Goal: Task Accomplishment & Management: Manage account settings

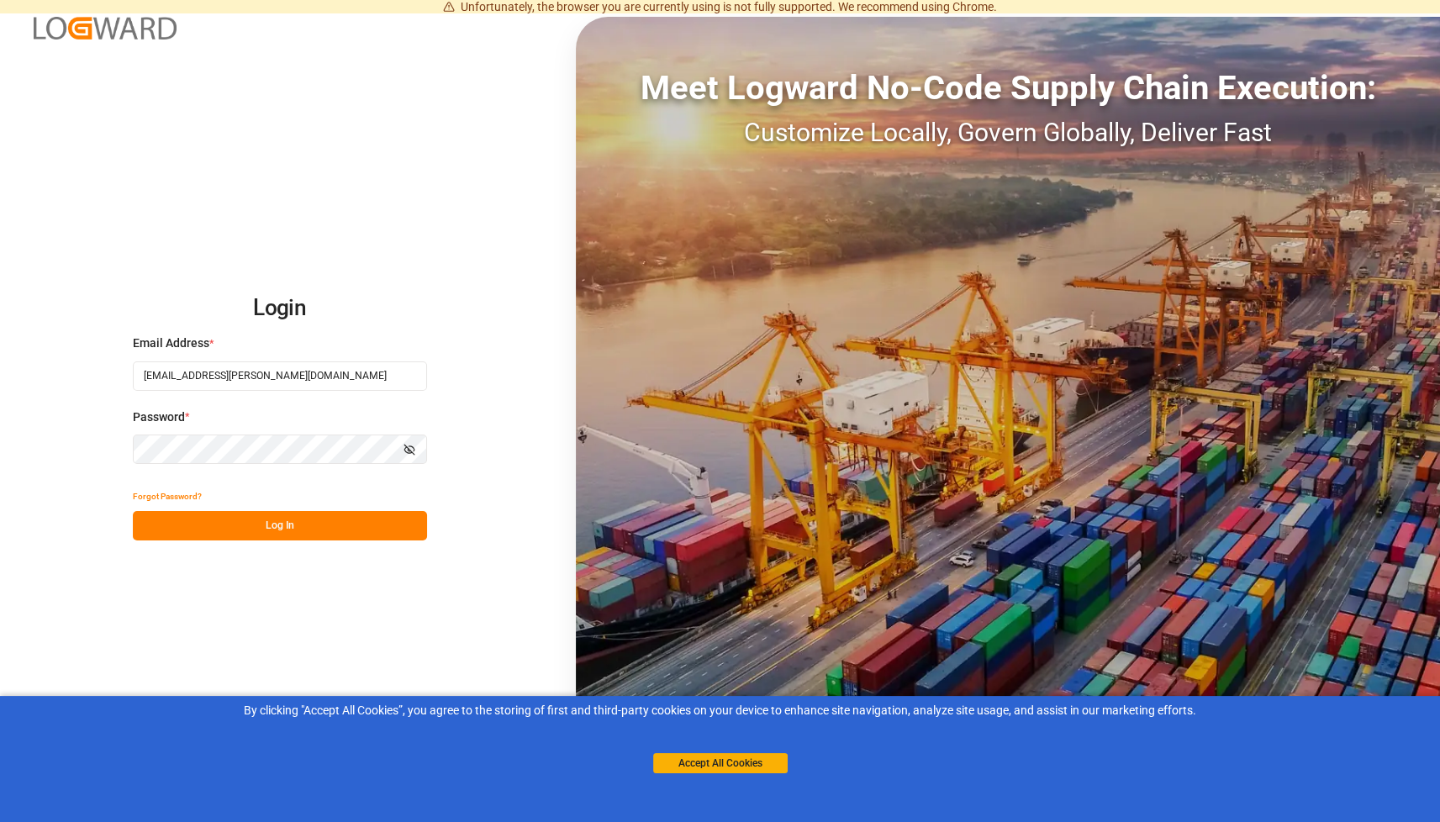
click at [229, 532] on button "Log In" at bounding box center [280, 525] width 294 height 29
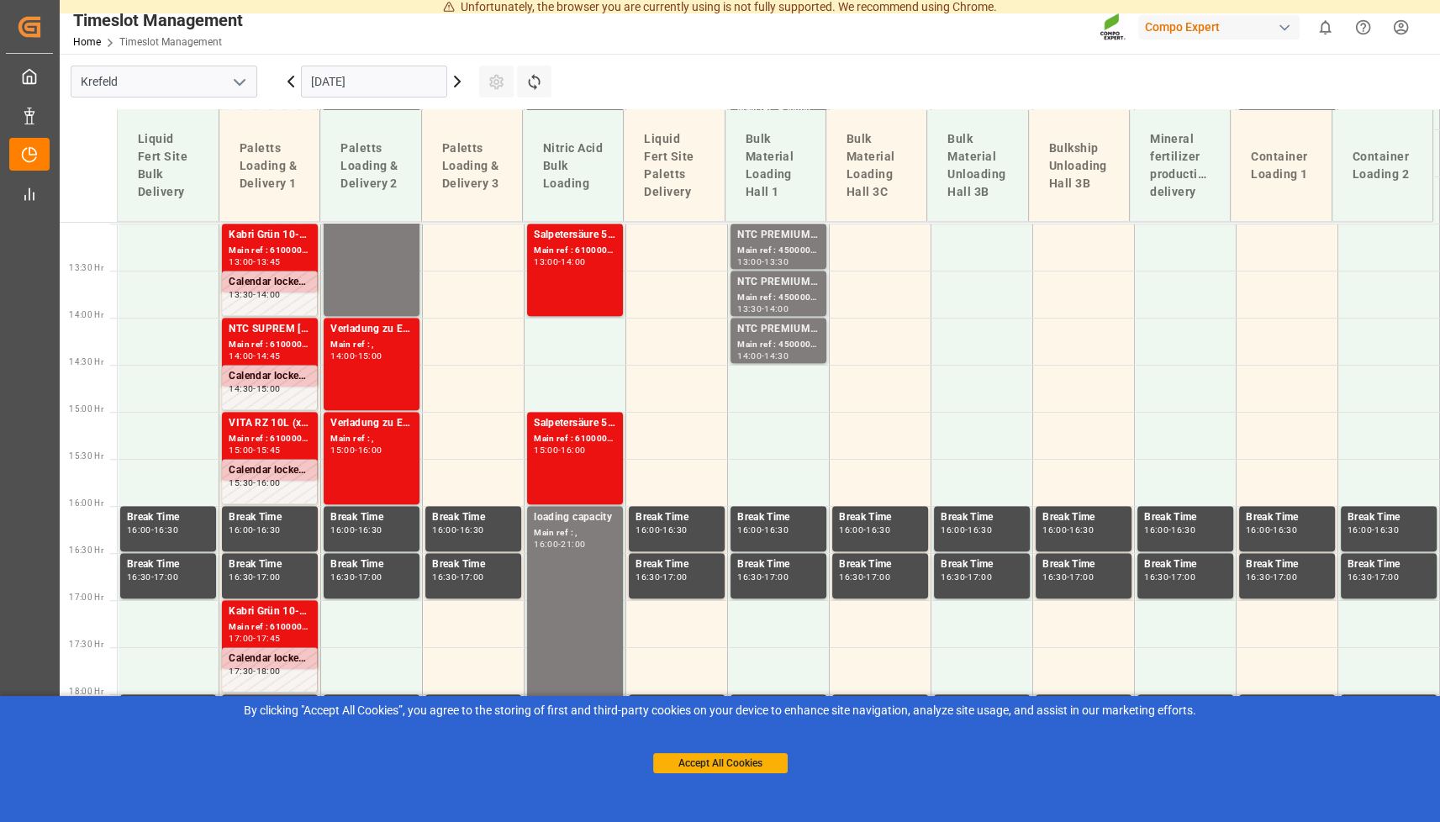
scroll to position [1245, 0]
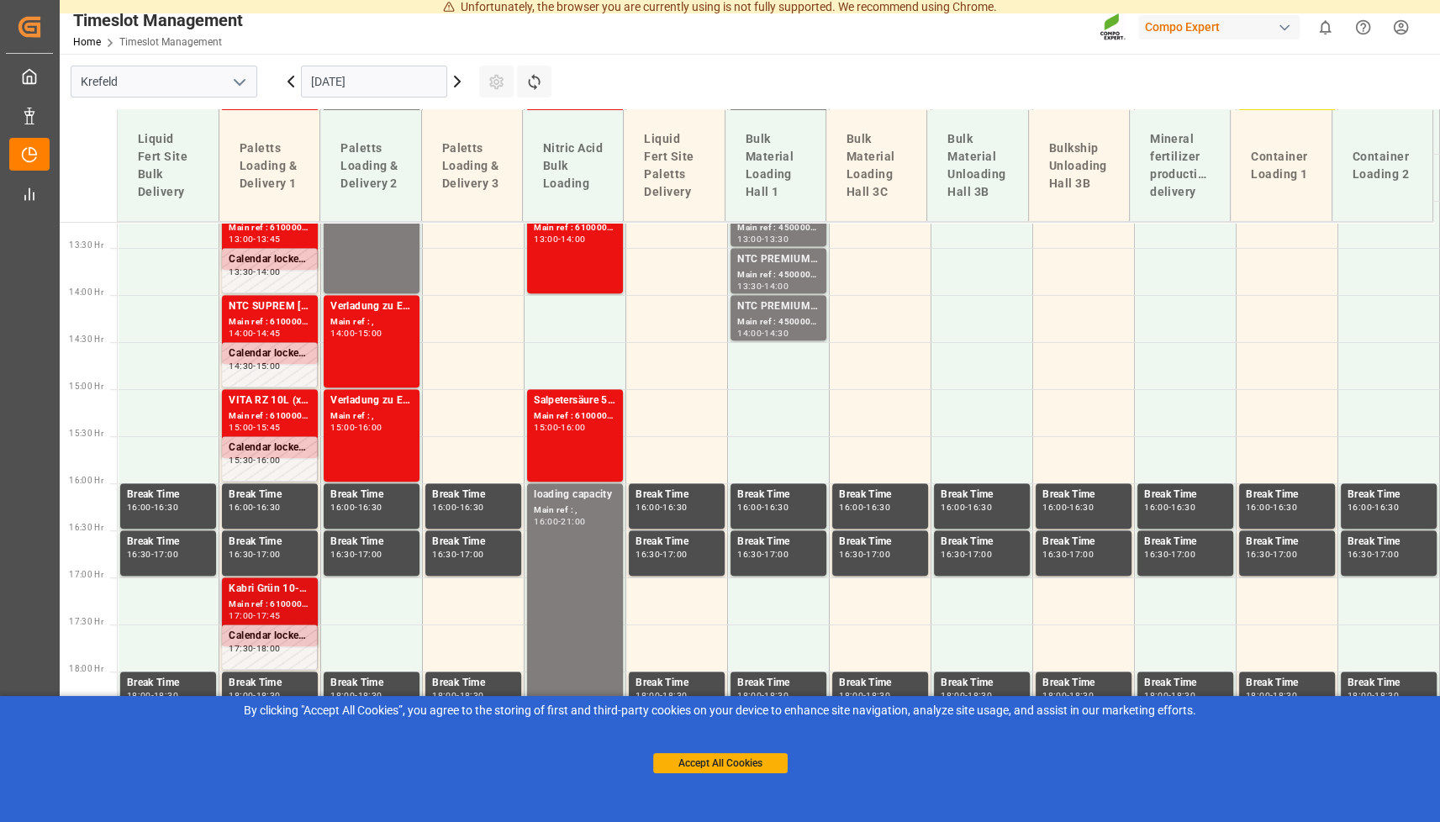
click at [271, 600] on div "Main ref : 6100001345, 2000000525" at bounding box center [270, 605] width 82 height 14
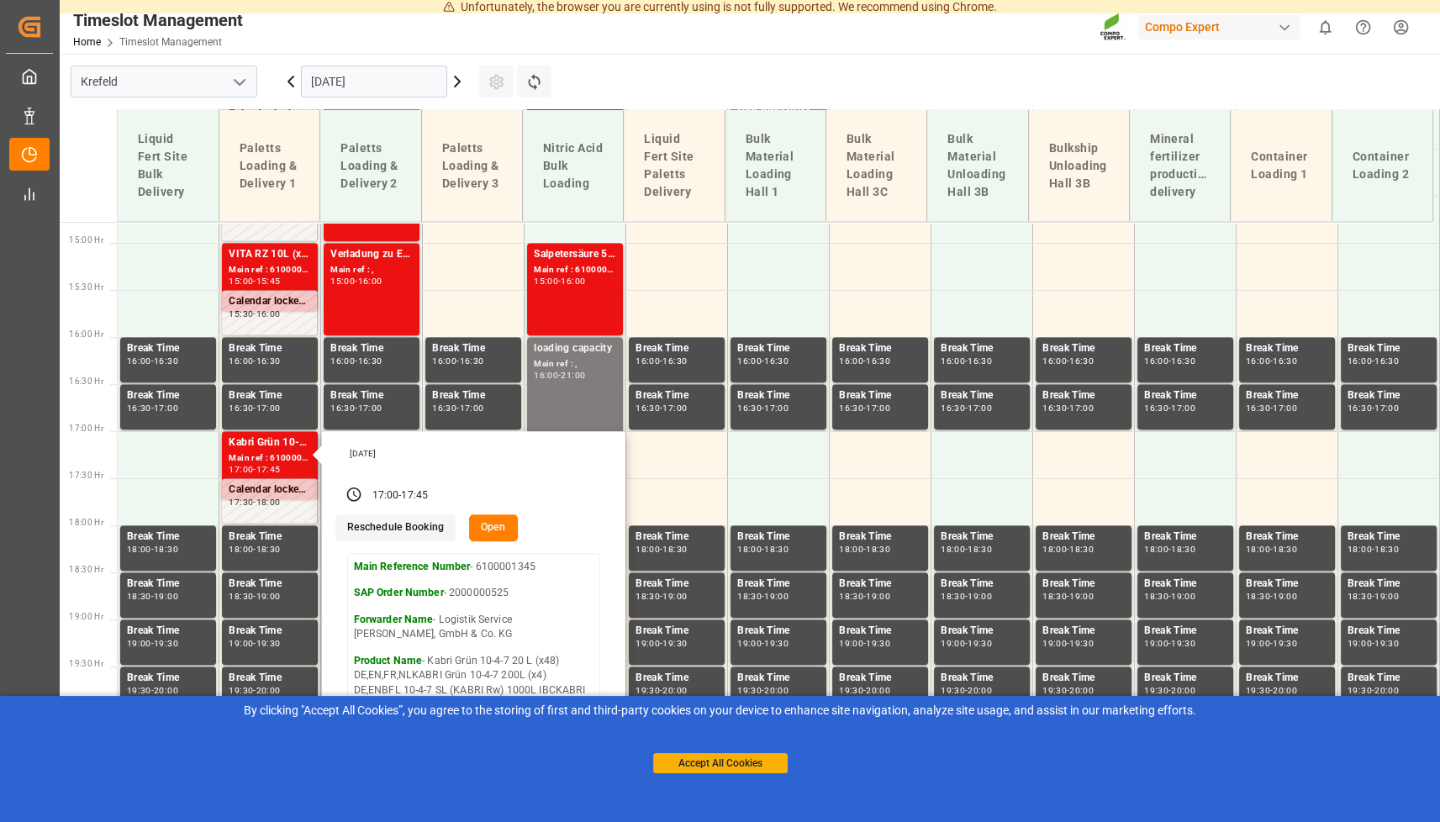
scroll to position [1414, 0]
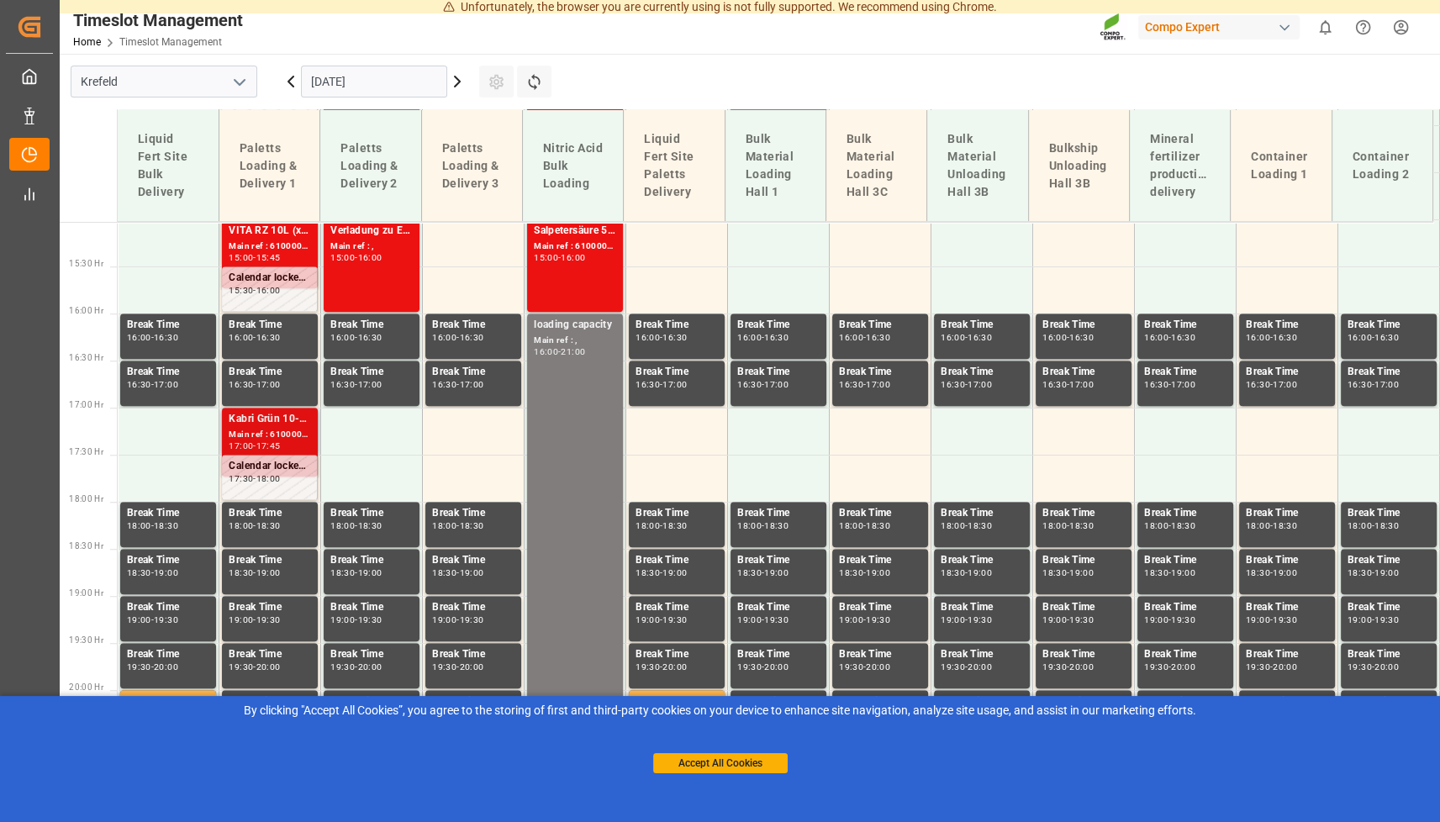
click at [267, 427] on div "Kabri Grün 10-4-7 20 L (x48) DE,EN,FR,NLKABRI Grün 10-4-7 200L (x4) DE,ENBFL 10…" at bounding box center [270, 419] width 82 height 17
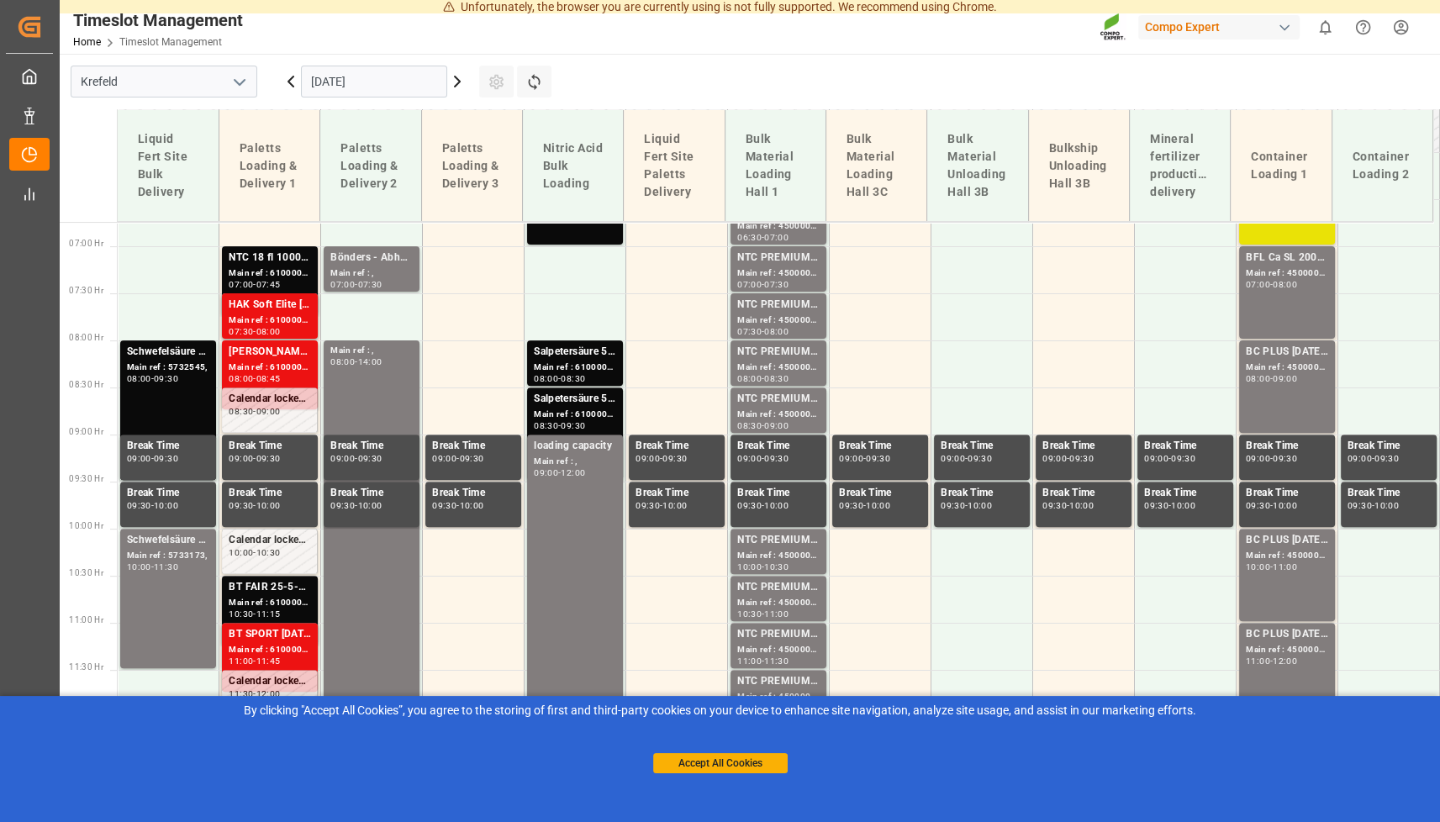
scroll to position [736, 0]
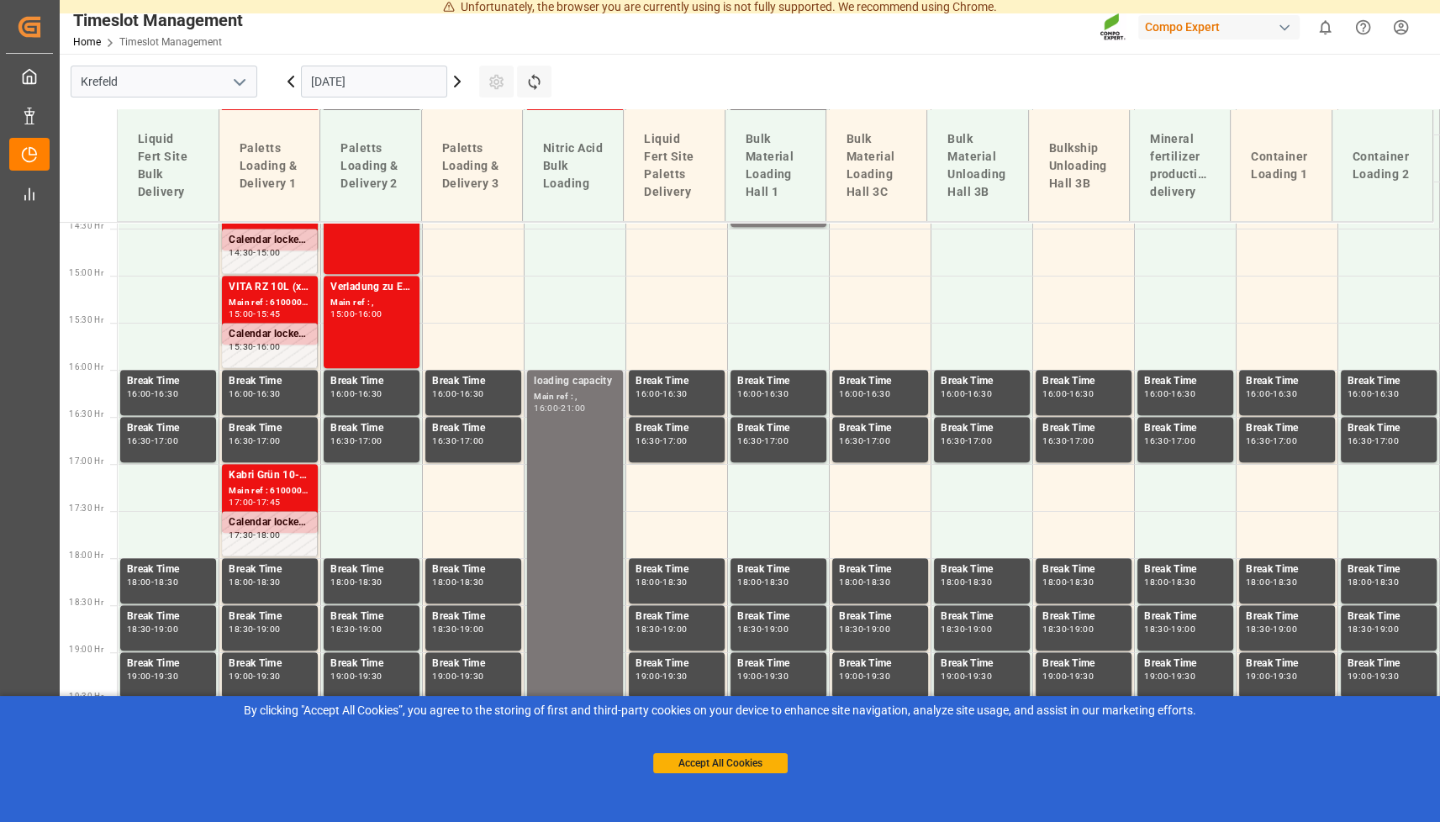
scroll to position [1362, 0]
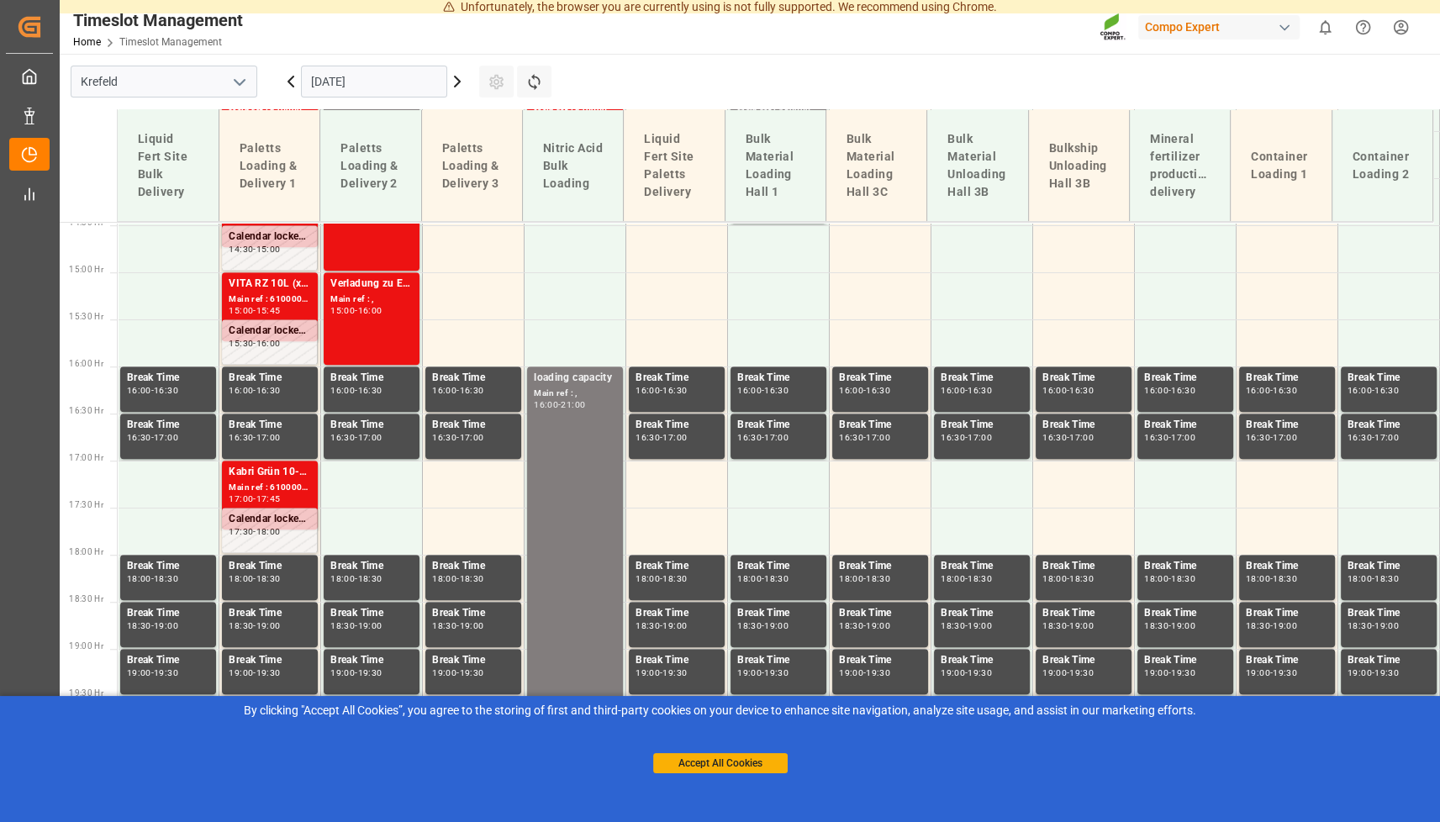
click at [292, 79] on icon at bounding box center [290, 81] width 5 height 10
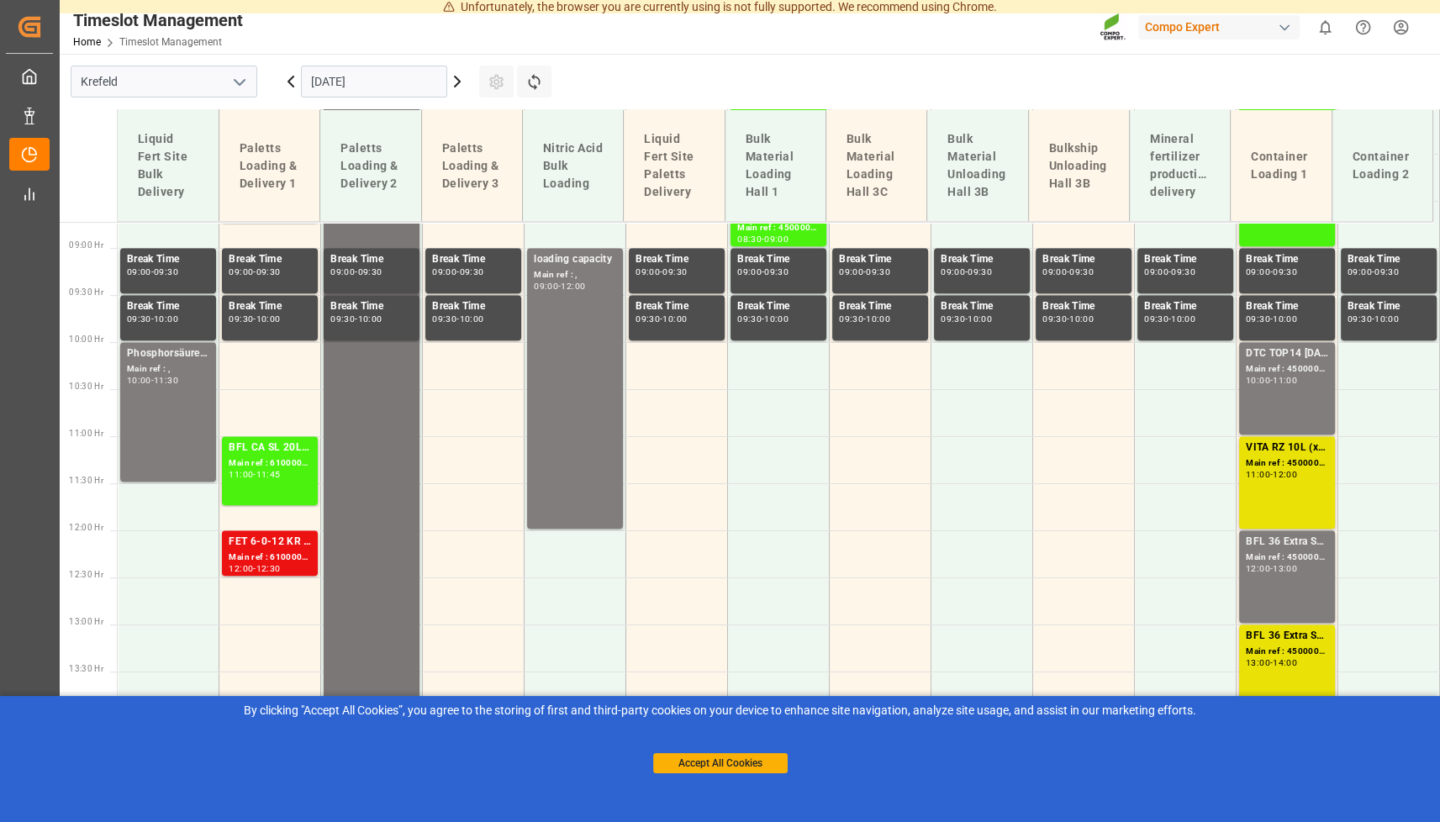
scroll to position [991, 0]
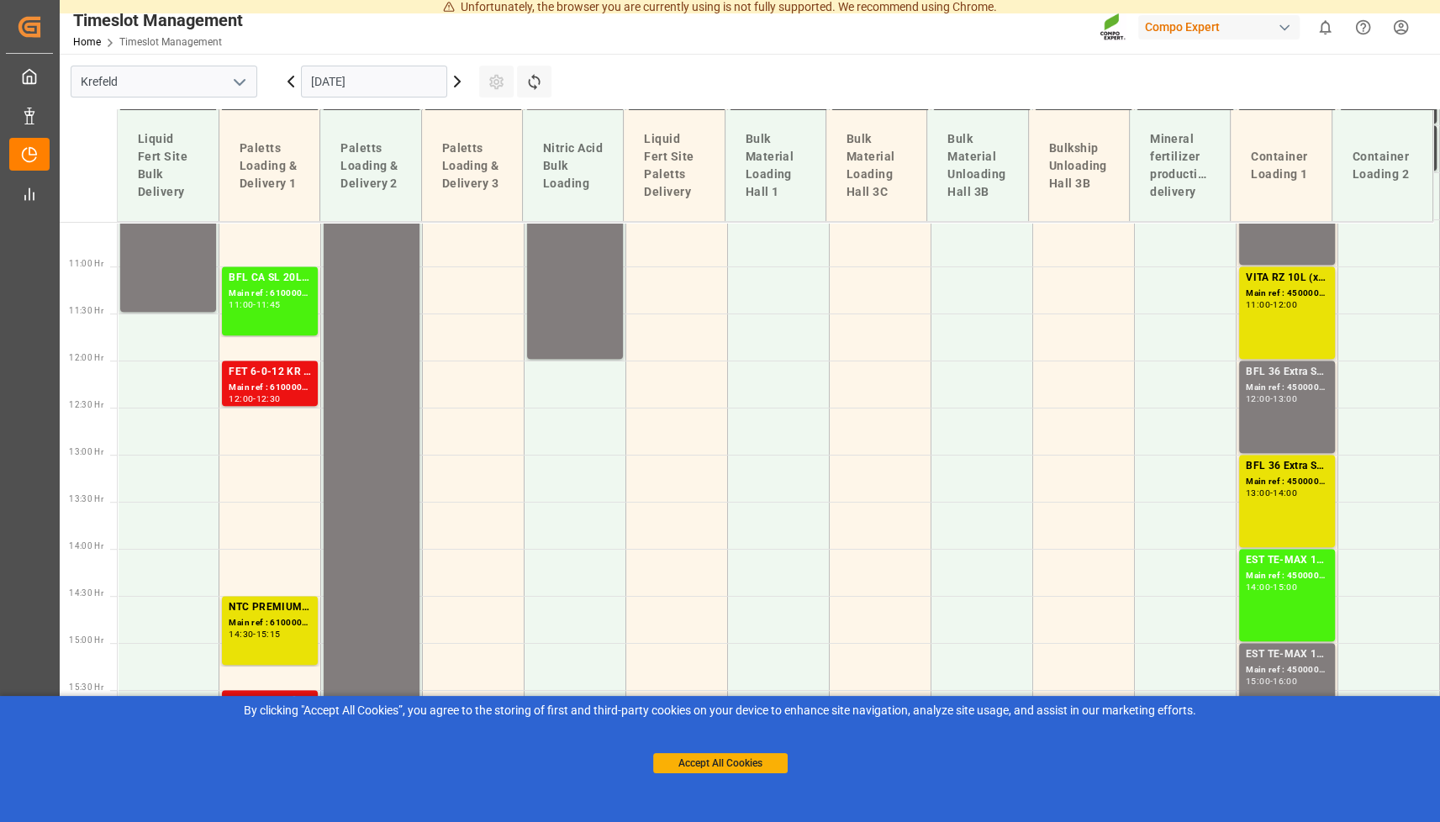
click at [455, 89] on icon at bounding box center [457, 81] width 20 height 20
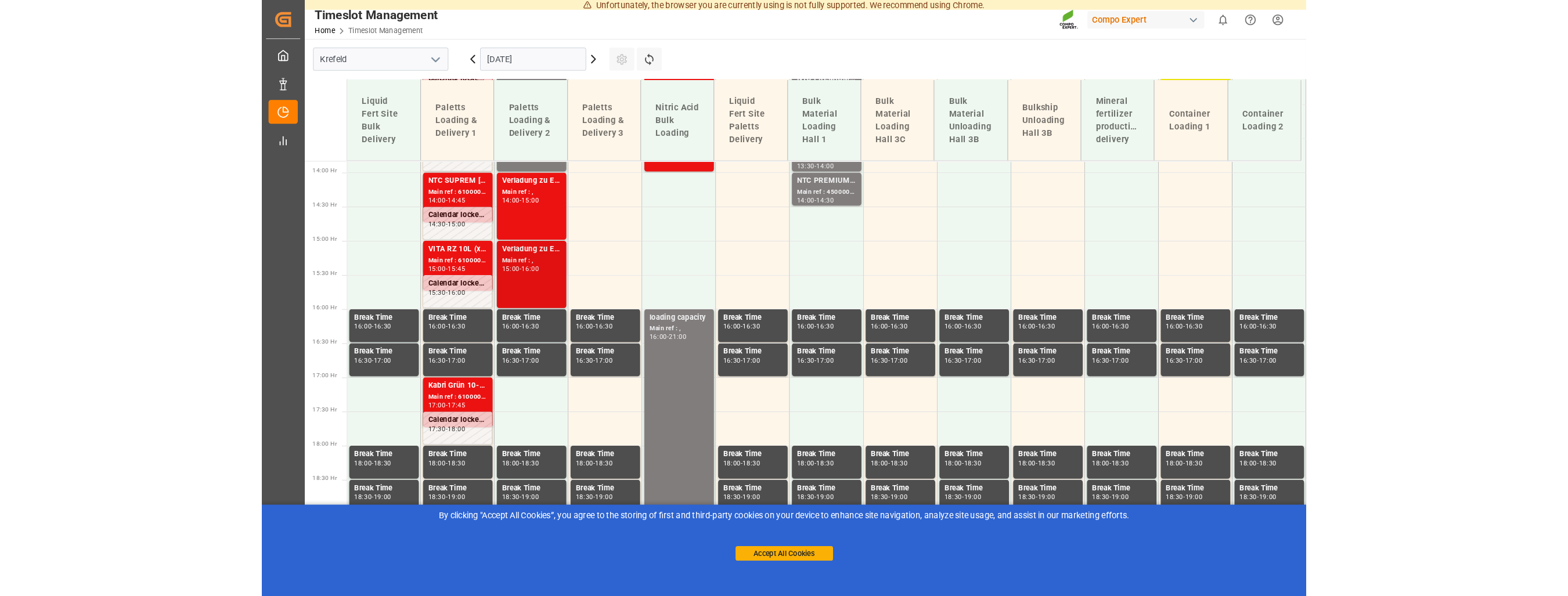
scroll to position [901, 0]
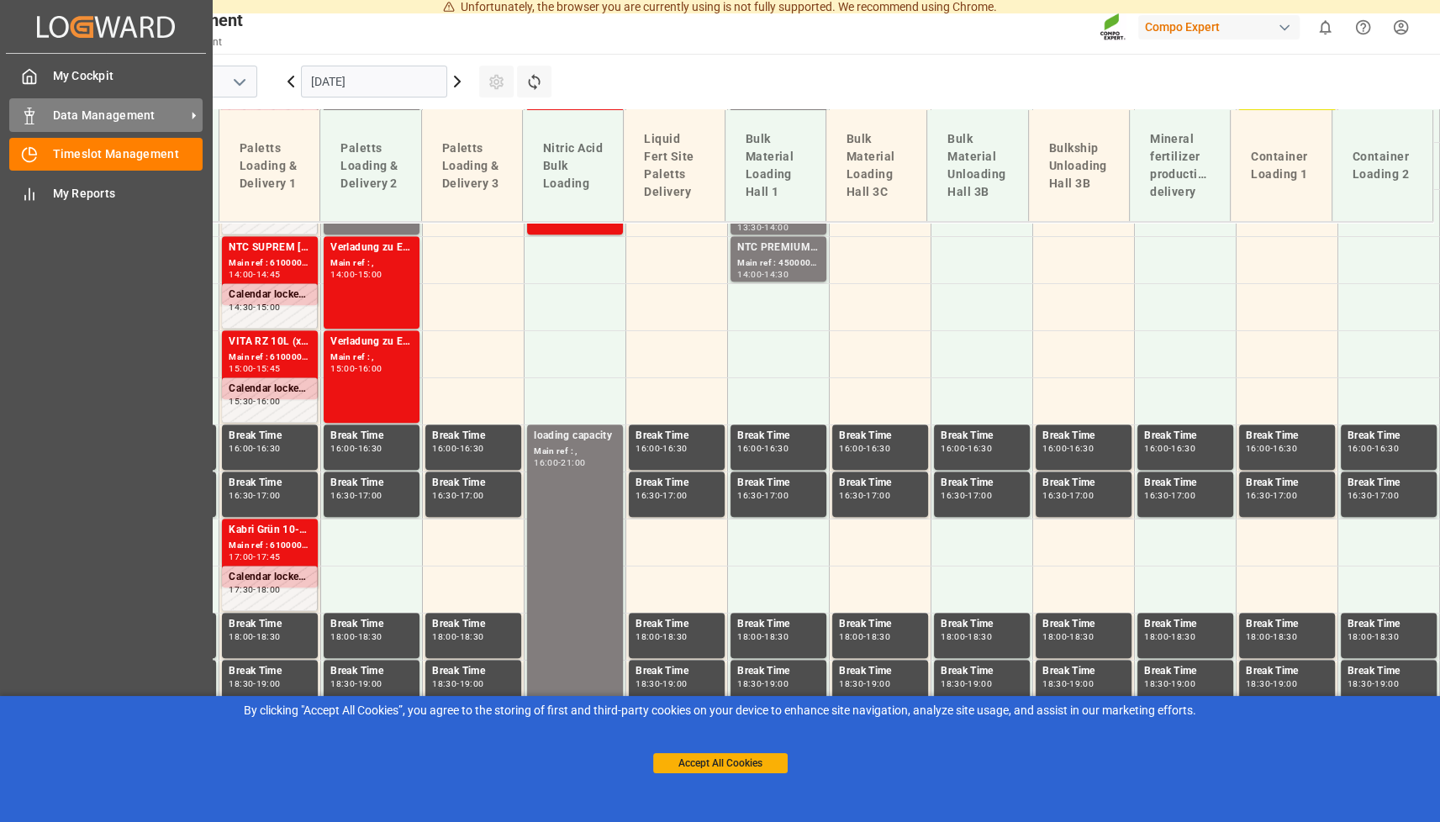
click at [35, 116] on icon at bounding box center [29, 116] width 17 height 17
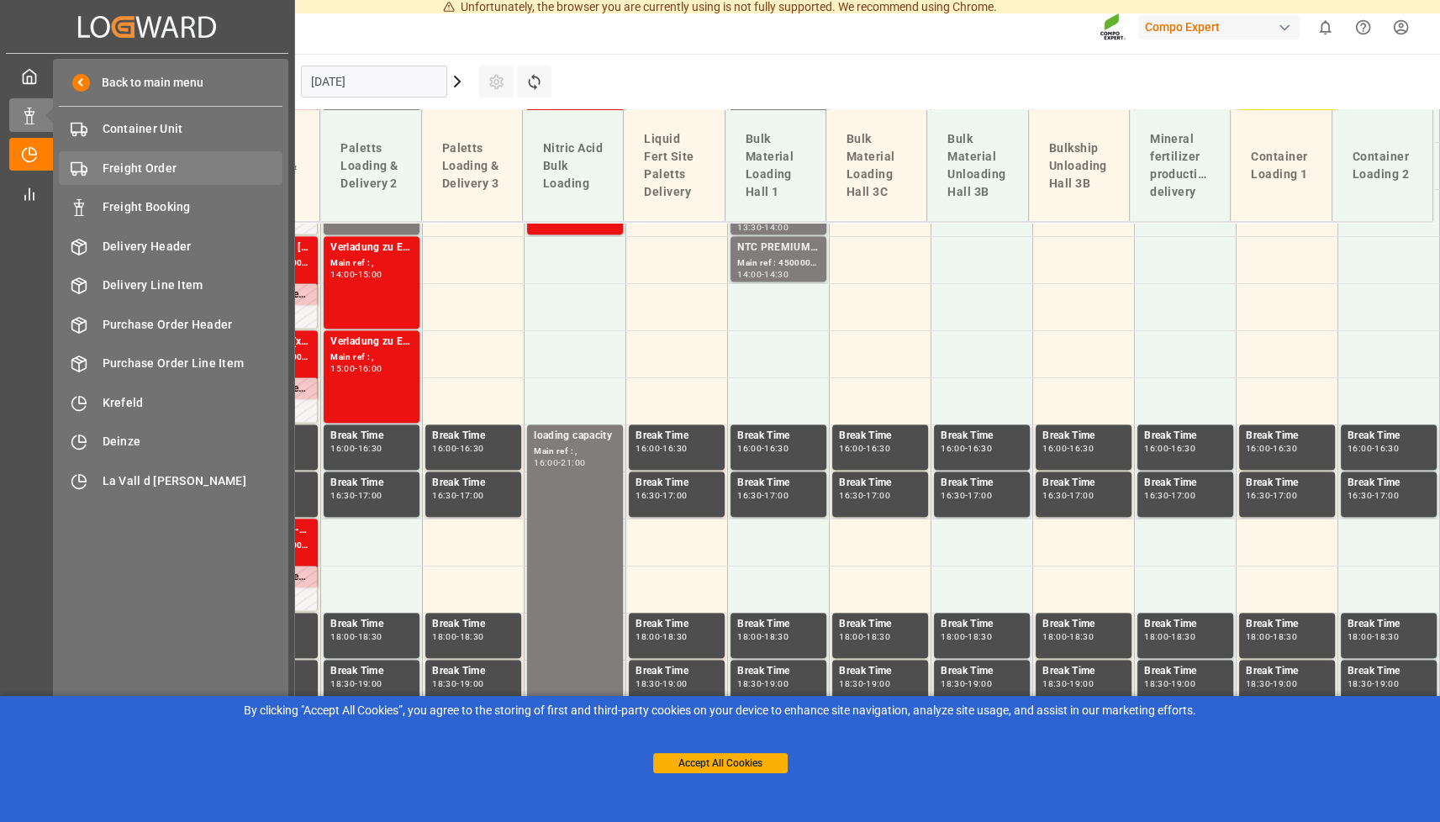
click at [134, 170] on span "Freight Order" at bounding box center [193, 169] width 181 height 18
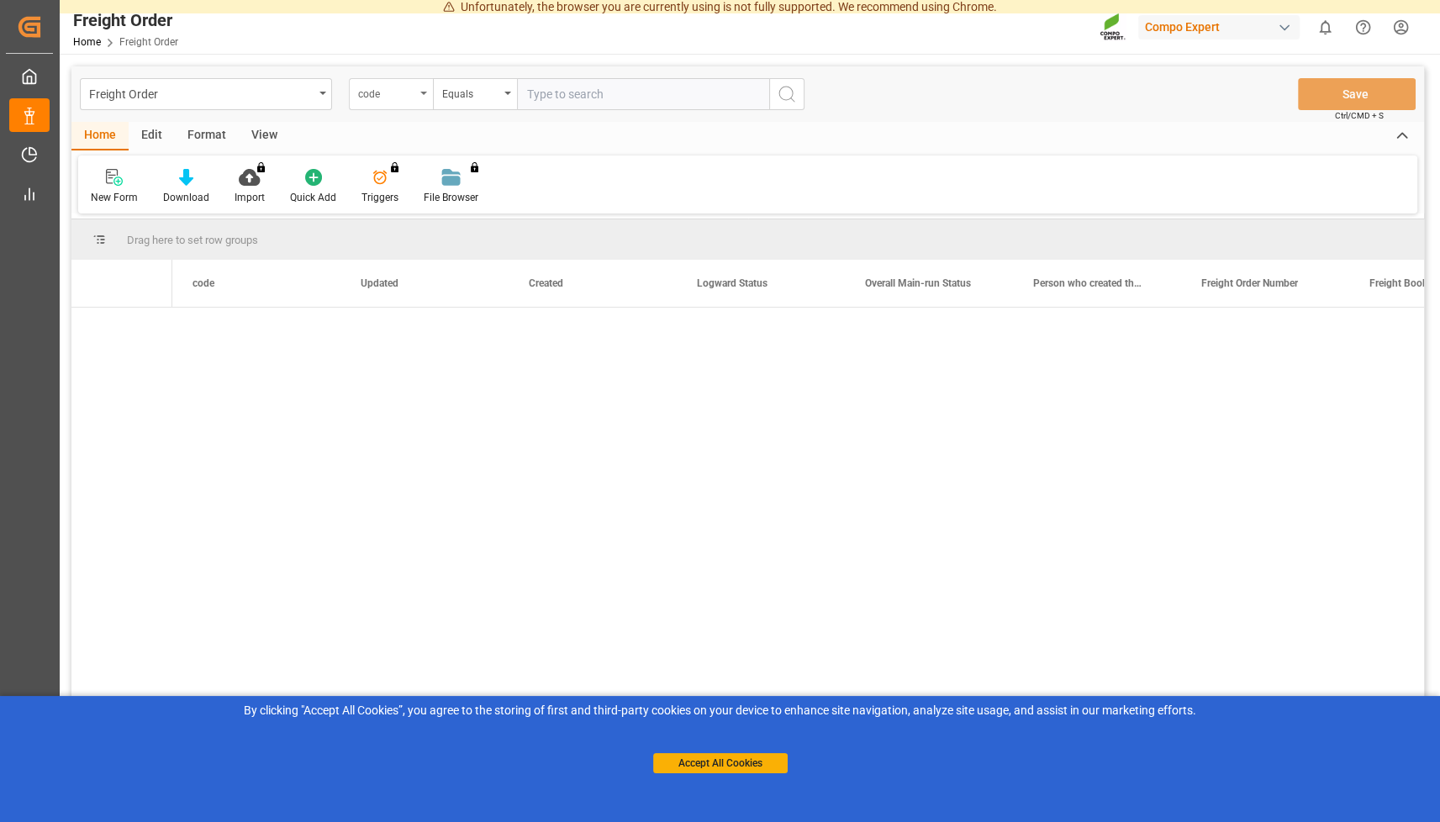
click at [421, 93] on icon "open menu" at bounding box center [423, 93] width 7 height 3
click at [424, 92] on icon "open menu" at bounding box center [423, 93] width 7 height 3
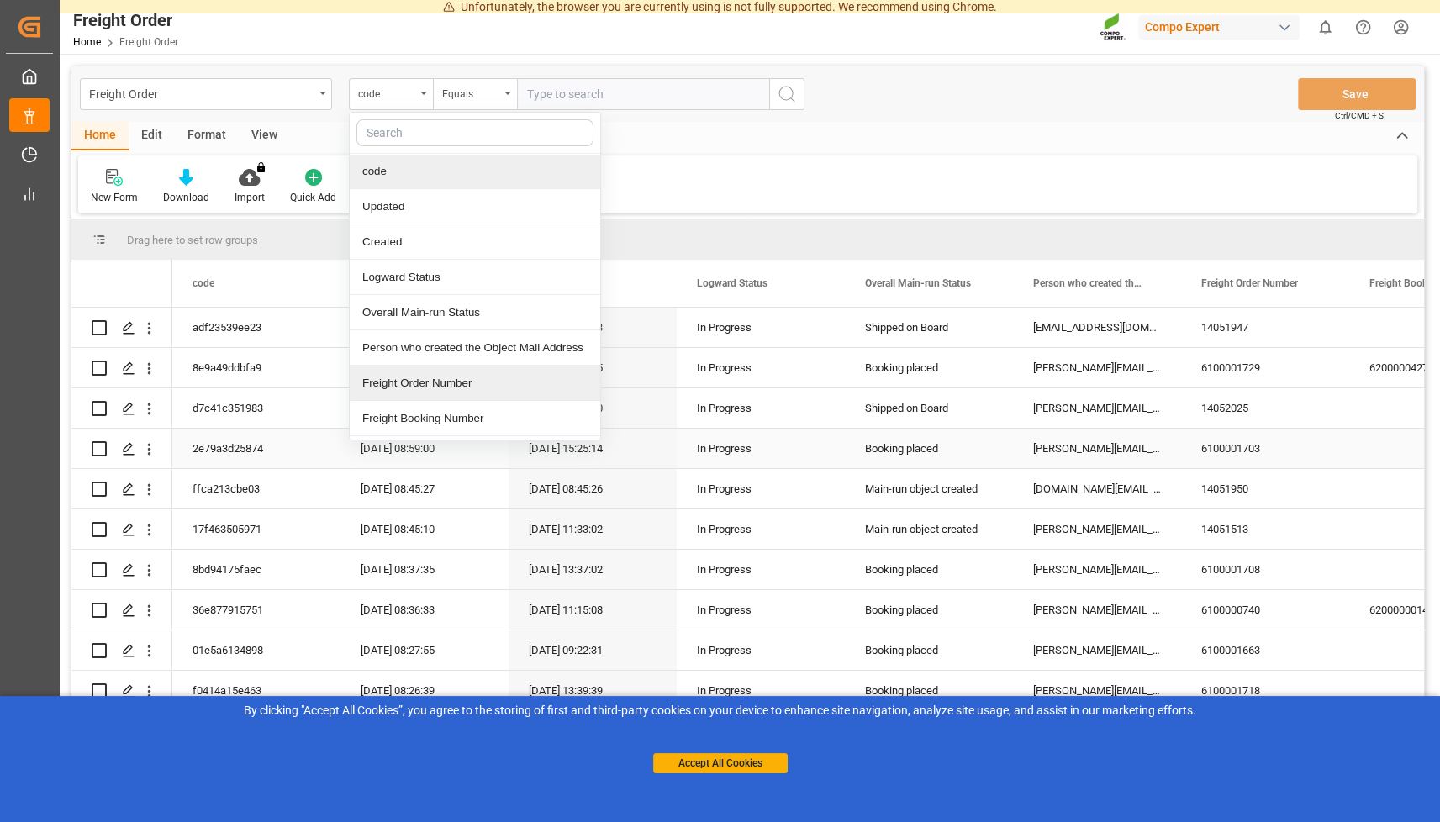
click at [433, 377] on div "Freight Order Number" at bounding box center [475, 383] width 250 height 35
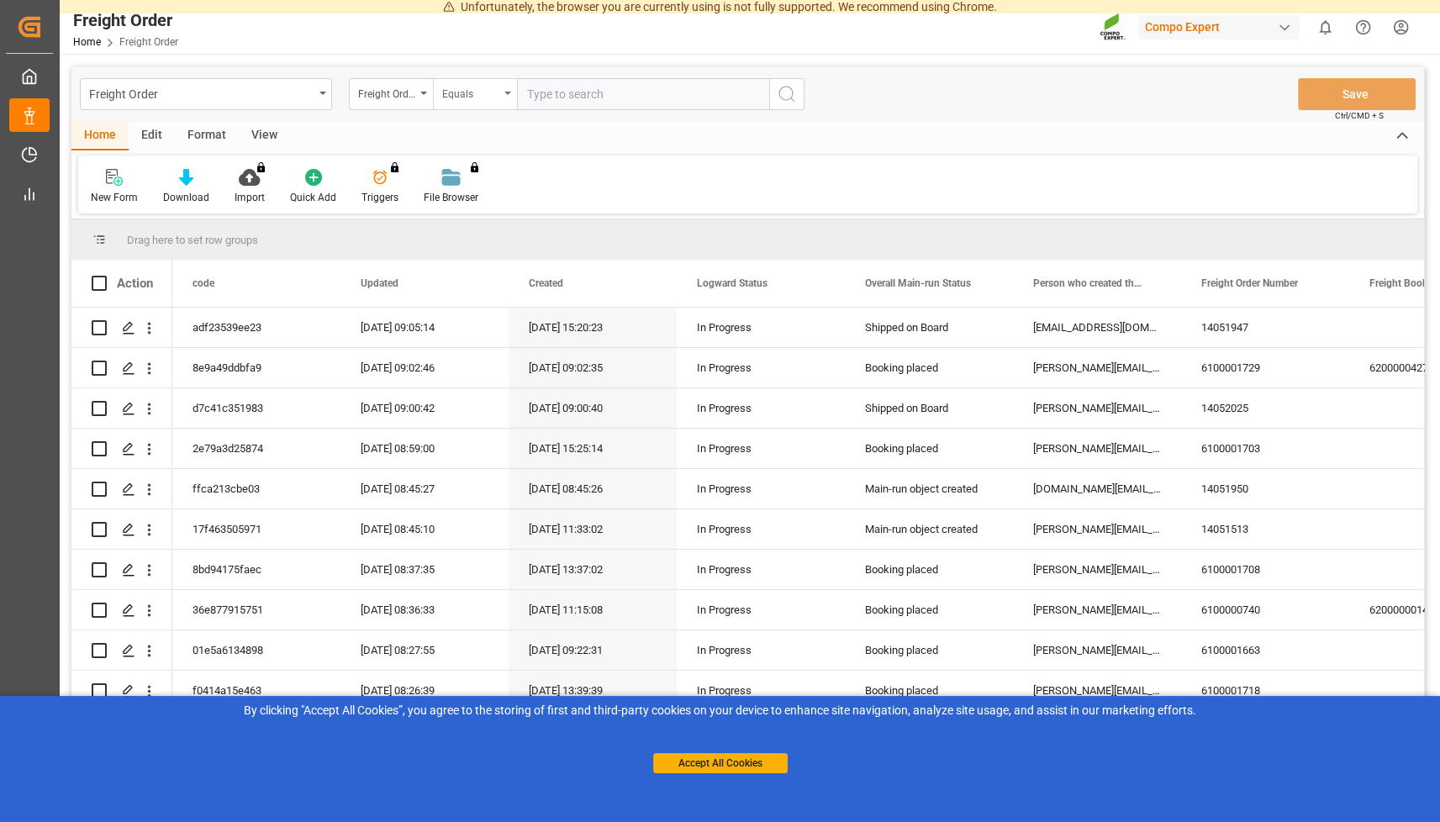
click at [506, 94] on icon "open menu" at bounding box center [507, 93] width 7 height 3
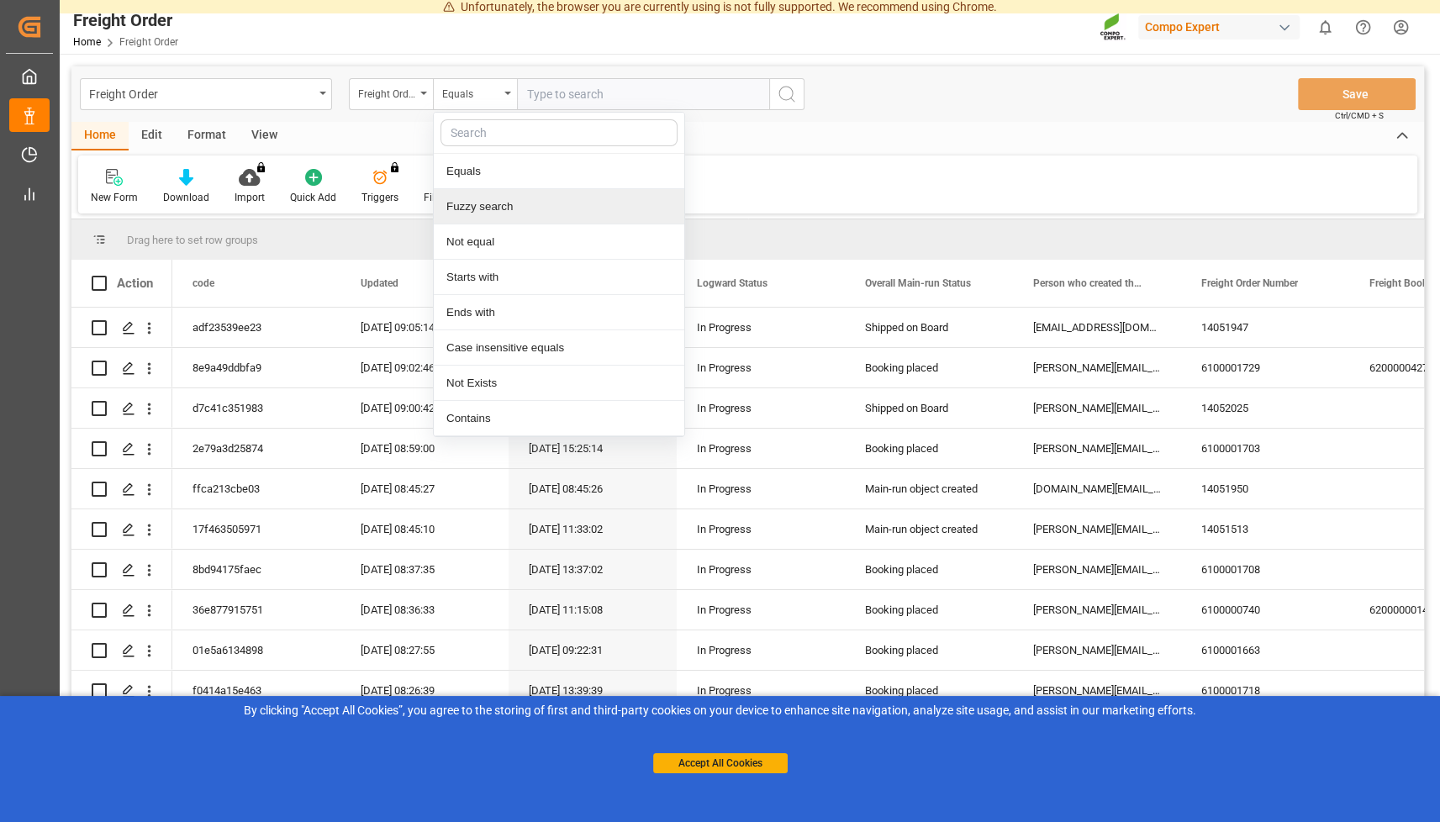
click at [493, 206] on div "Fuzzy search" at bounding box center [559, 206] width 250 height 35
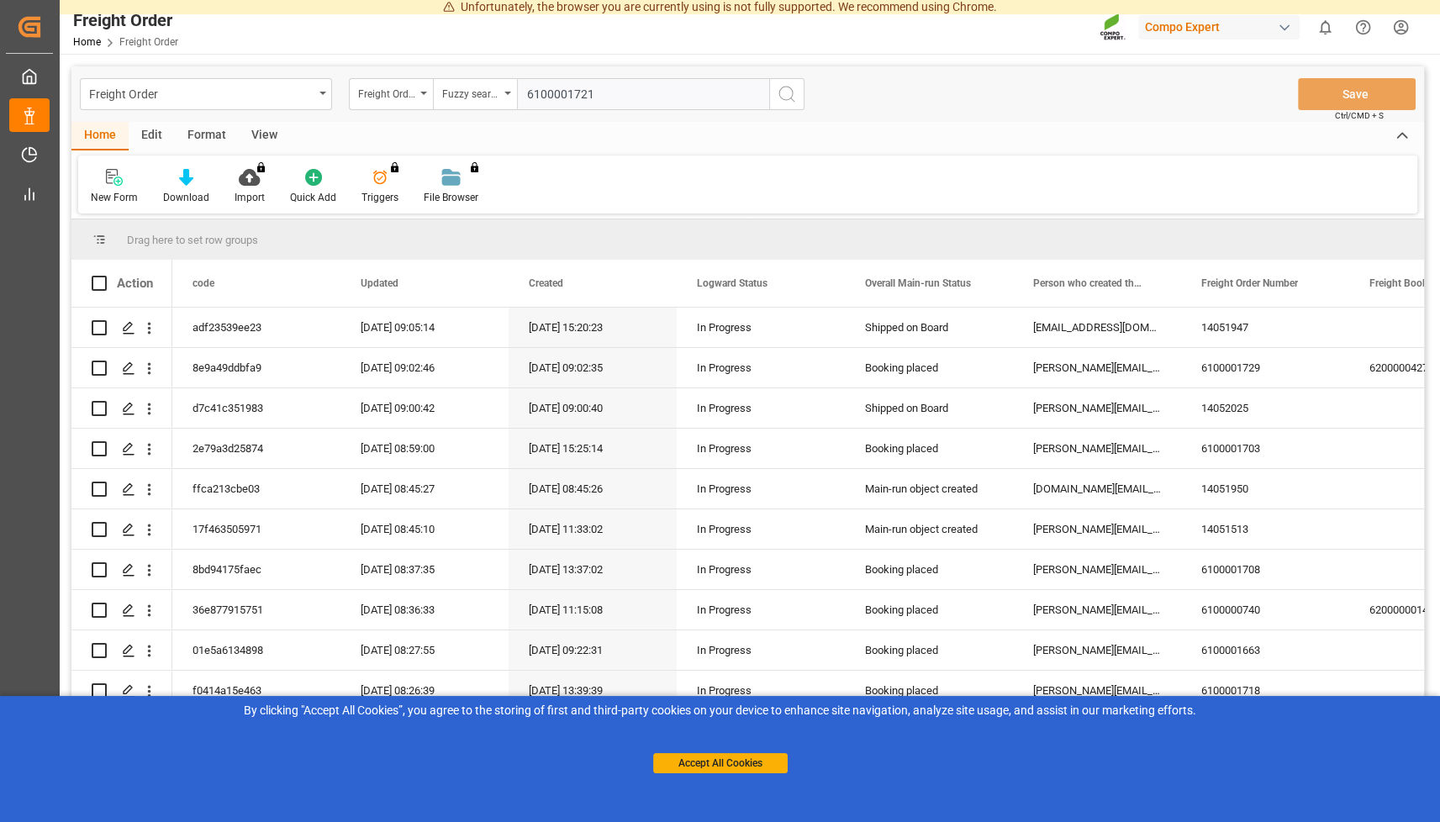
type input "6100001721"
click at [788, 99] on icon "search button" at bounding box center [787, 94] width 20 height 20
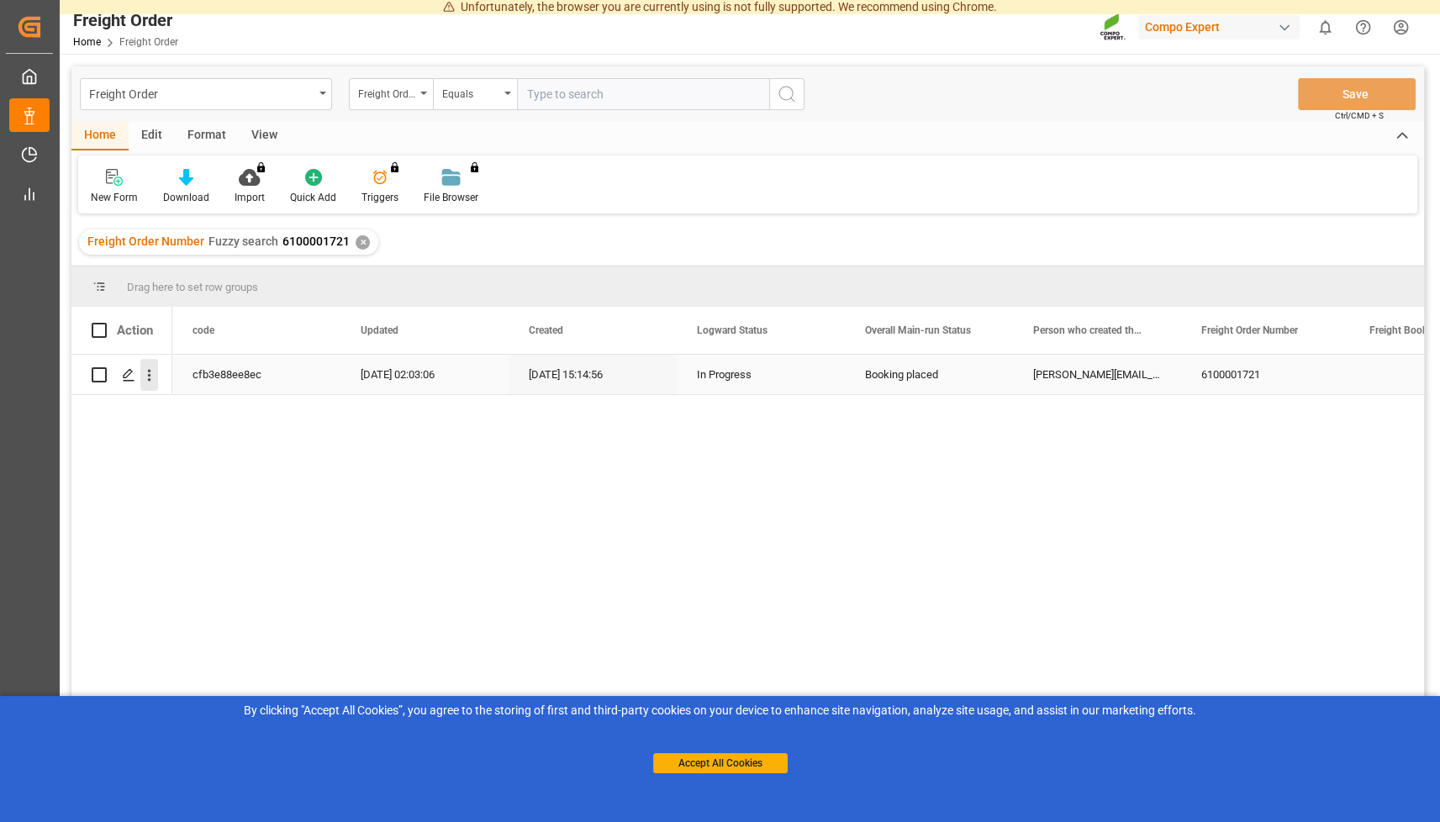
click at [147, 381] on icon "open menu" at bounding box center [149, 375] width 18 height 18
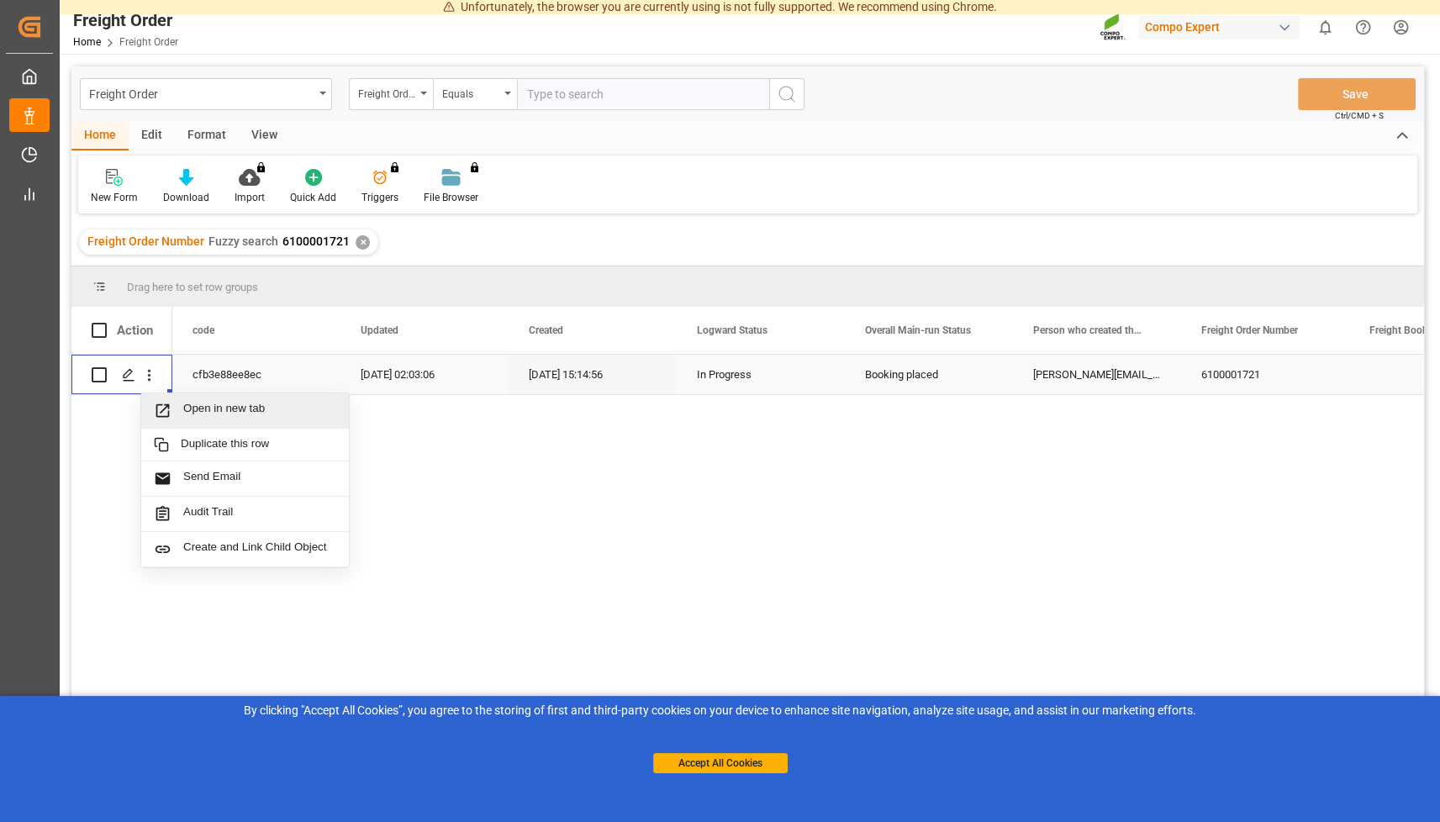
click at [204, 408] on span "Open in new tab" at bounding box center [259, 411] width 153 height 18
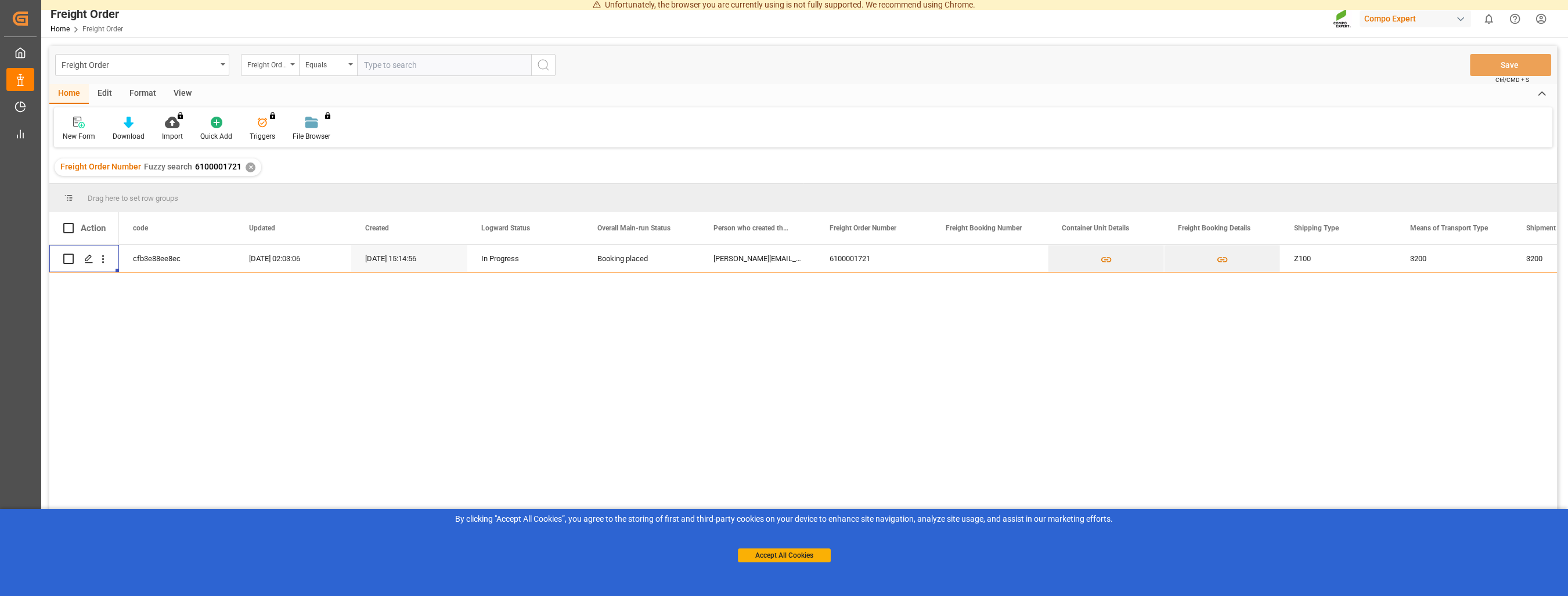
click at [399, 70] on input "text" at bounding box center [444, 65] width 174 height 22
click at [435, 66] on input "text" at bounding box center [444, 65] width 174 height 22
paste input "6100001469"
type input "6100001469"
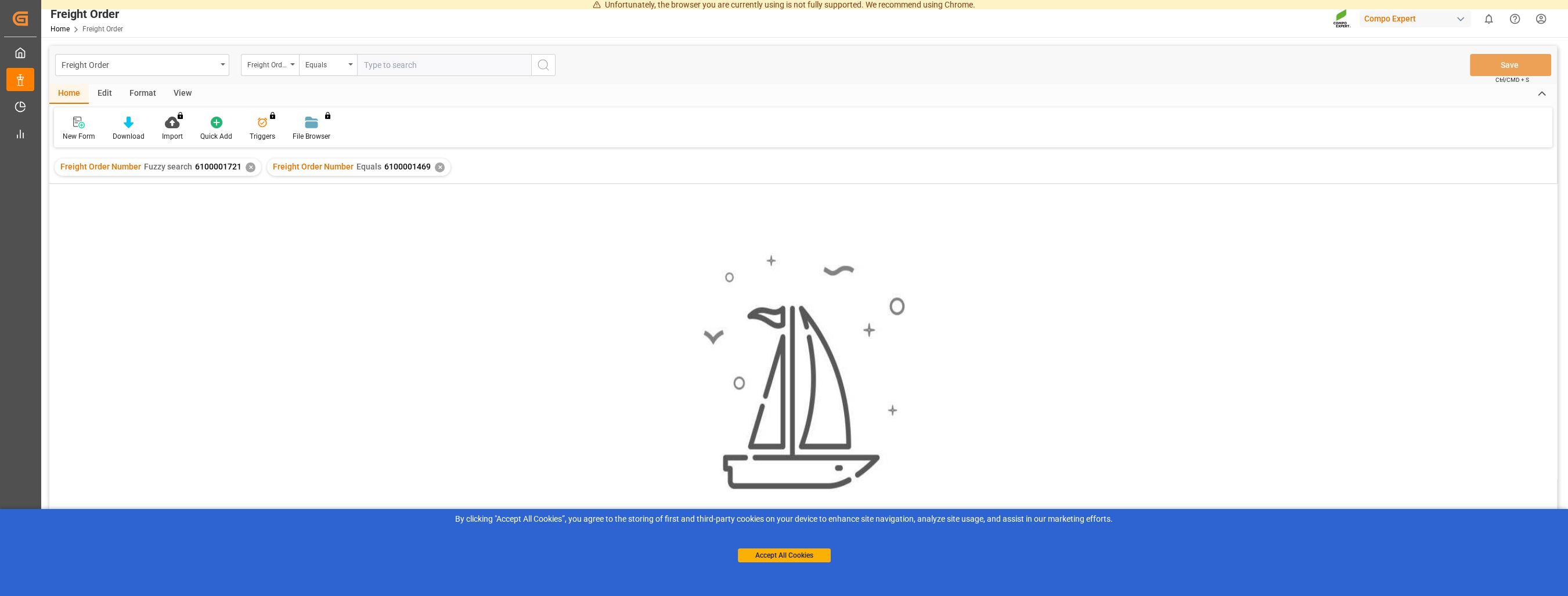
click at [246, 169] on div "✕" at bounding box center [251, 167] width 10 height 10
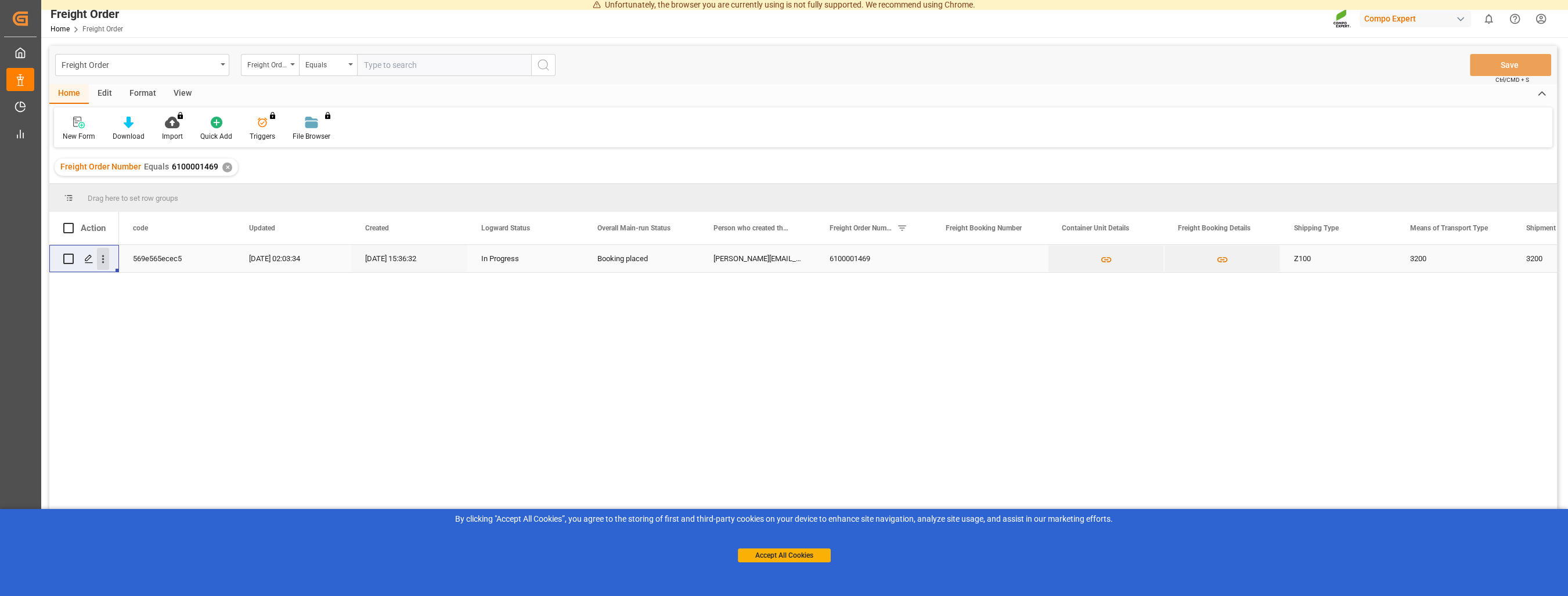
click at [106, 264] on icon "open menu" at bounding box center [103, 259] width 12 height 12
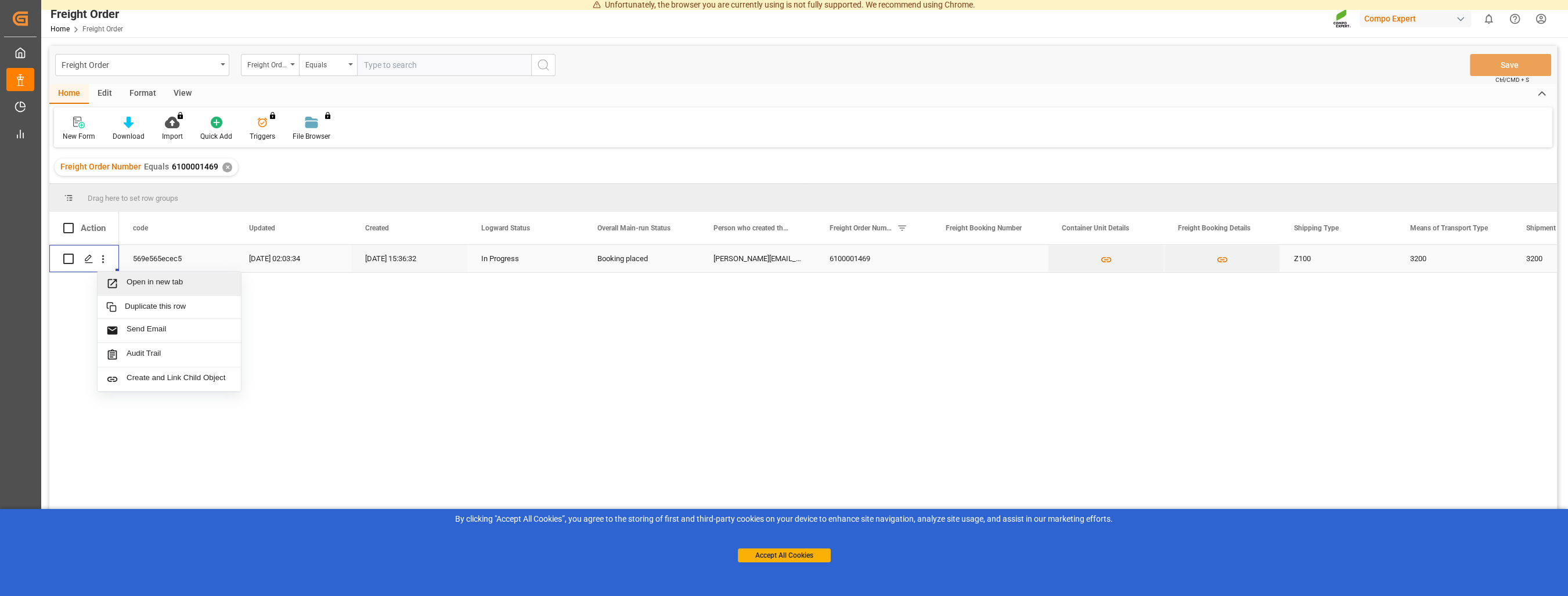
click at [136, 285] on span "Open in new tab" at bounding box center [179, 284] width 106 height 12
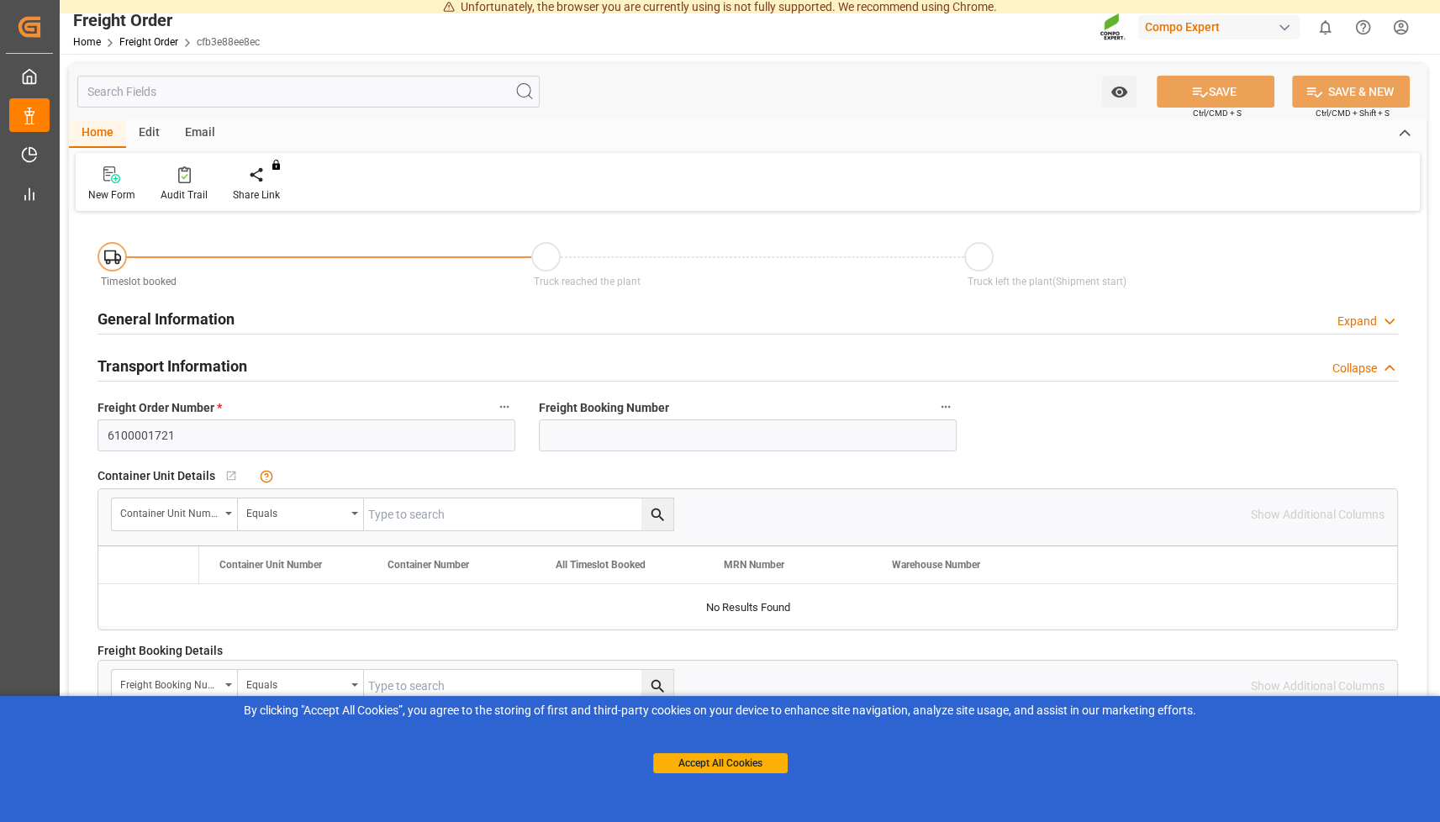
type input "6100001721"
type textarea "Z100"
type textarea "3200"
type textarea "1543445905"
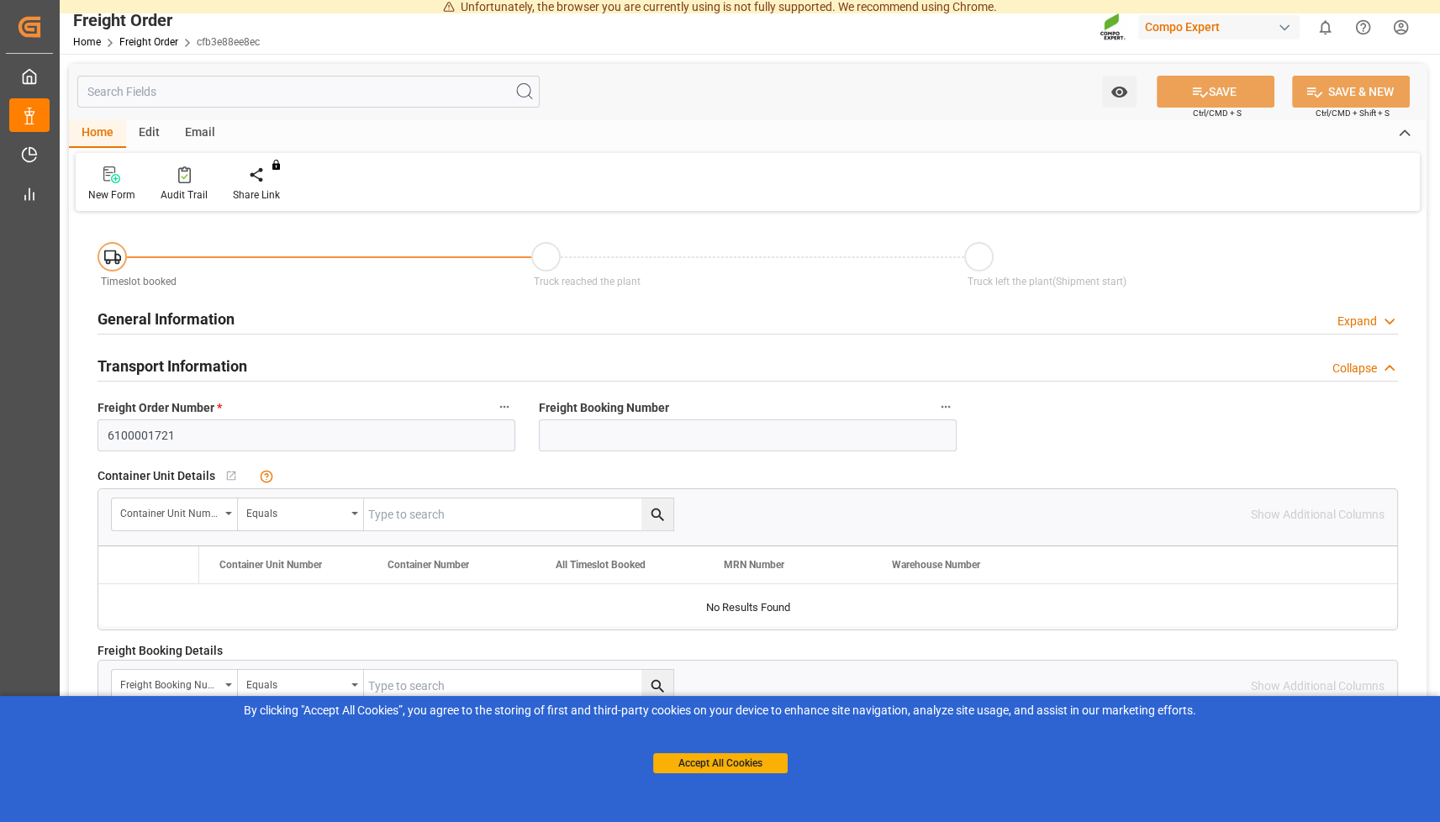
type input "2000000656"
type textarea "4100004908;4100004910"
type textarea "Z100"
type textarea "de"
type textarea "CPT"
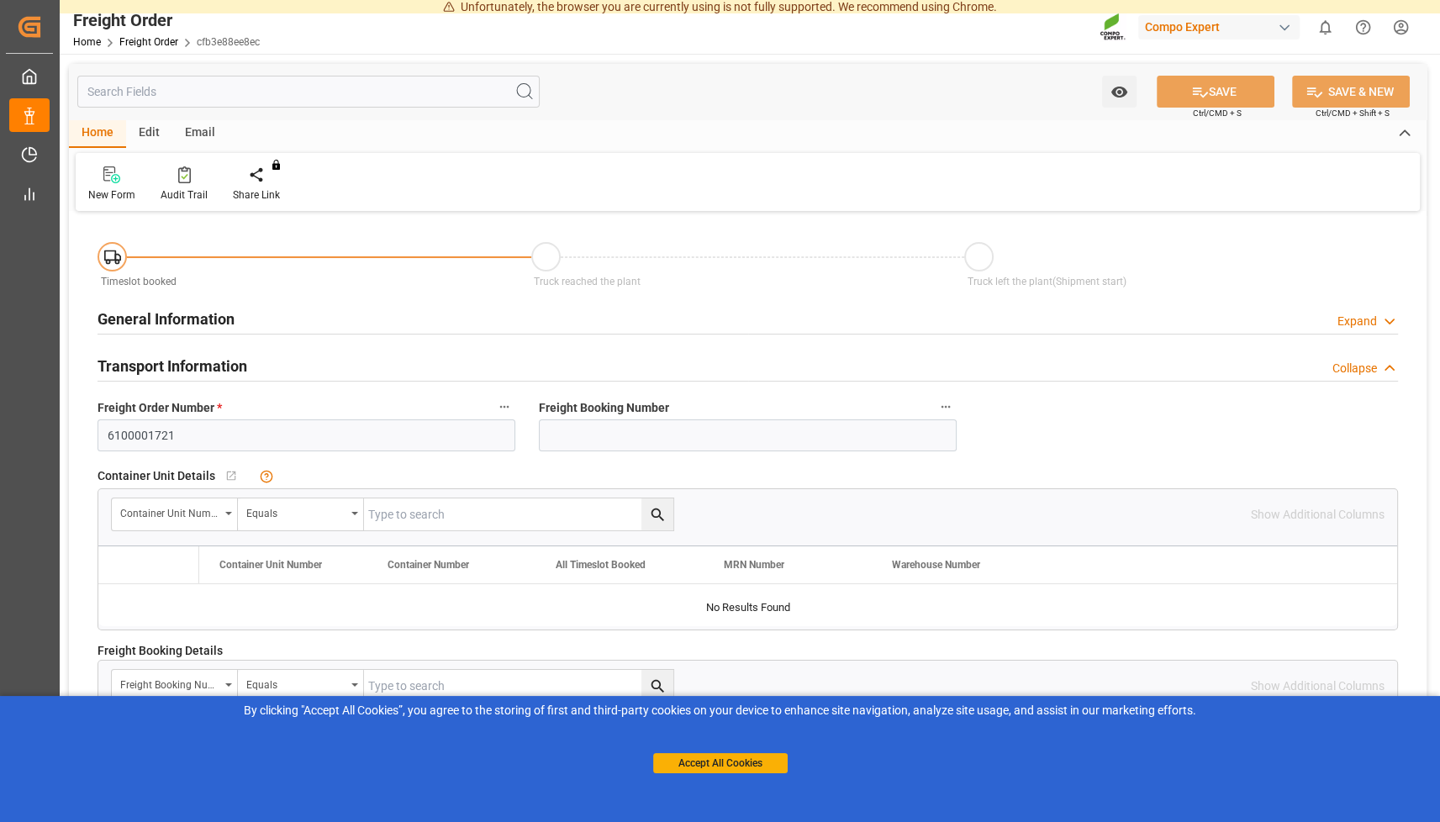
type textarea "SP_EWM"
type textarea "KABRI blau 8-8-6 200L (x4) DE,ENKabri blau 8-8-6 20L (x48) DE,EN"
type textarea "13631120044297702004"
type input "SP_EWM"
type input "Logistics Service Provider"
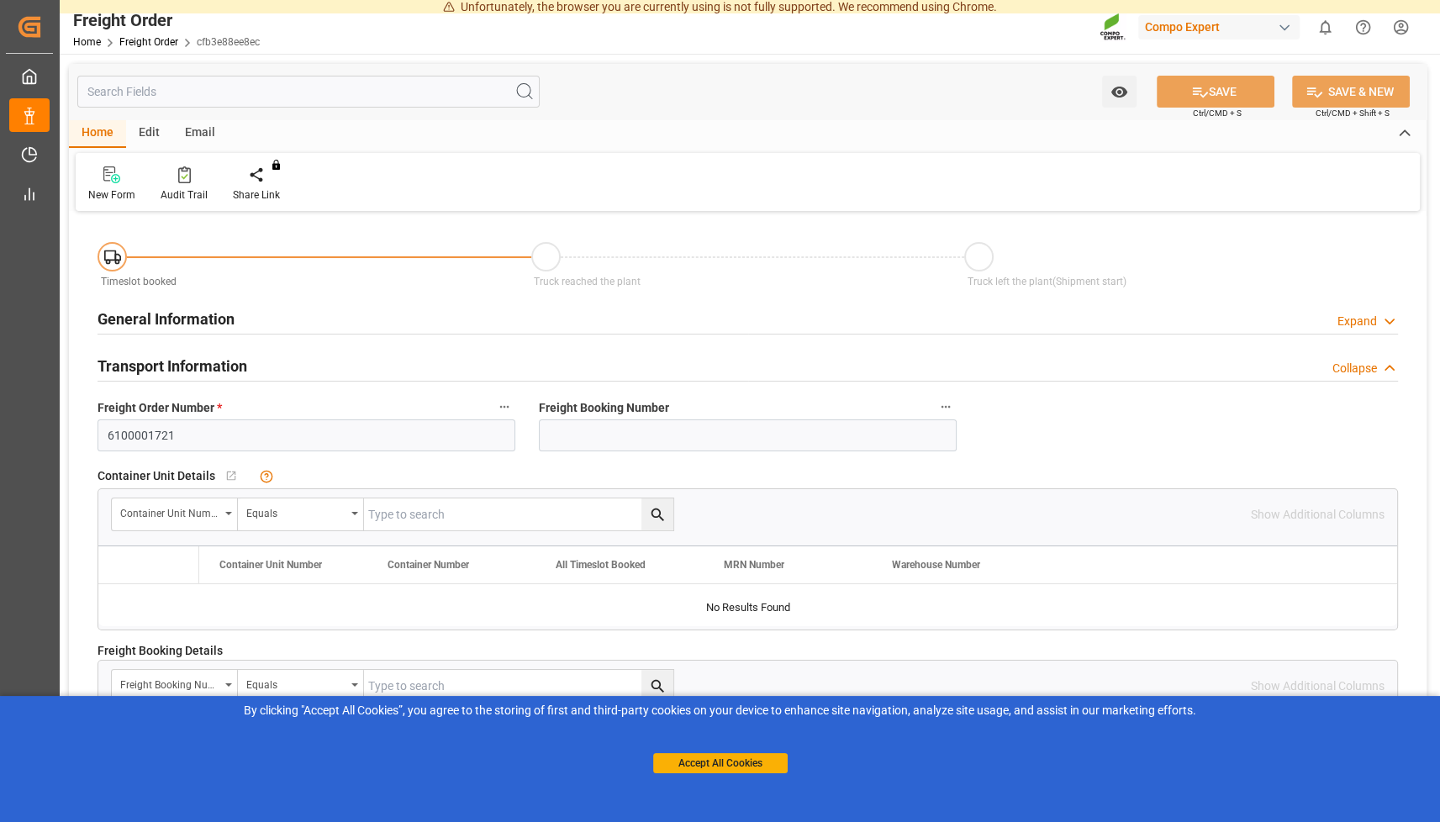
type input "No"
type input "0"
type input "10368"
type input "0"
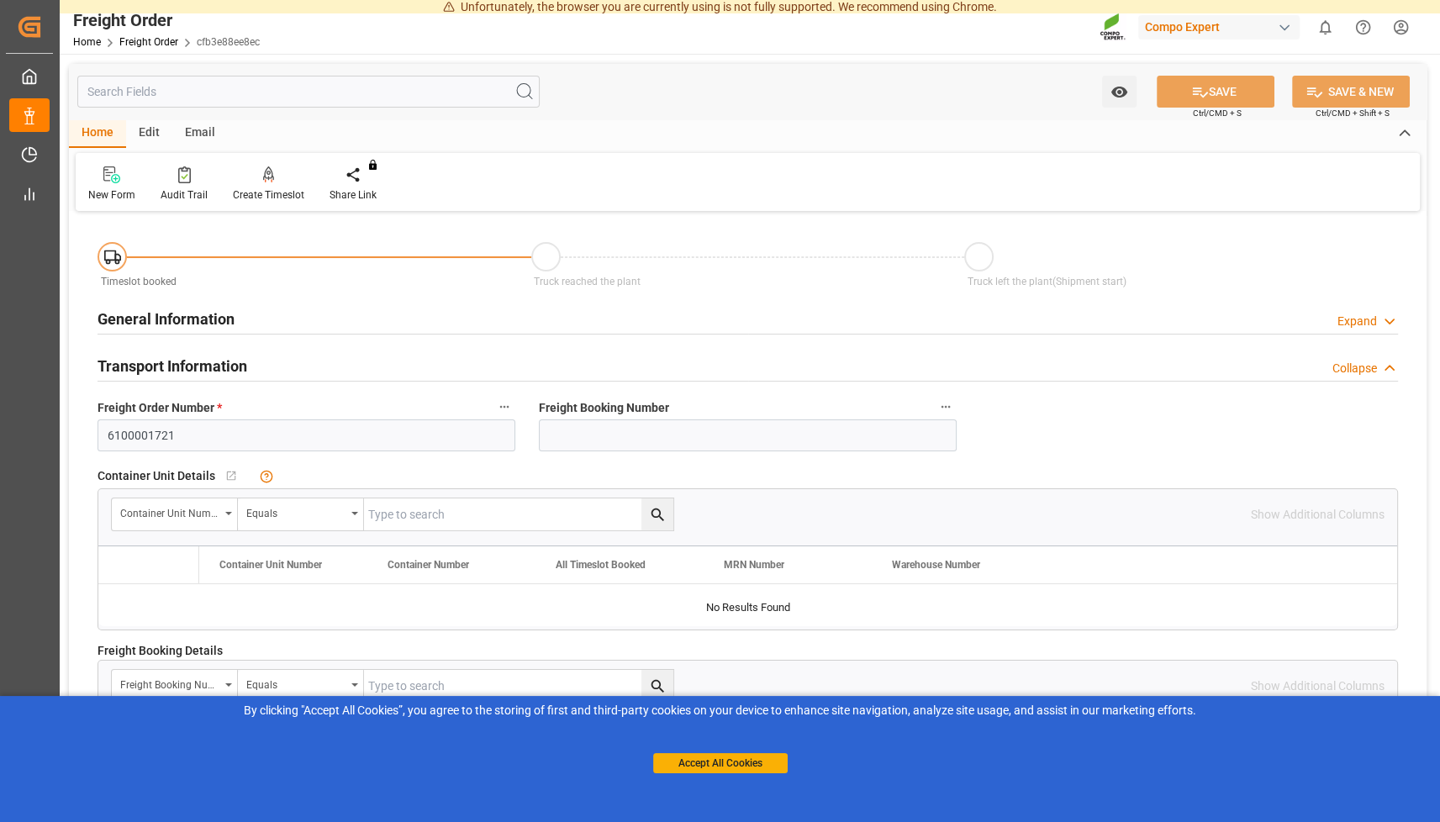
type input "05.09.2025 01:00"
type input "04.09.2025 15:14"
click at [268, 181] on icon at bounding box center [269, 174] width 12 height 17
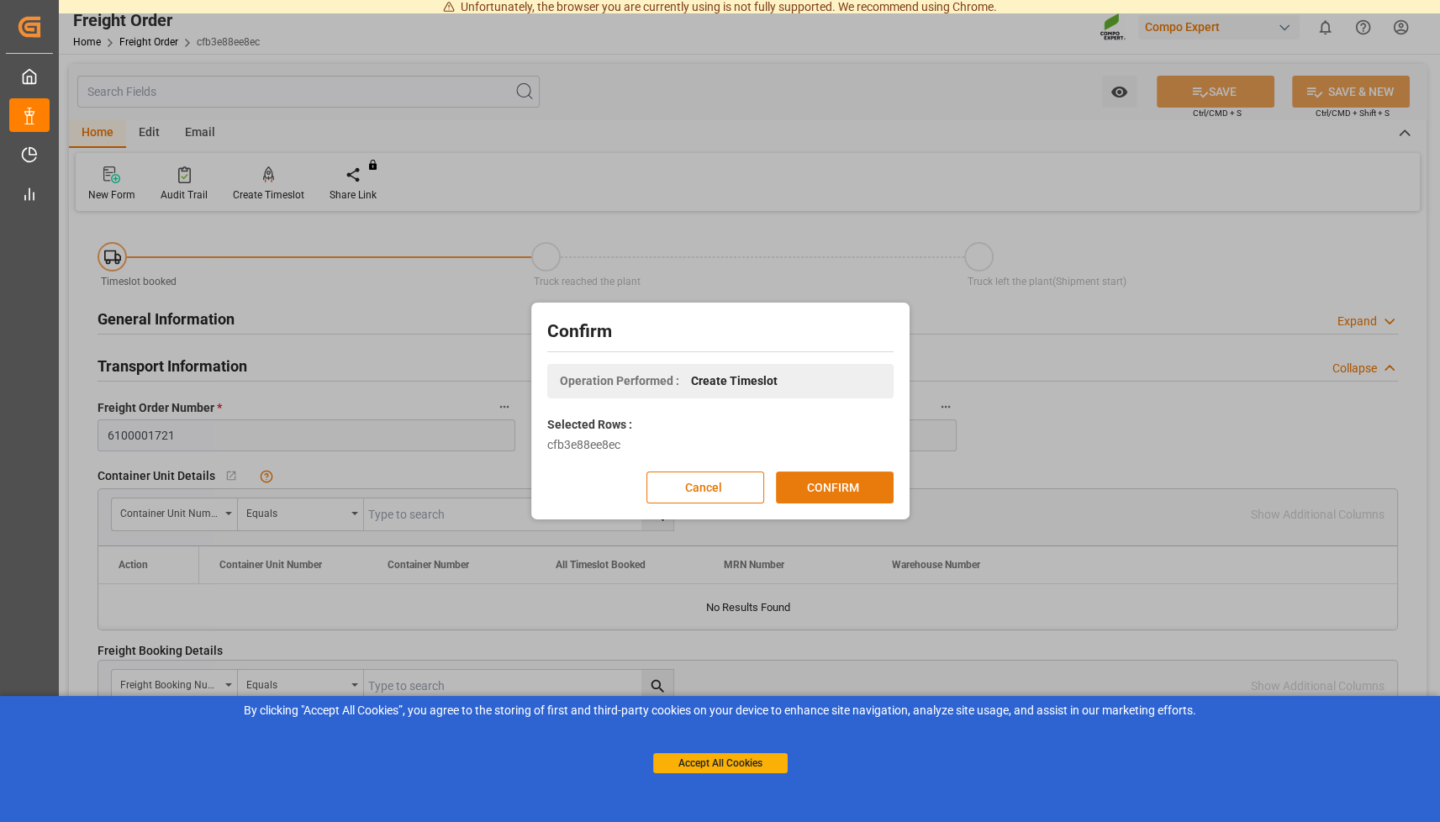
click at [852, 492] on button "CONFIRM" at bounding box center [835, 487] width 118 height 32
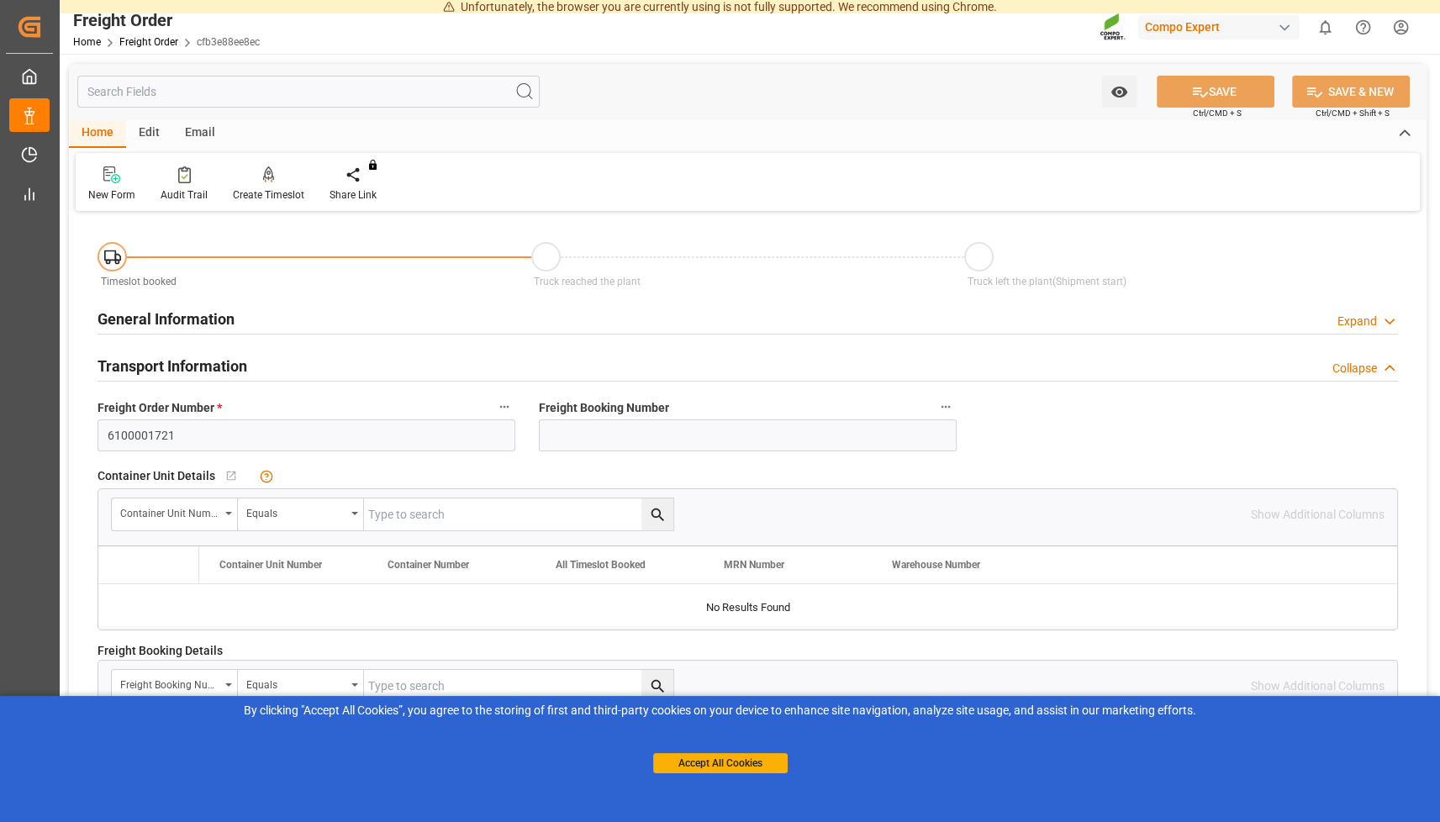
type input "6100001721"
type textarea "Z100"
type textarea "3200"
type textarea "1543445905"
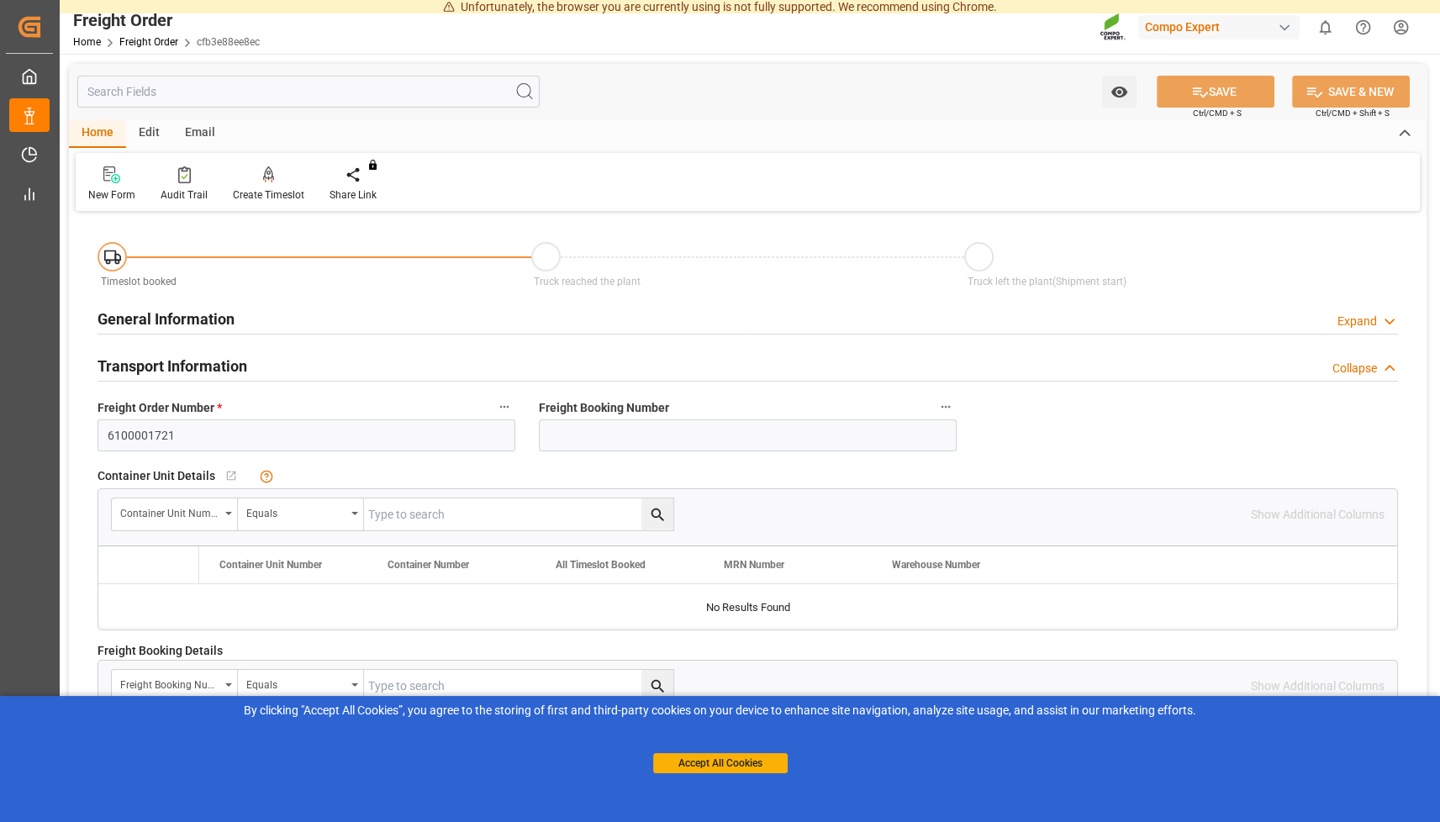
type input "2000000656"
type textarea "4100004908;4100004910"
type textarea "Z100"
type textarea "de"
type input "05.09.2025 01:00"
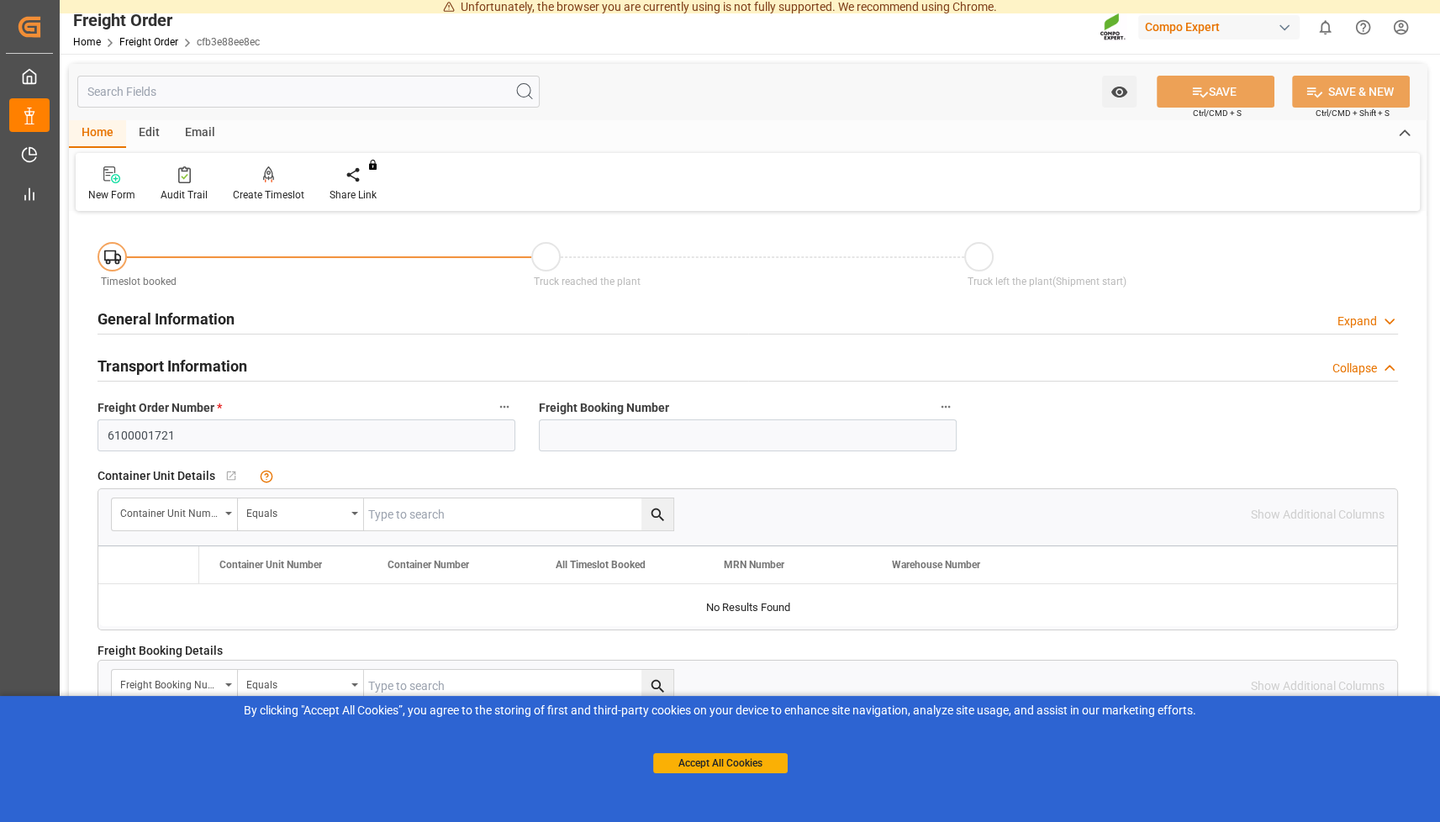
type textarea "CPT"
type textarea "SP_EWM"
type textarea "KABRI blau 8-8-6 200L (x4) DE,ENKabri blau 8-8-6 20L (x48) DE,EN"
type textarea "13631120044297702004"
type input "0"
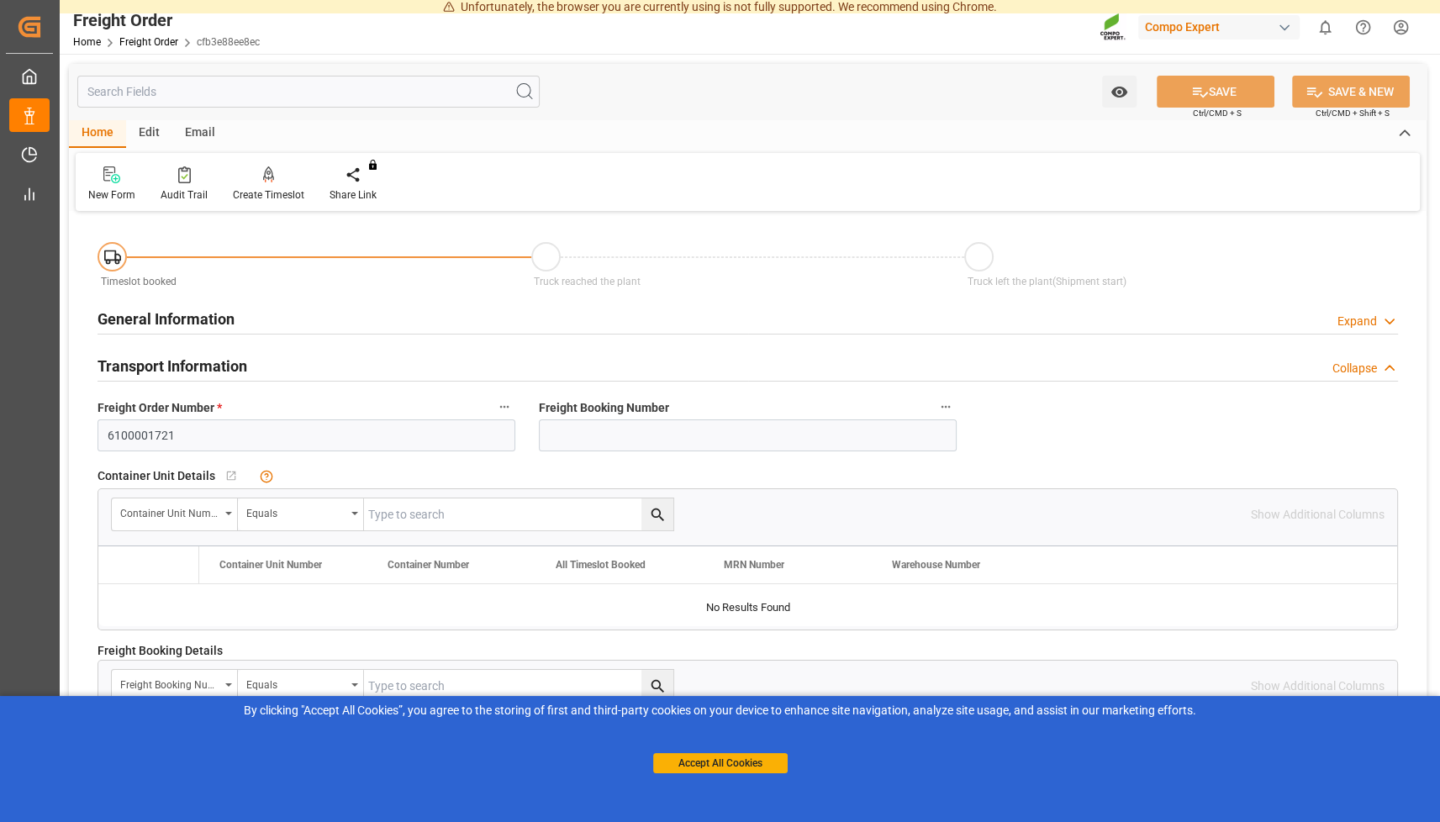
type input "04.09.2025 15:14"
type input "SP_EWM"
type input "Logistics Service Provider"
type input "No"
type input "10368"
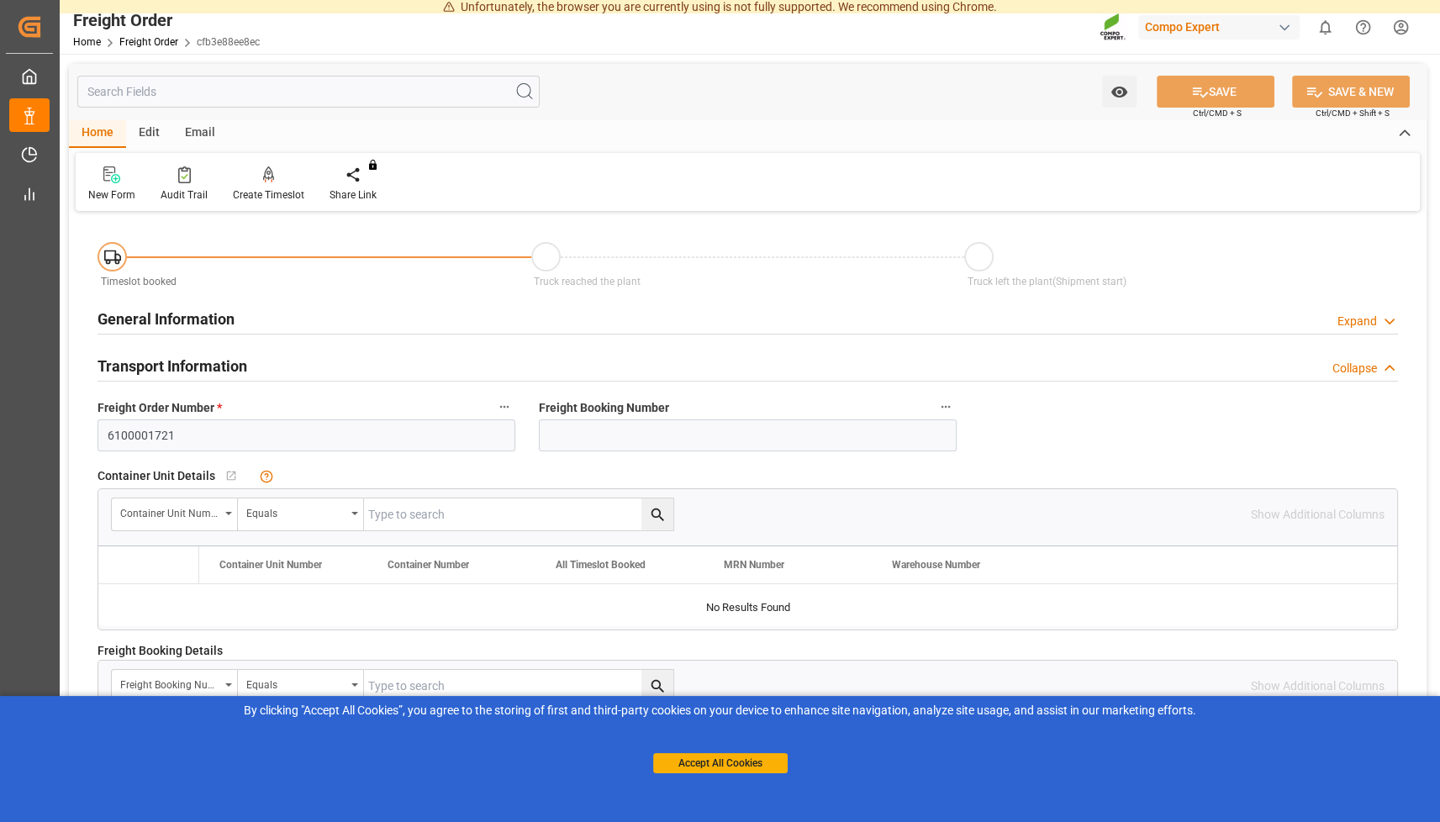
type input "10368"
type input "0"
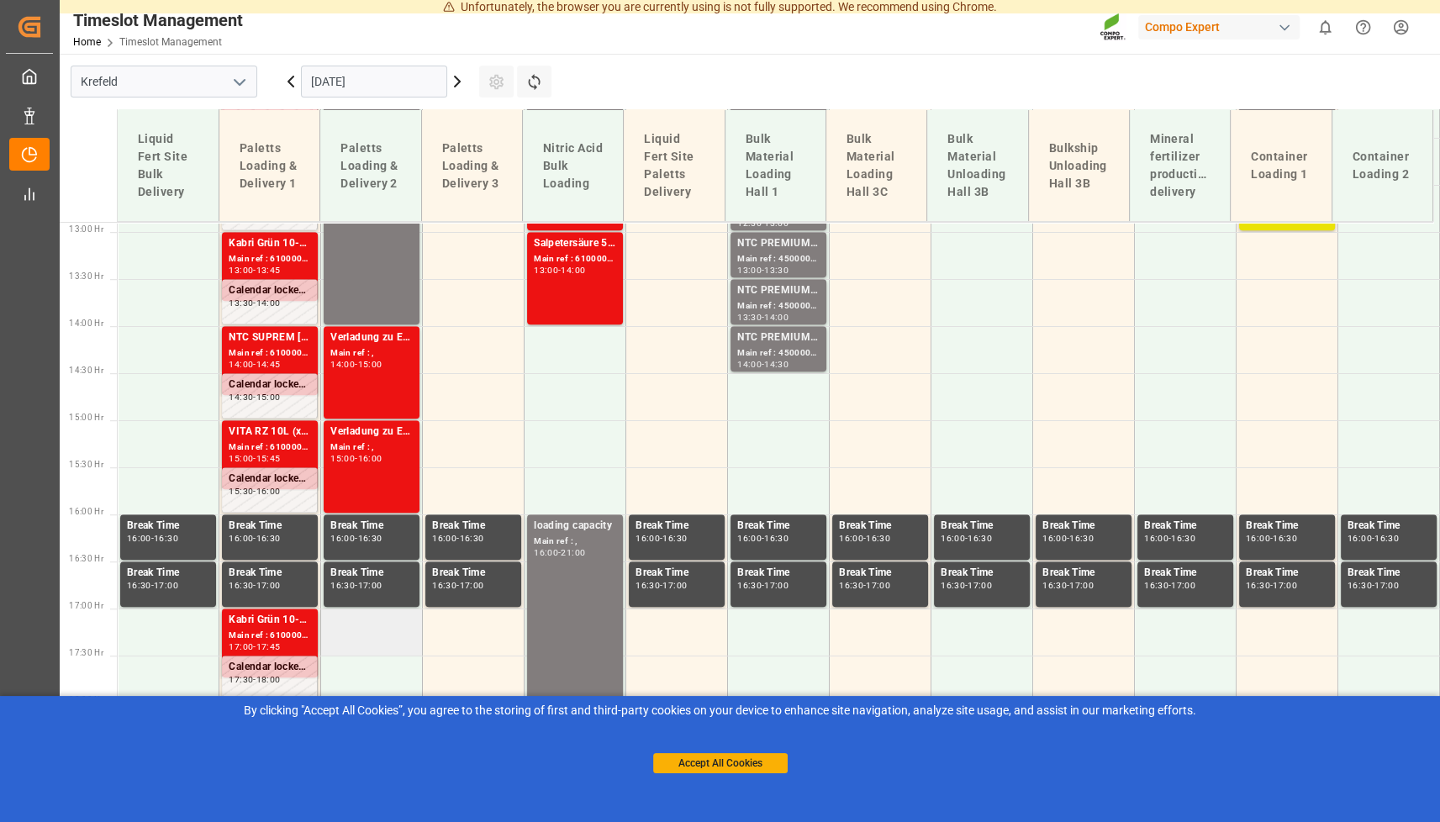
scroll to position [1525, 0]
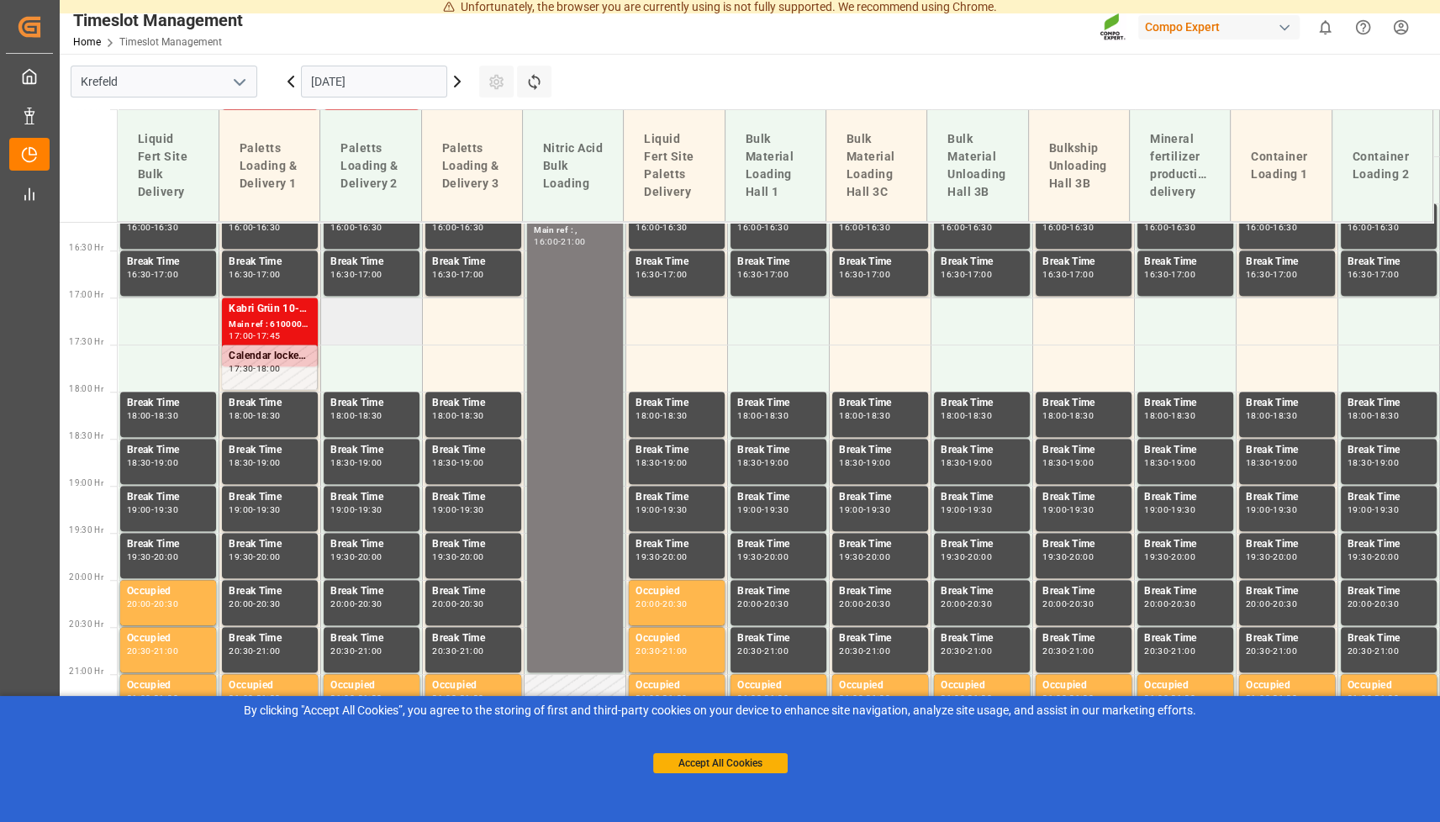
click at [374, 321] on td at bounding box center [372, 321] width 102 height 47
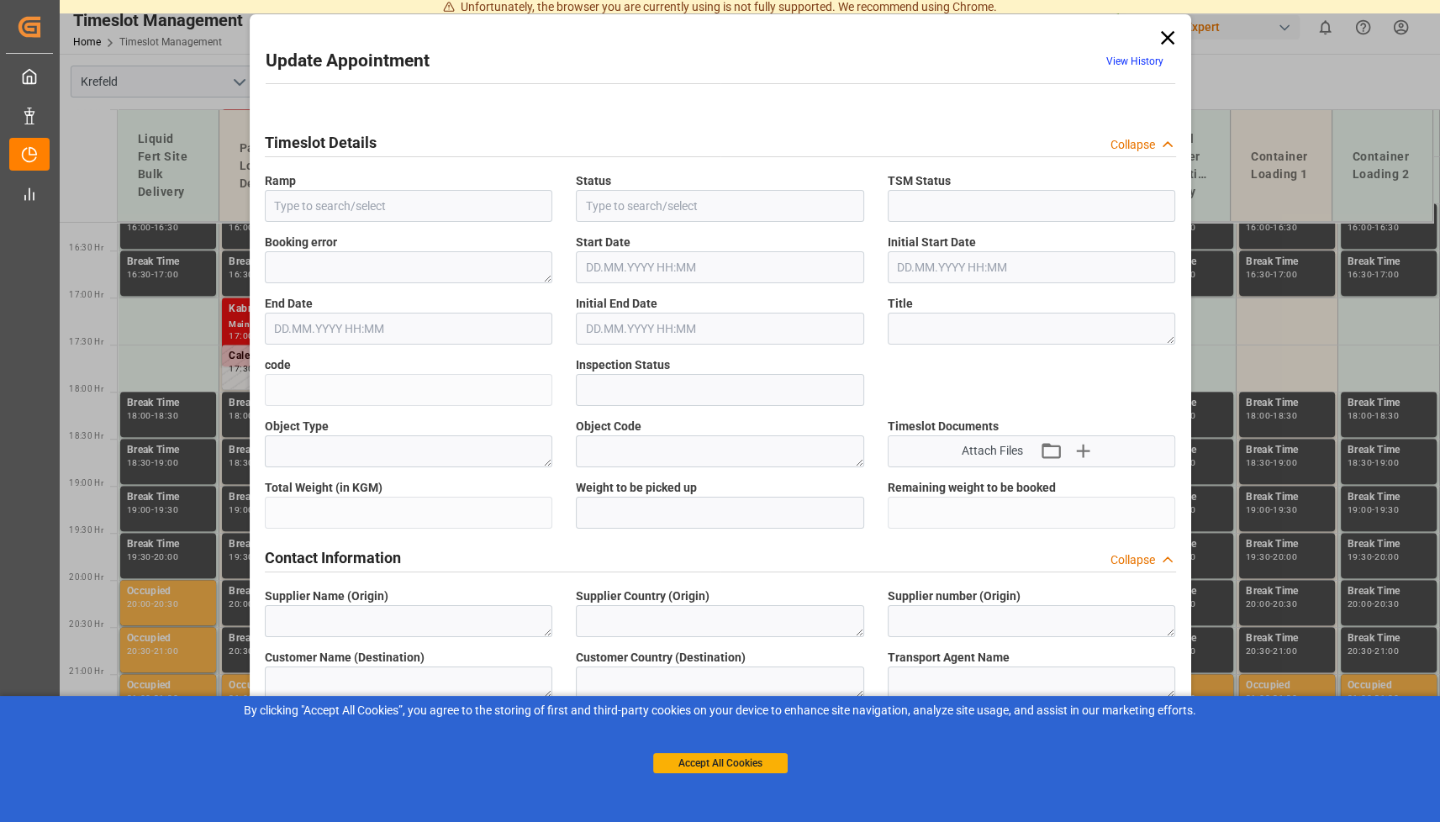
click at [367, 328] on input "text" at bounding box center [409, 329] width 288 height 32
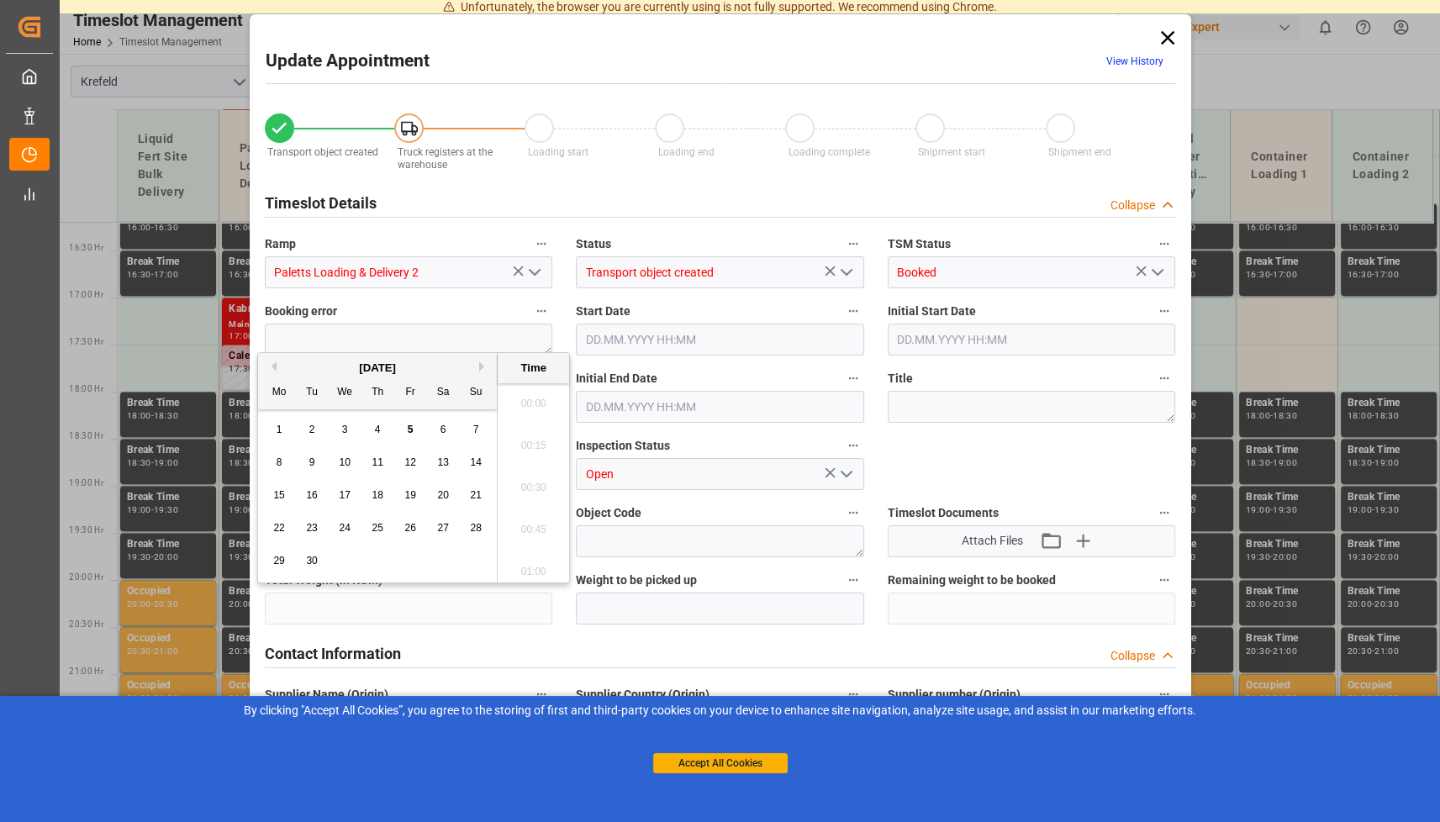
type input "Paletts Loading & Delivery 2"
type input "Transport object created"
type input "Booked"
type input "155e5fc065a8"
type input "Open"
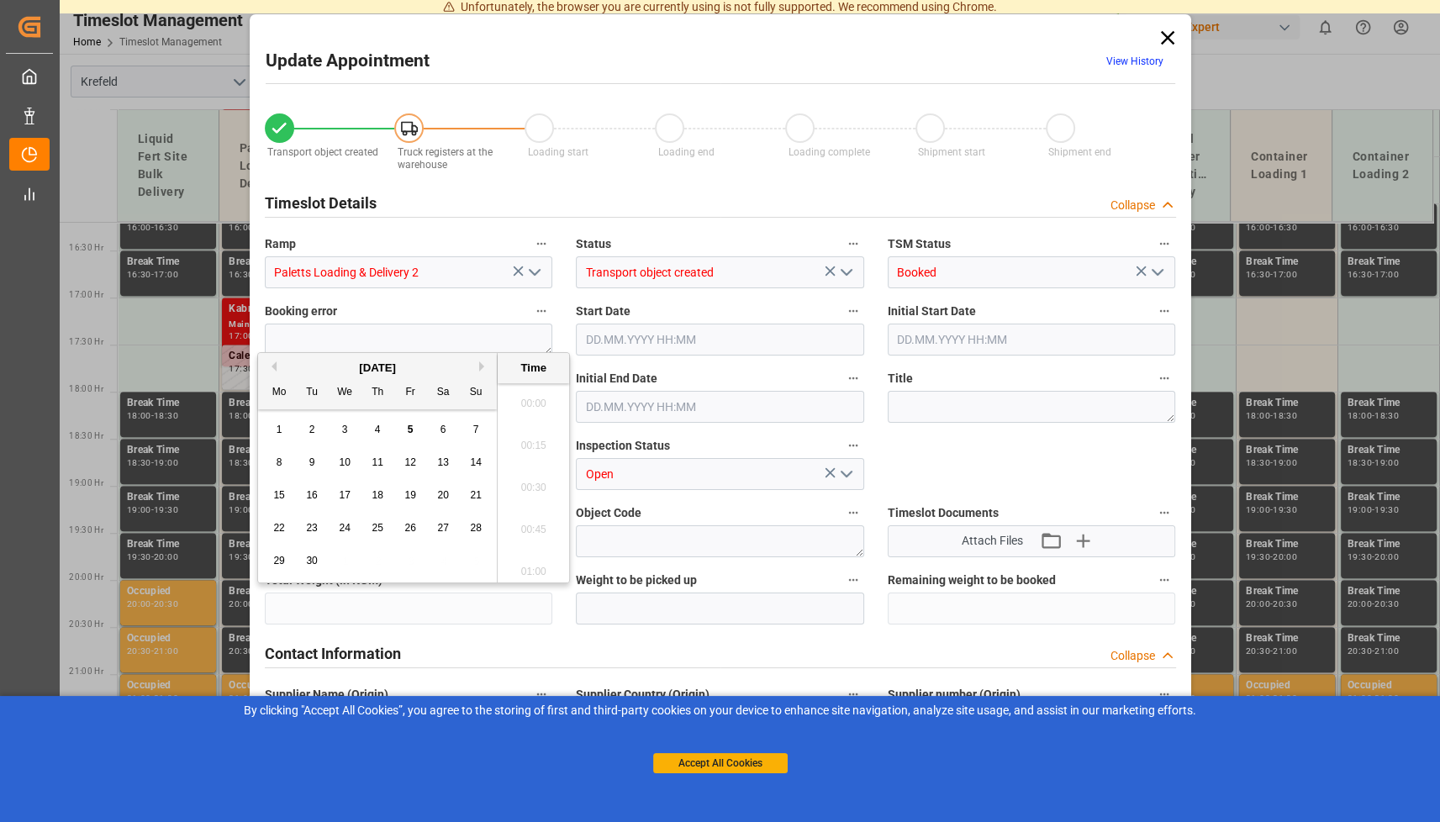
type textarea "Main-Run"
type textarea "SP_EWM"
type textarea "BayWa AG"
type textarea "DE"
type textarea "Nosta Transport International"
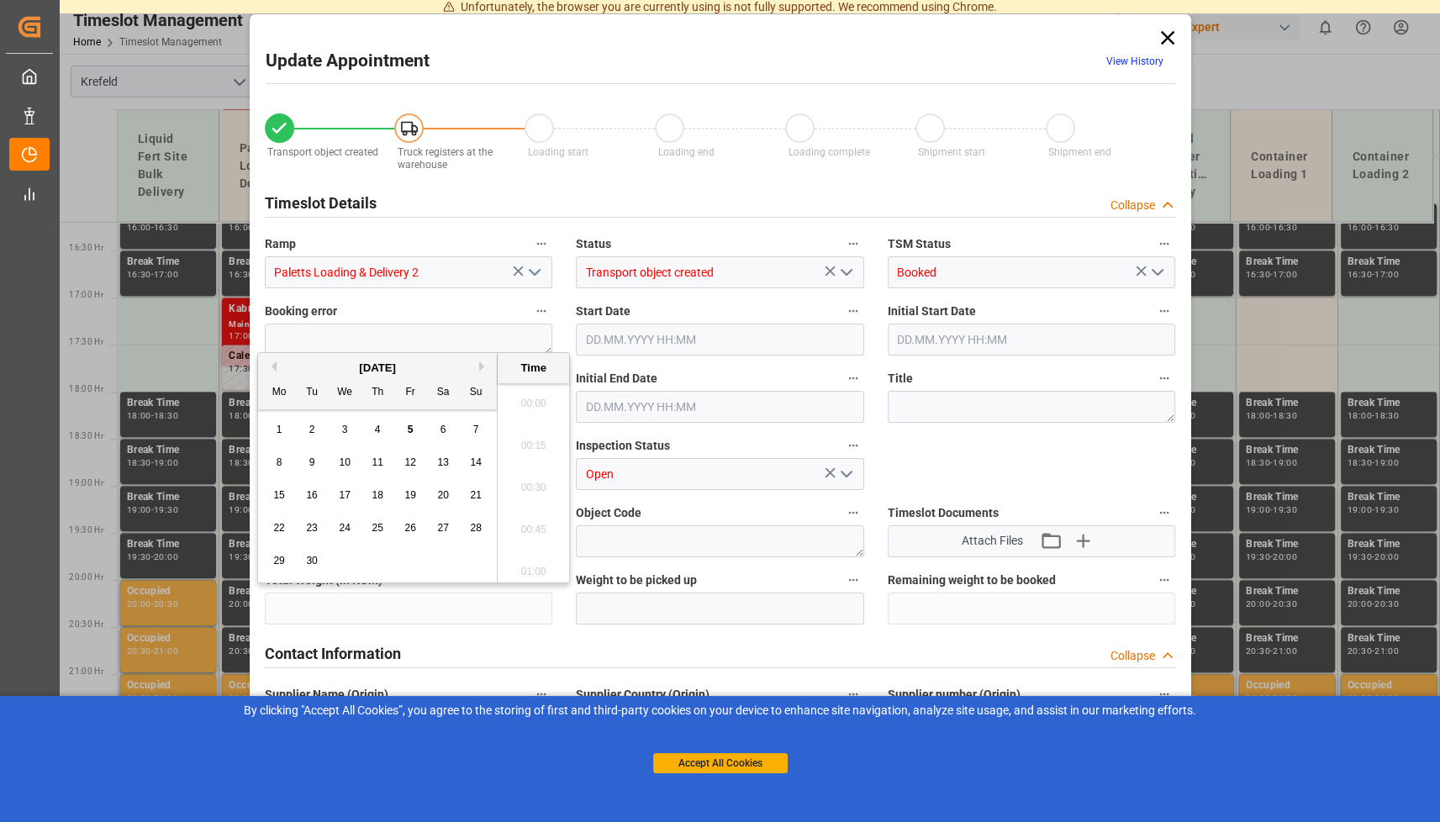
type textarea "5321640"
type textarea "Logistics Service Provider"
type input "[PERSON_NAME][EMAIL_ADDRESS][DOMAIN_NAME]"
type textarea "6100001721"
type textarea "2000000656"
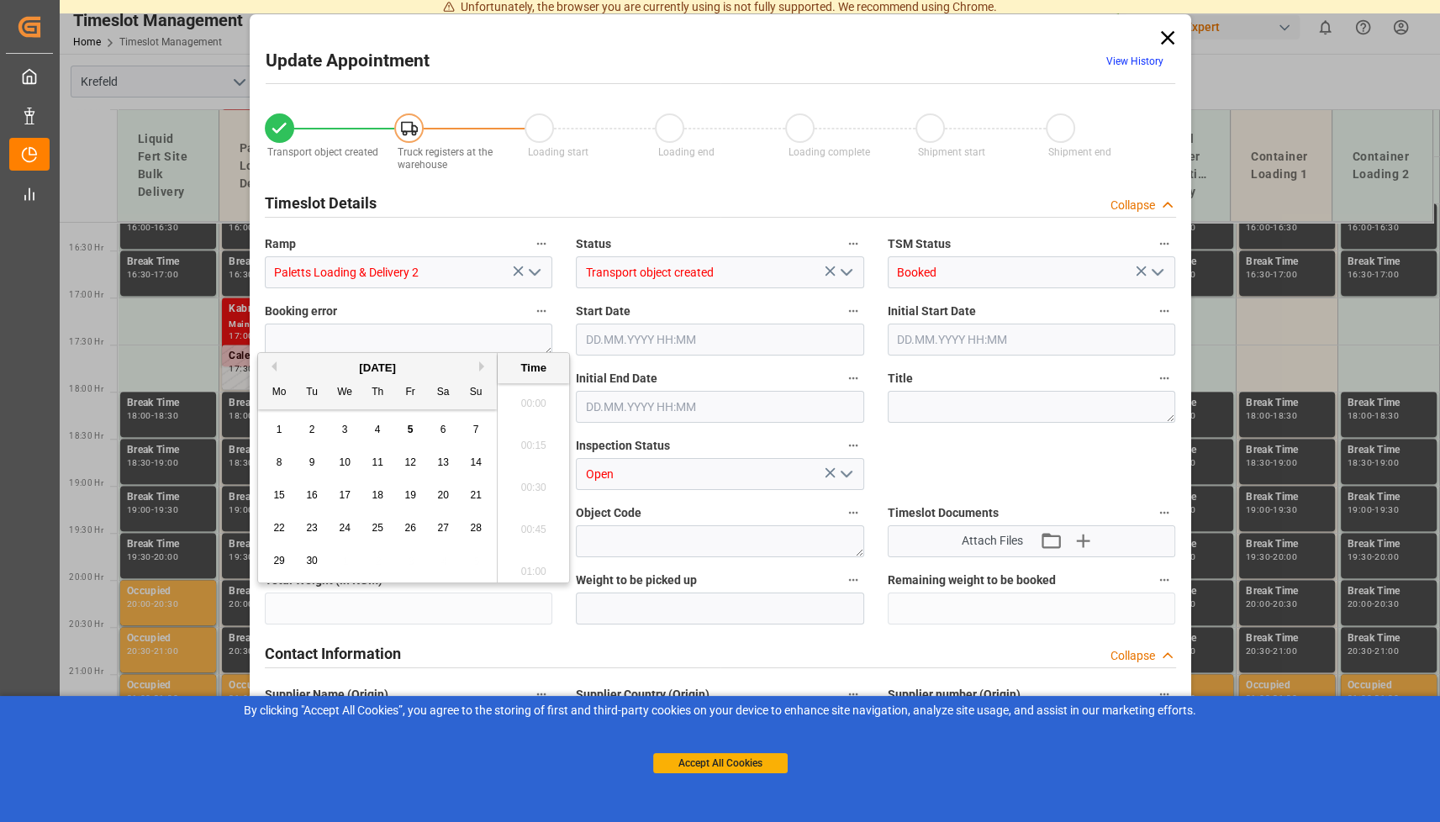
type textarea "4100004908;4100004910"
type textarea "KABRI blau 8-8-6 200L (x4) DE,ENKabri blau 8-8-6 20L (x48) DE,EN"
type textarea "13631120044297702004"
type textarea "Z100"
type textarea "3200"
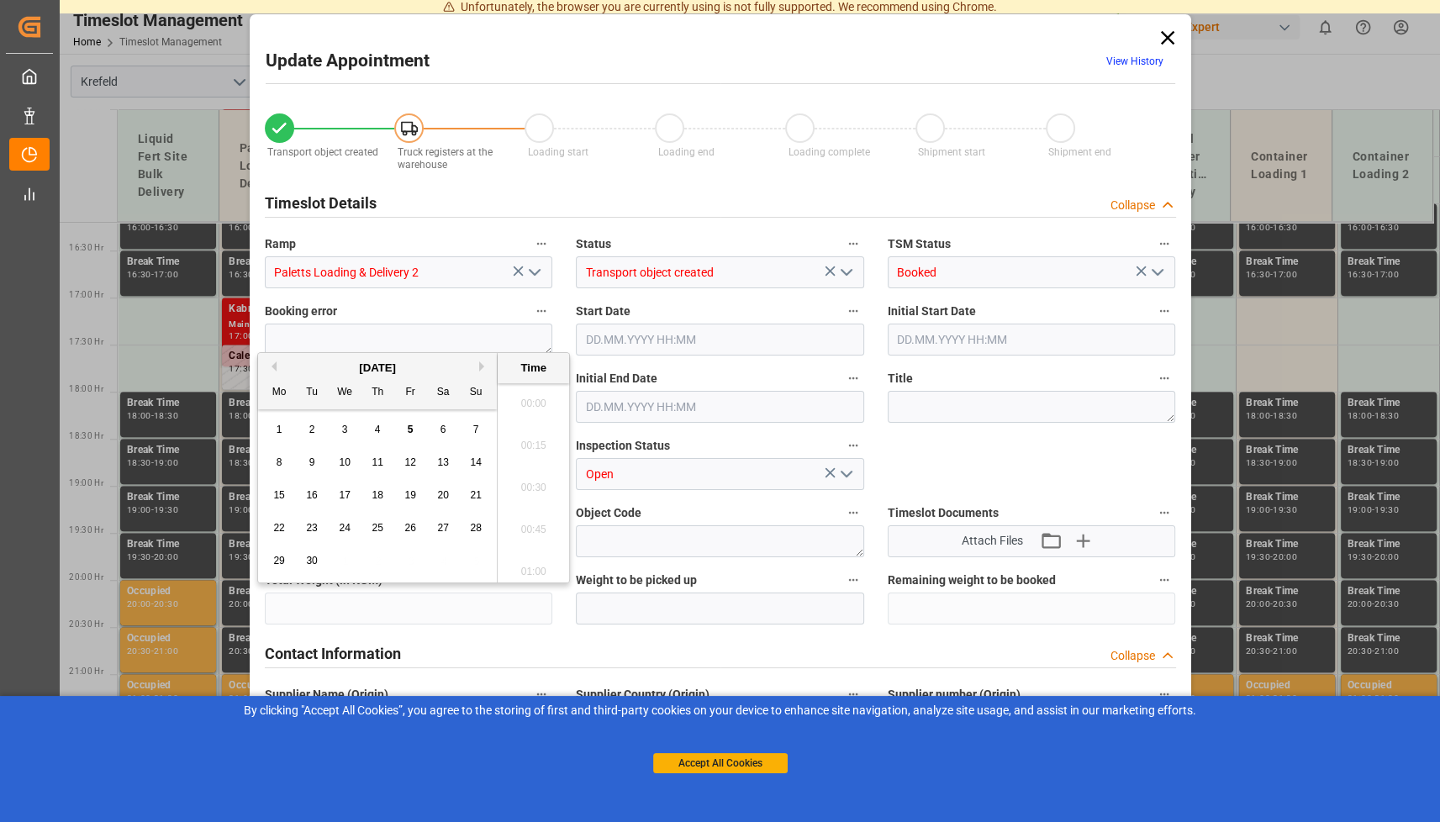
type input "6100001721"
type input "10368"
type input "0"
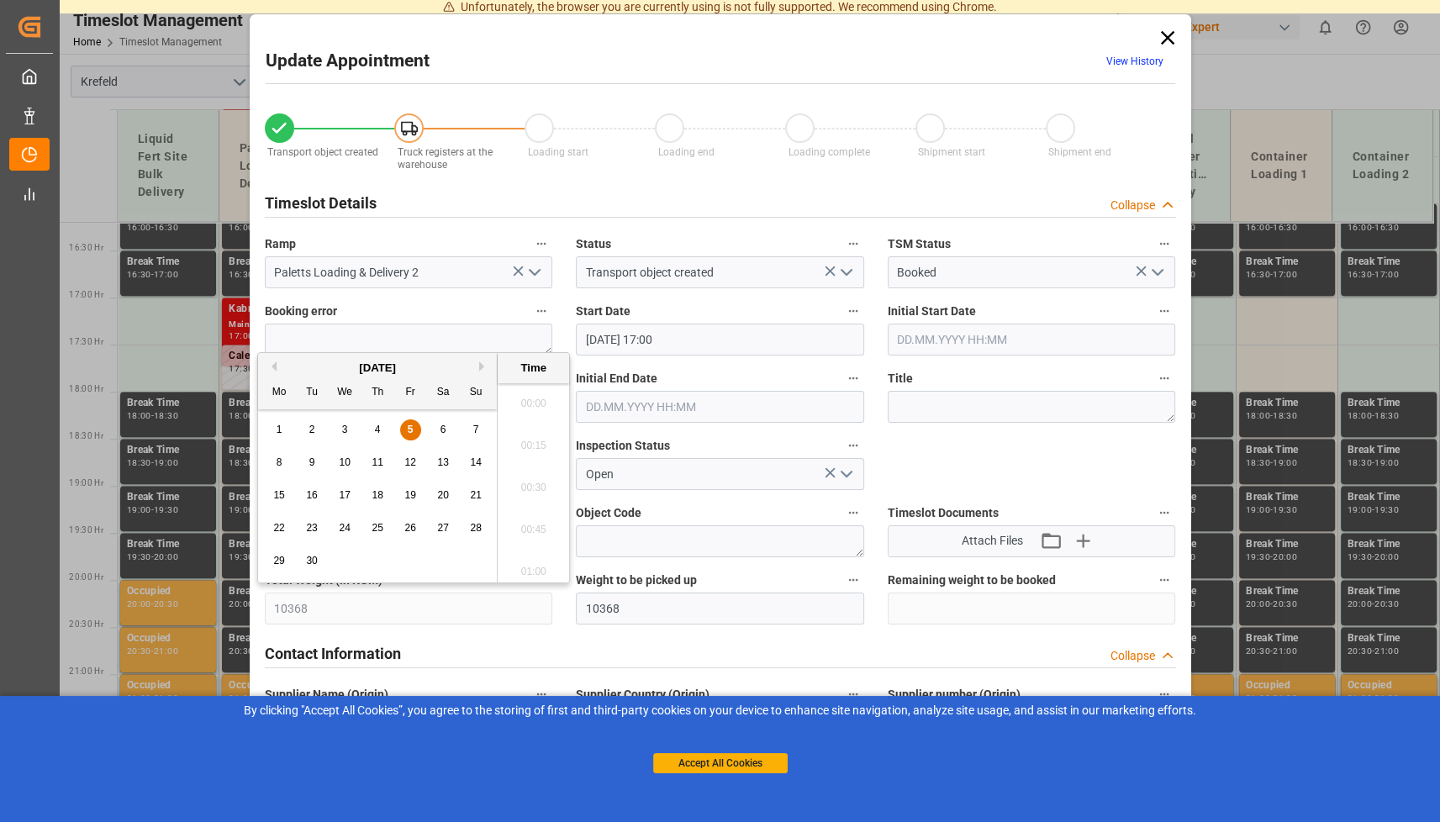
type input "05.09.2025 17:00"
type input "[DATE] 17:30"
type input "04.09.2025 15:14"
type input "05.09.2025 07:17"
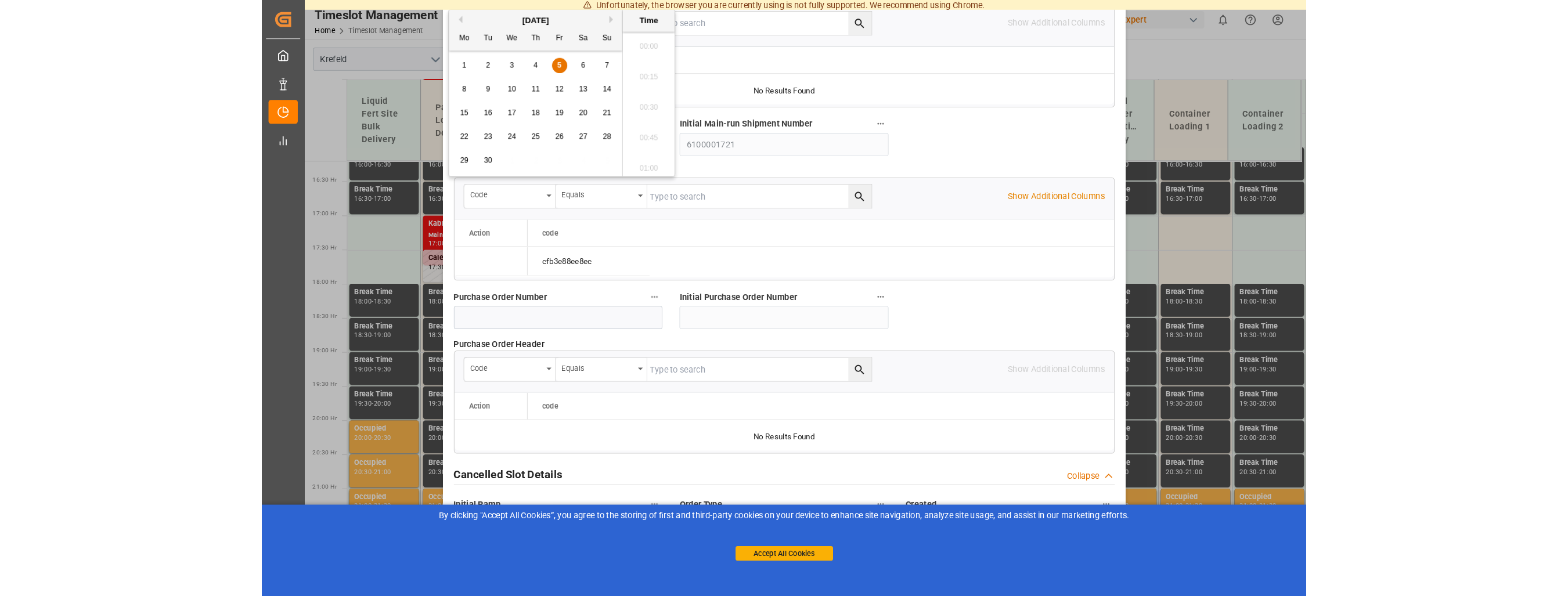
scroll to position [1019, 0]
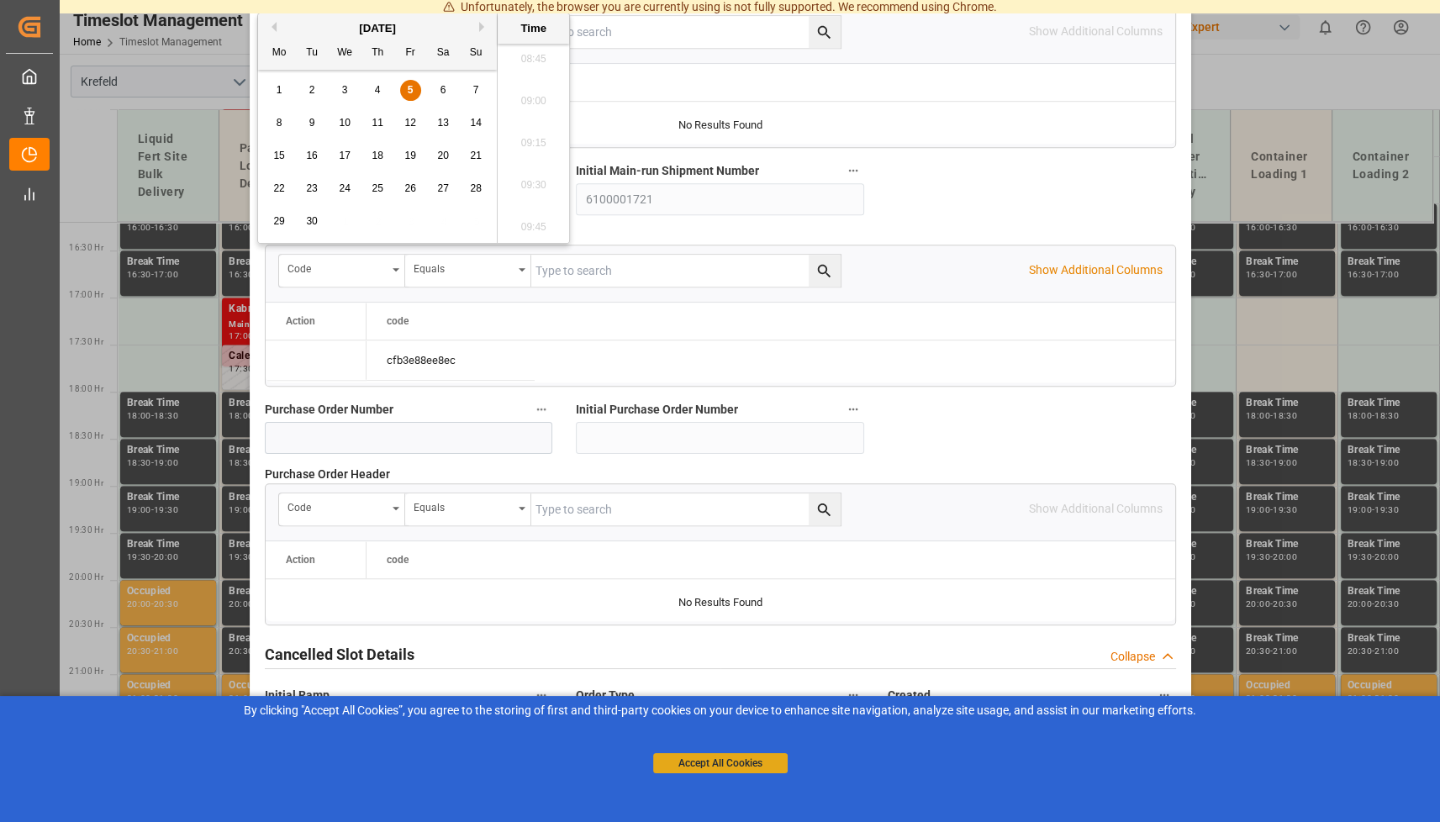
click at [739, 759] on button "Accept All Cookies" at bounding box center [720, 763] width 134 height 20
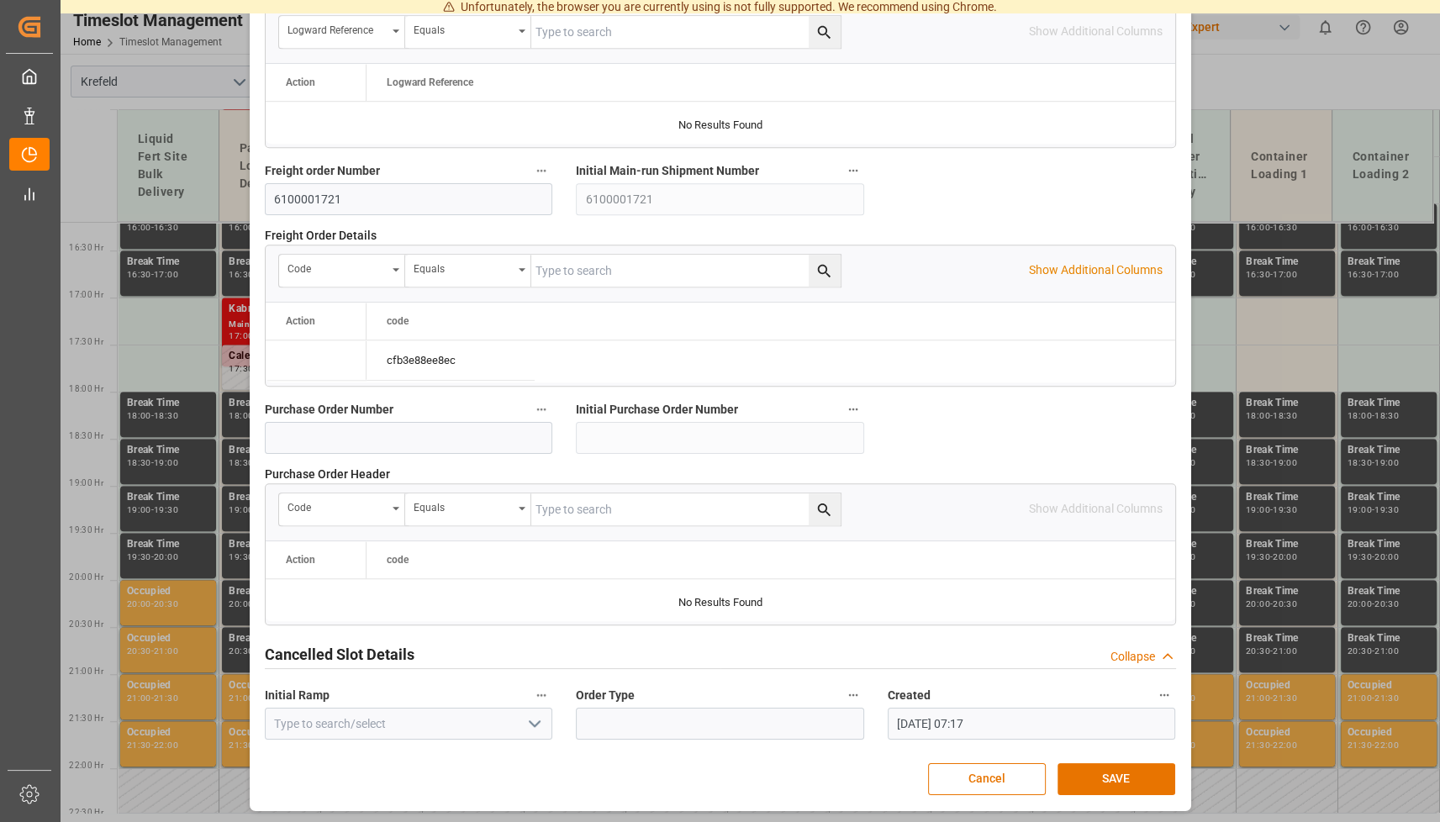
click at [711, 763] on div "Cancel SAVE" at bounding box center [720, 779] width 909 height 32
click at [727, 763] on div "Cancel SAVE" at bounding box center [720, 779] width 909 height 32
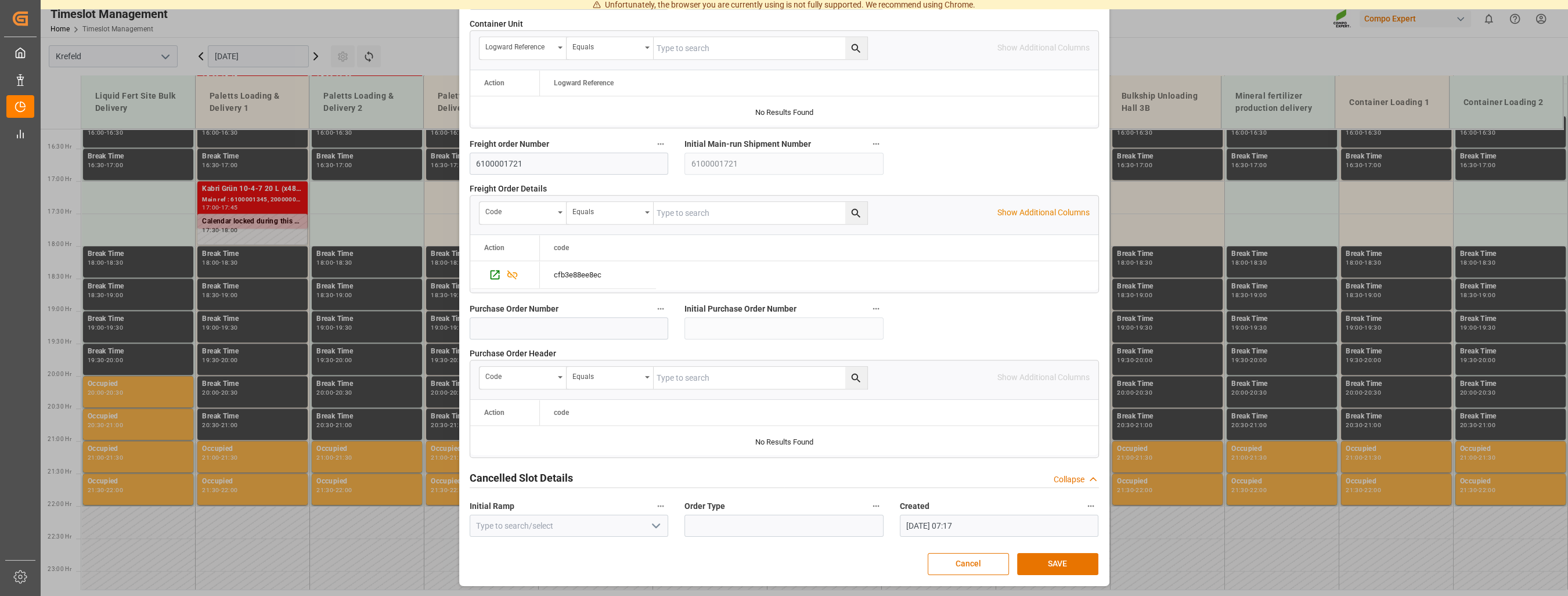
scroll to position [1013, 0]
click at [994, 562] on button "SAVE" at bounding box center [1058, 567] width 82 height 22
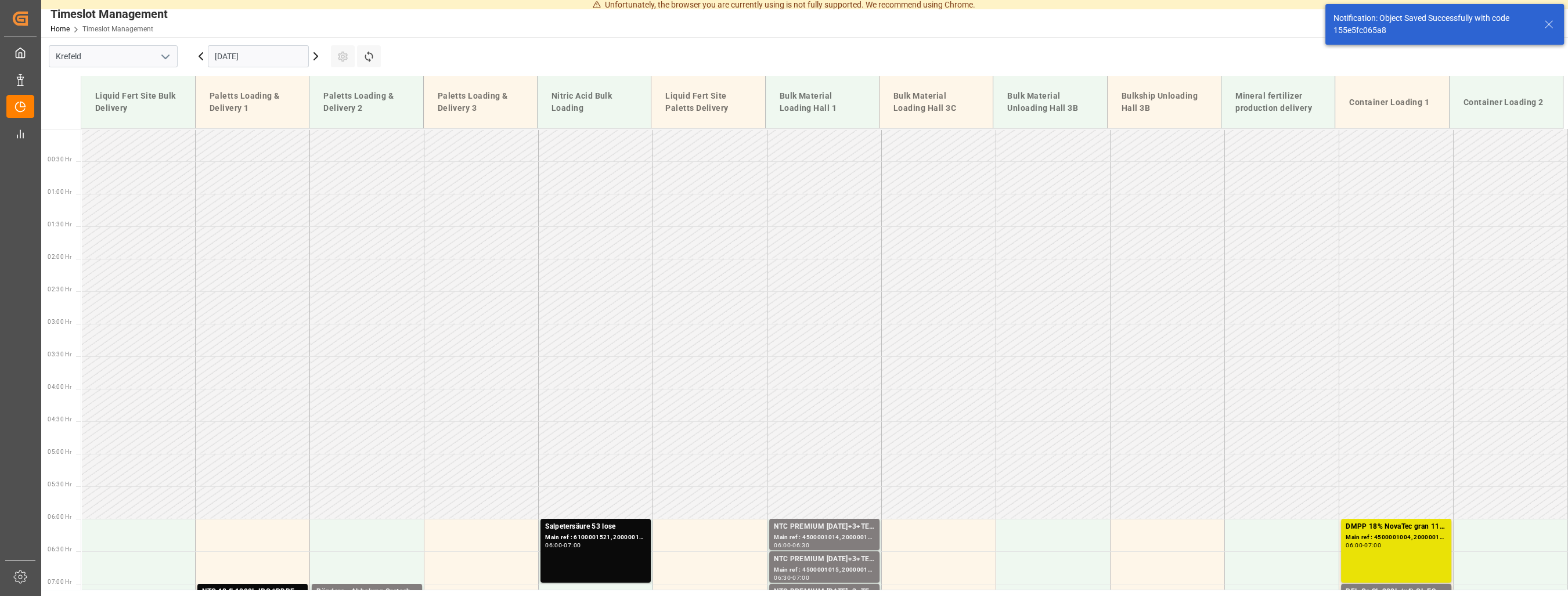
type input "Krefeld"
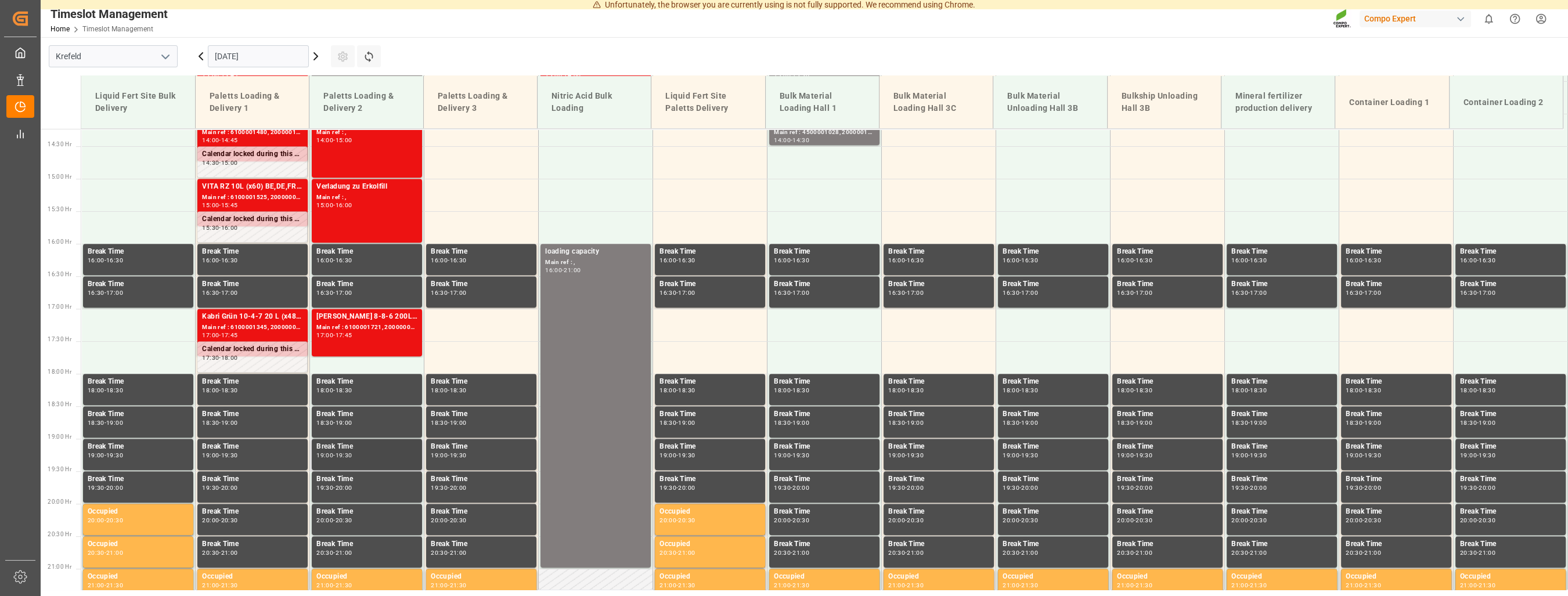
scroll to position [875, 0]
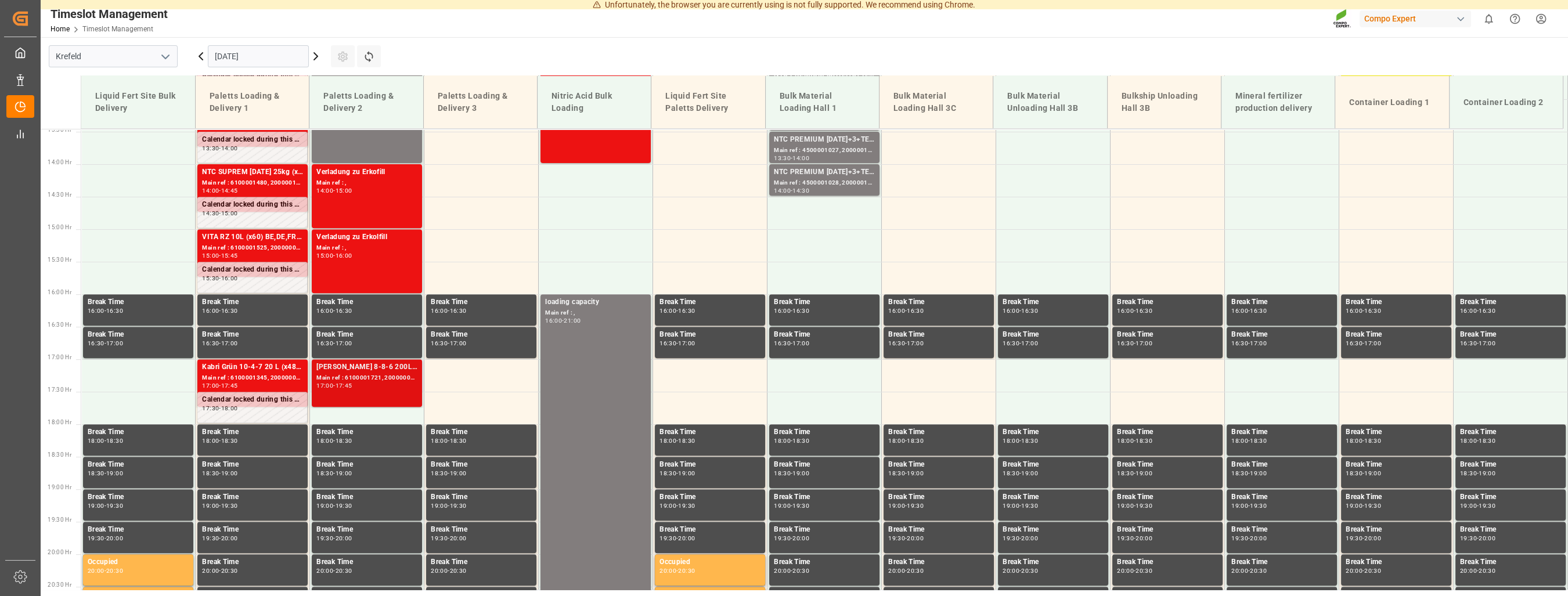
click at [363, 376] on div "Main ref : 6100001721, 2000000656" at bounding box center [367, 378] width 101 height 10
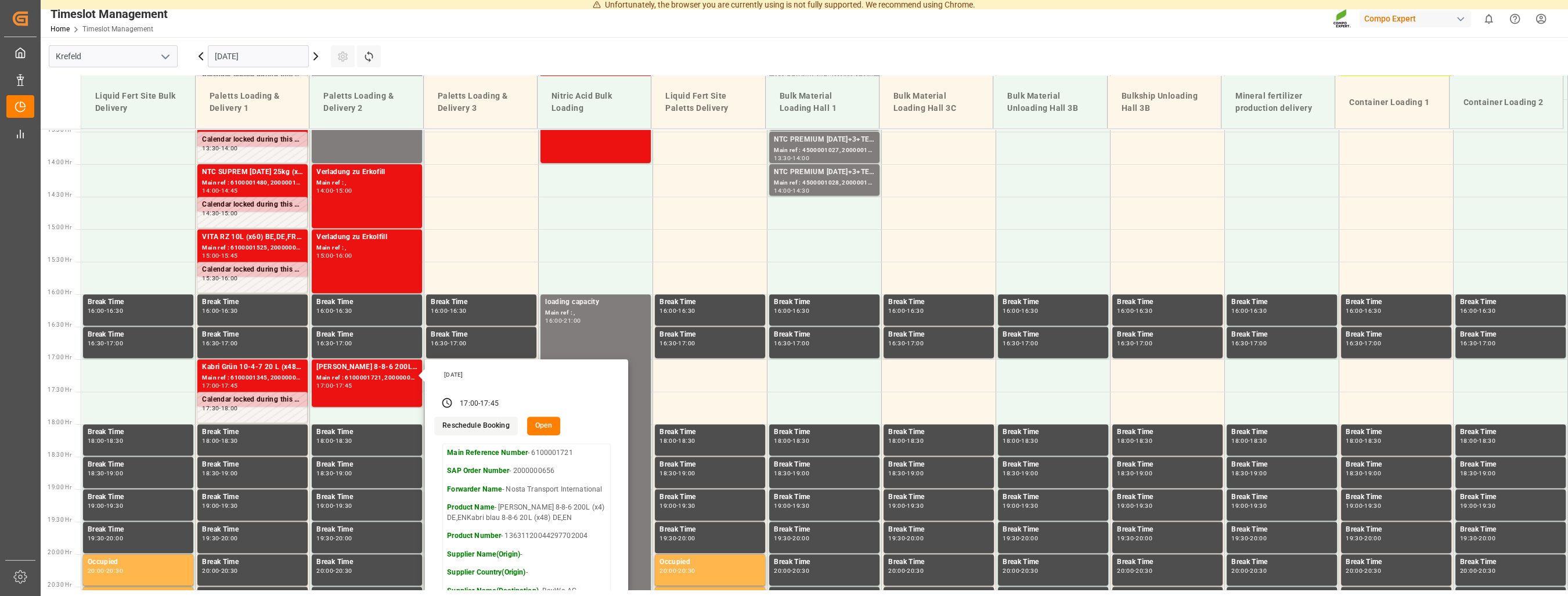
click at [533, 430] on button "Open" at bounding box center [544, 425] width 34 height 19
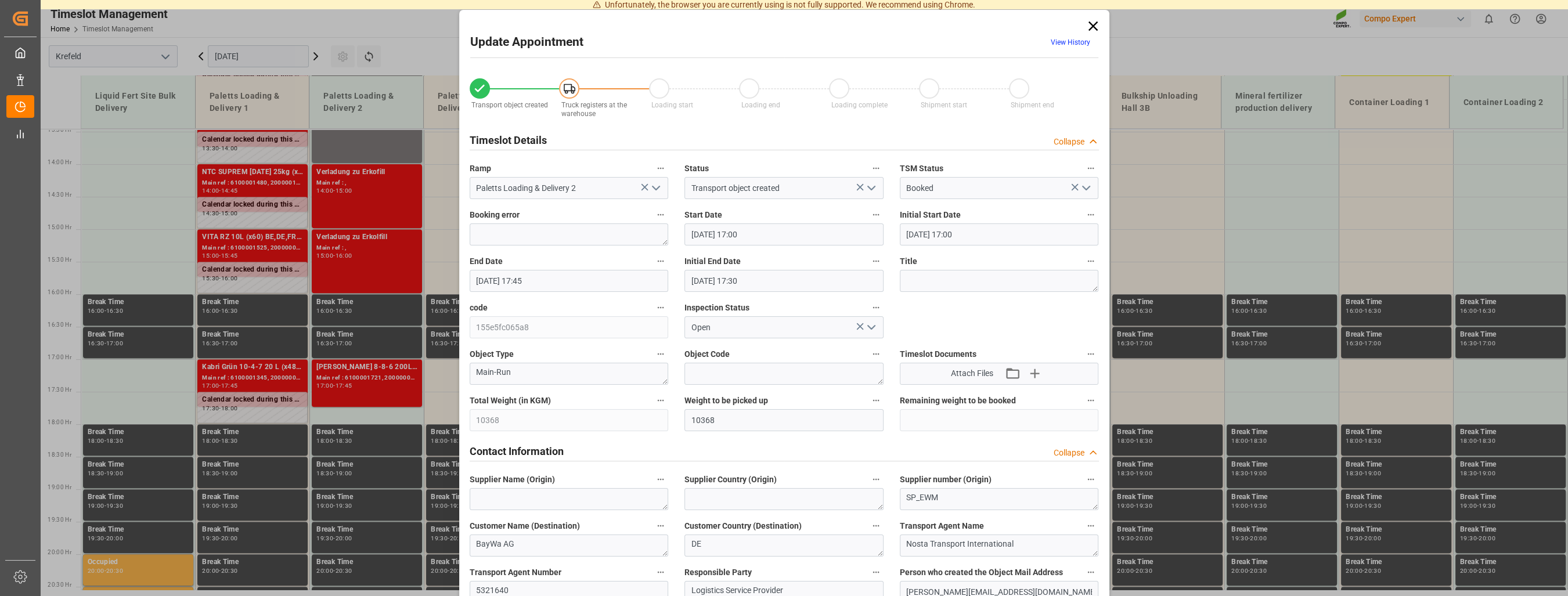
type input "Paletts Loading & Delivery 2"
type input "Transport object created"
type input "Booked"
type input "05.09.2025 17:00"
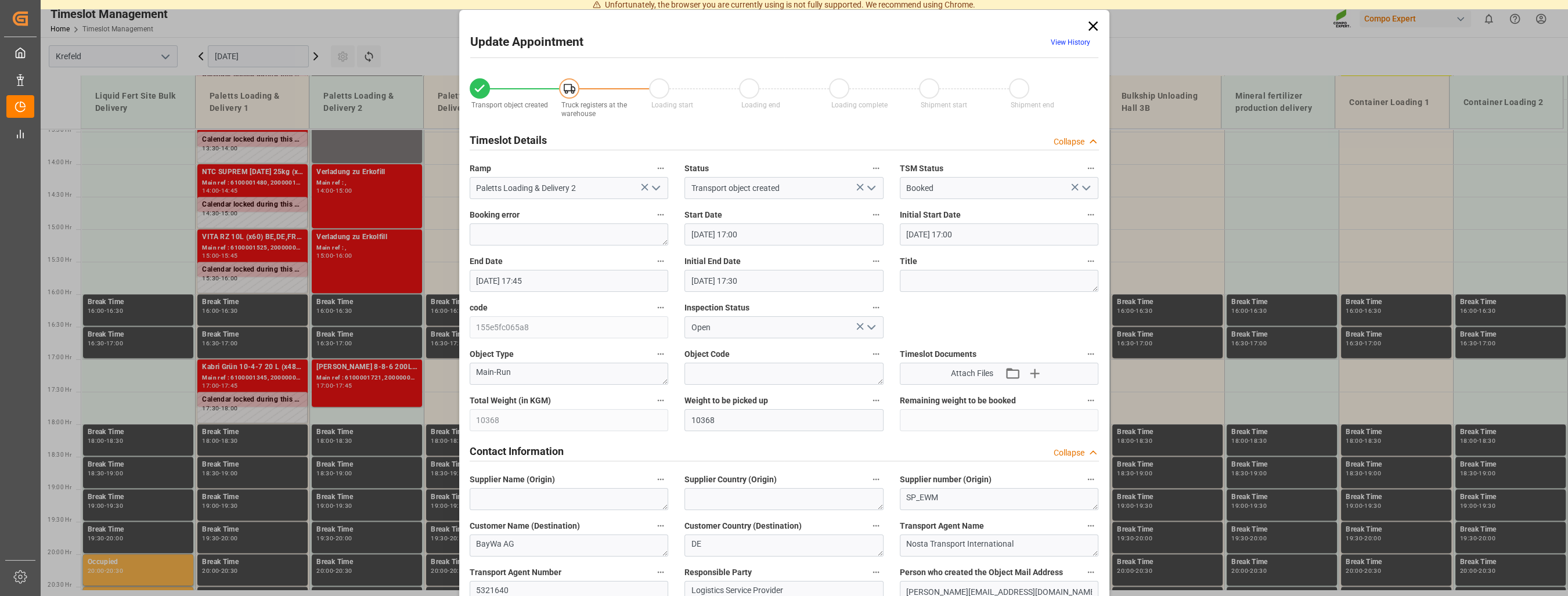
type input "[DATE] 17:45"
type input "[DATE] 17:30"
type input "155e5fc065a8"
type input "Open"
type textarea "Main-Run"
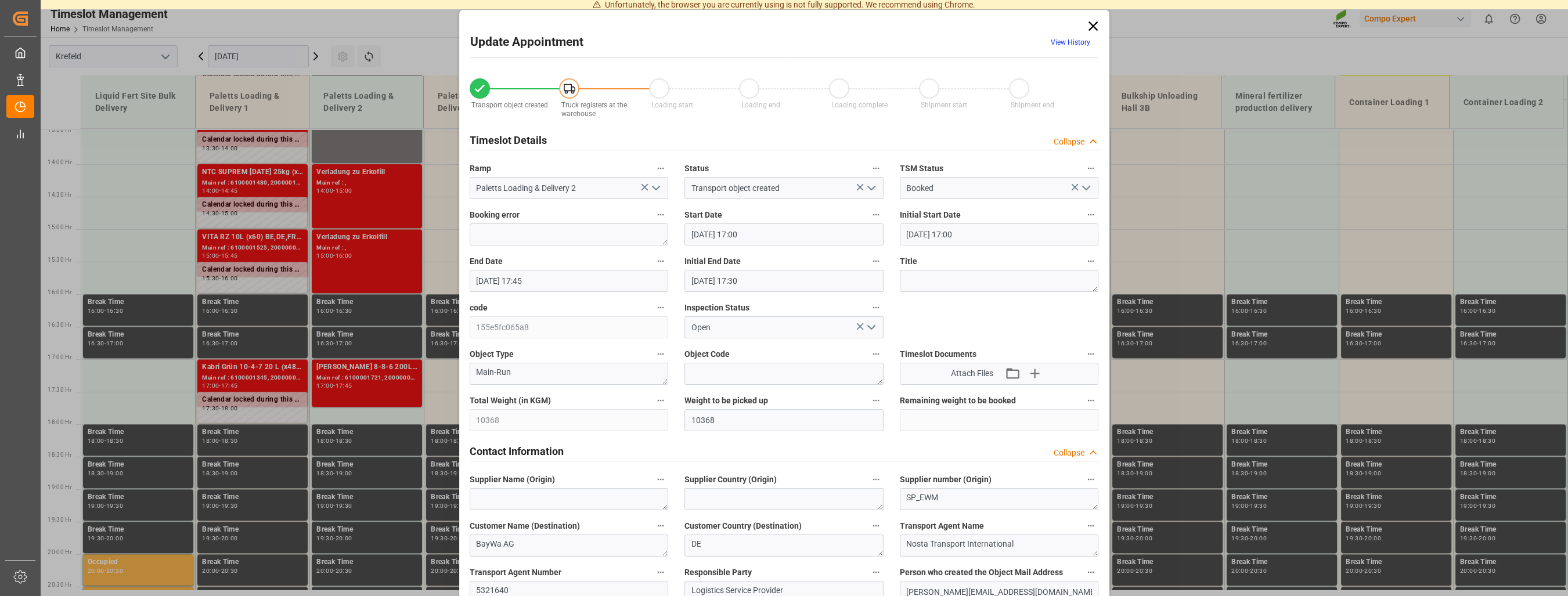
type input "10368"
type textarea "SP_EWM"
type textarea "BayWa AG"
type textarea "DE"
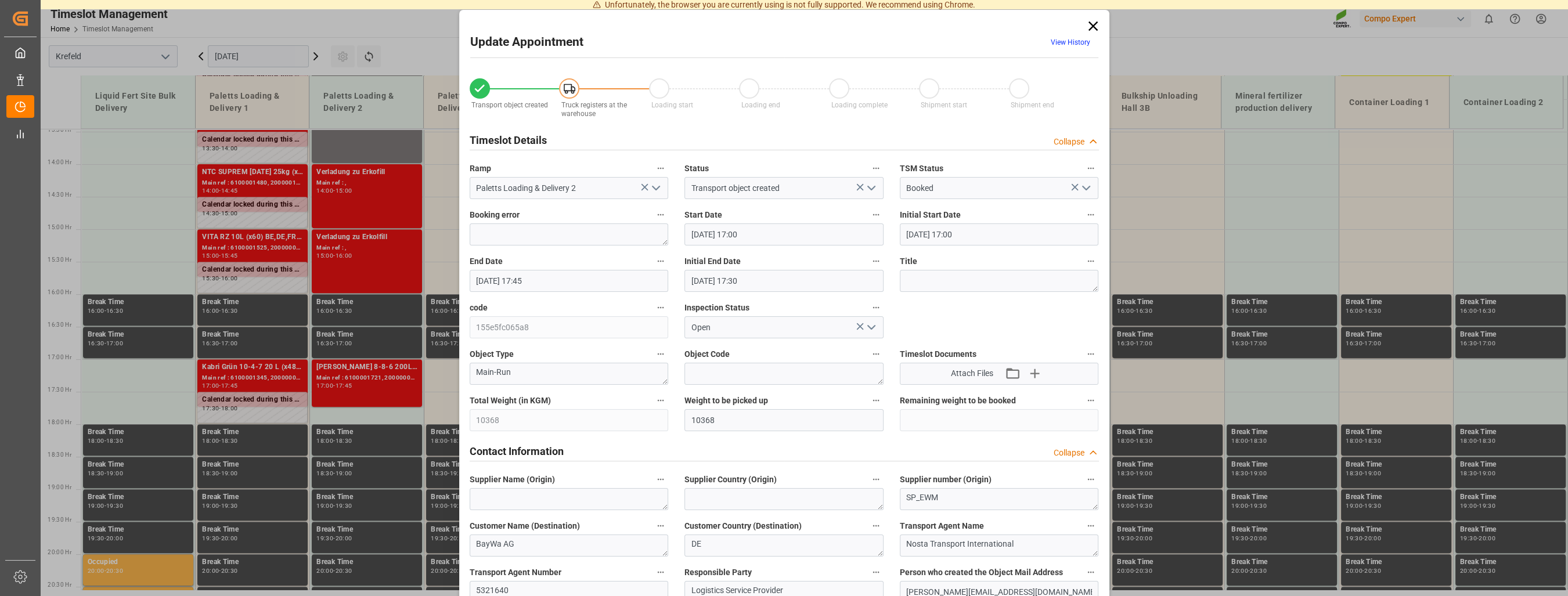
type textarea "Nosta Transport International"
type textarea "5321640"
type textarea "Logistics Service Provider"
type input "[PERSON_NAME][EMAIL_ADDRESS][DOMAIN_NAME]"
type textarea "6100001721"
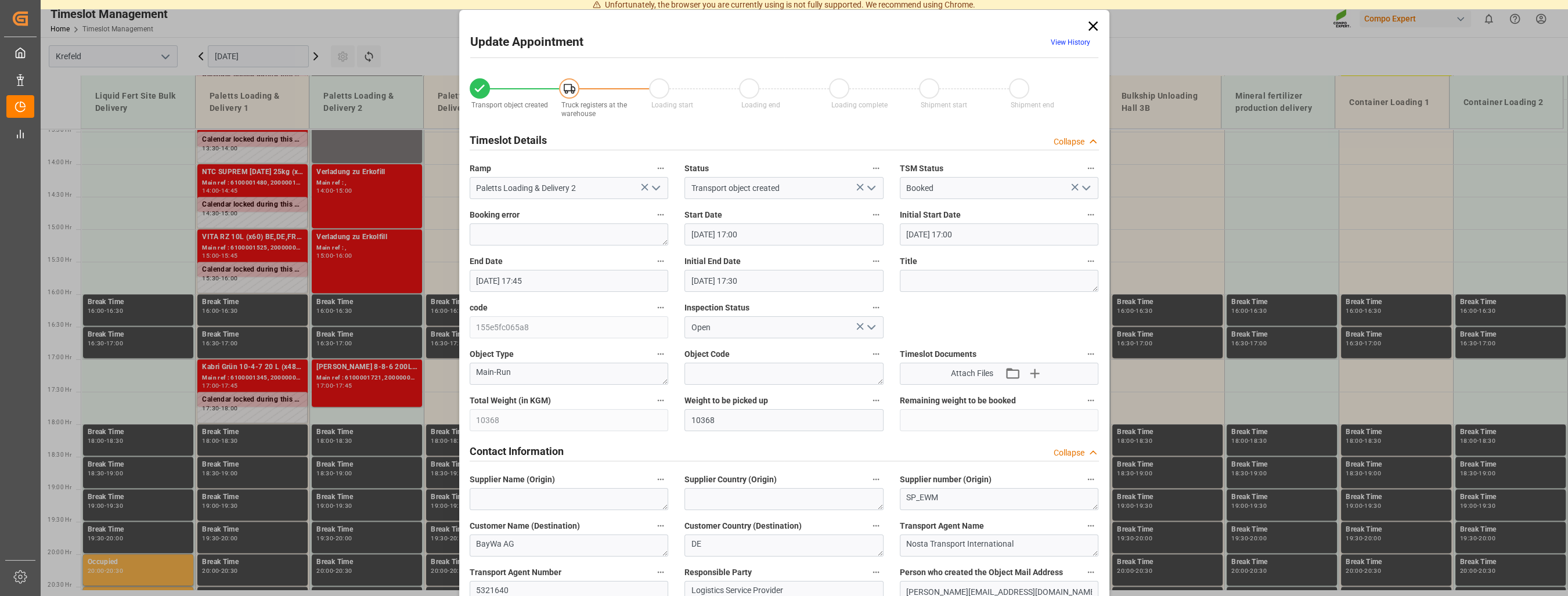
type textarea "2000000656"
type textarea "4100004908;4100004910"
type textarea "KABRI blau 8-8-6 200L (x4) DE,ENKabri blau 8-8-6 20L (x48) DE,EN"
type textarea "13631120044297702004"
type input "0"
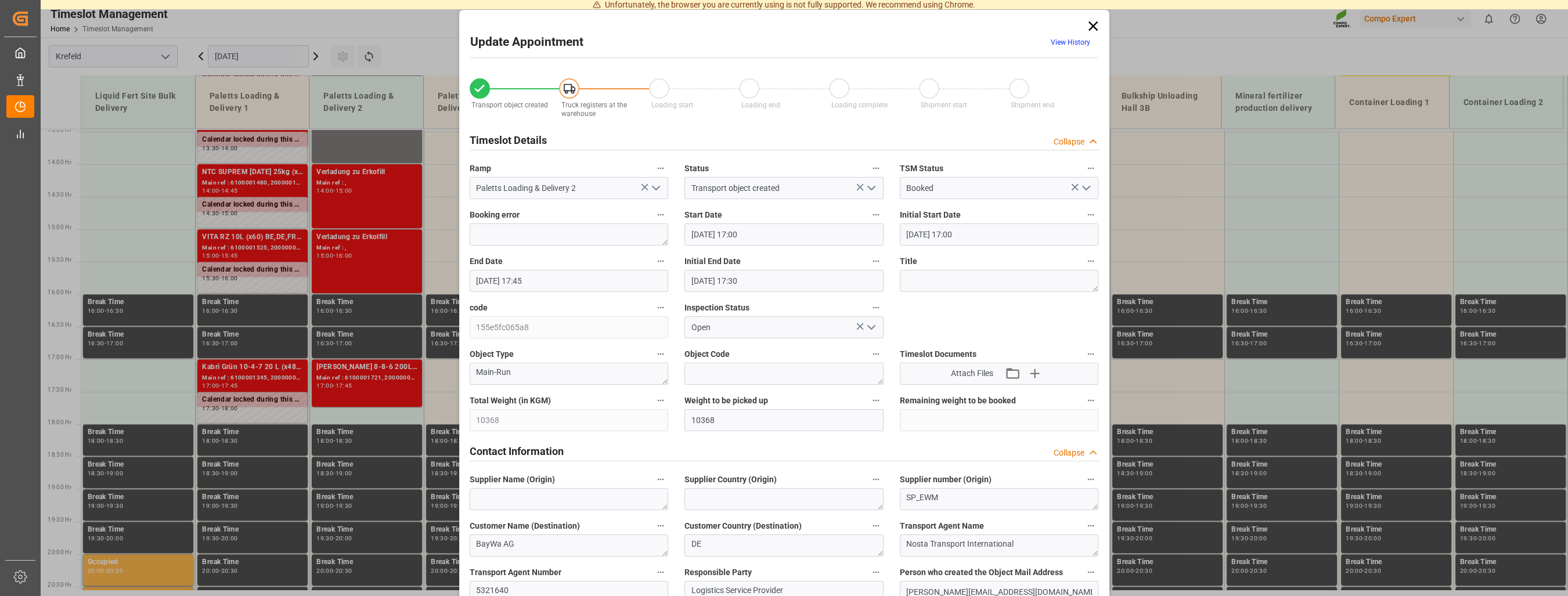
type input "04.09.2025 15:14"
type textarea "Z100"
type textarea "3200"
type input "6100001721"
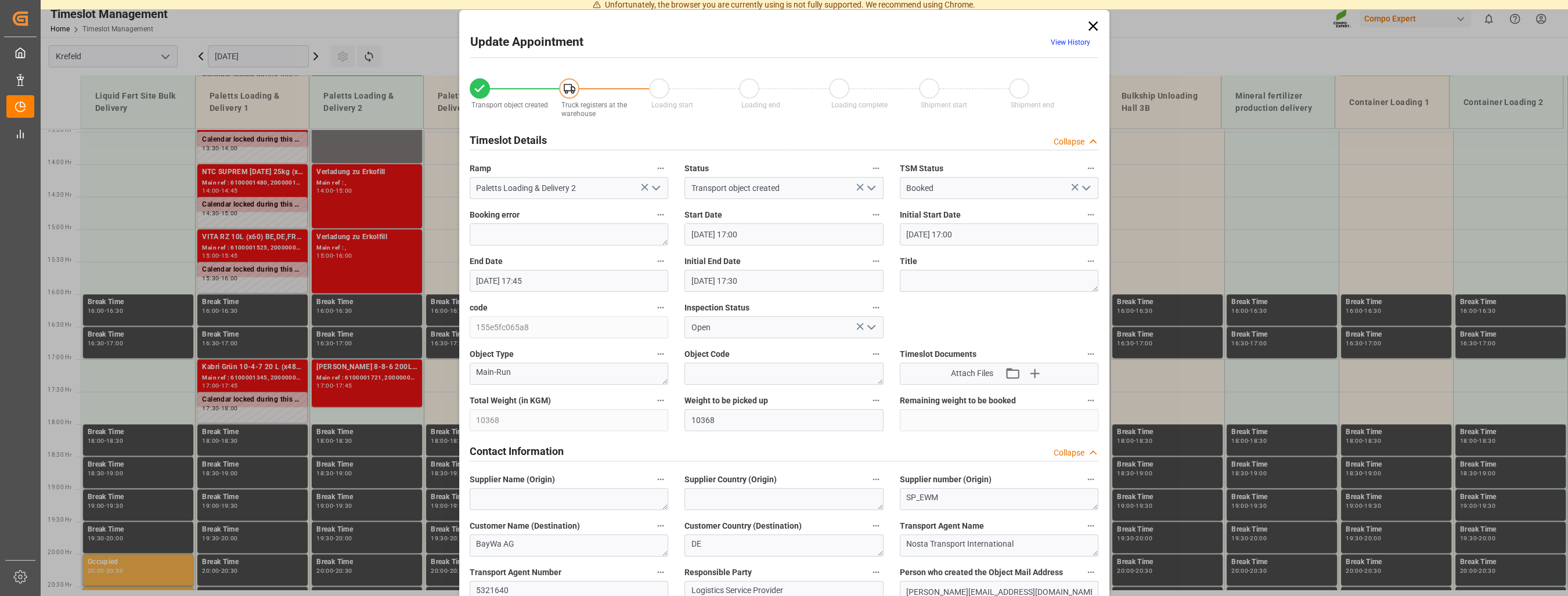
type input "05.09.2025 07:17"
click at [542, 283] on input "[DATE] 17:45" at bounding box center [569, 281] width 199 height 22
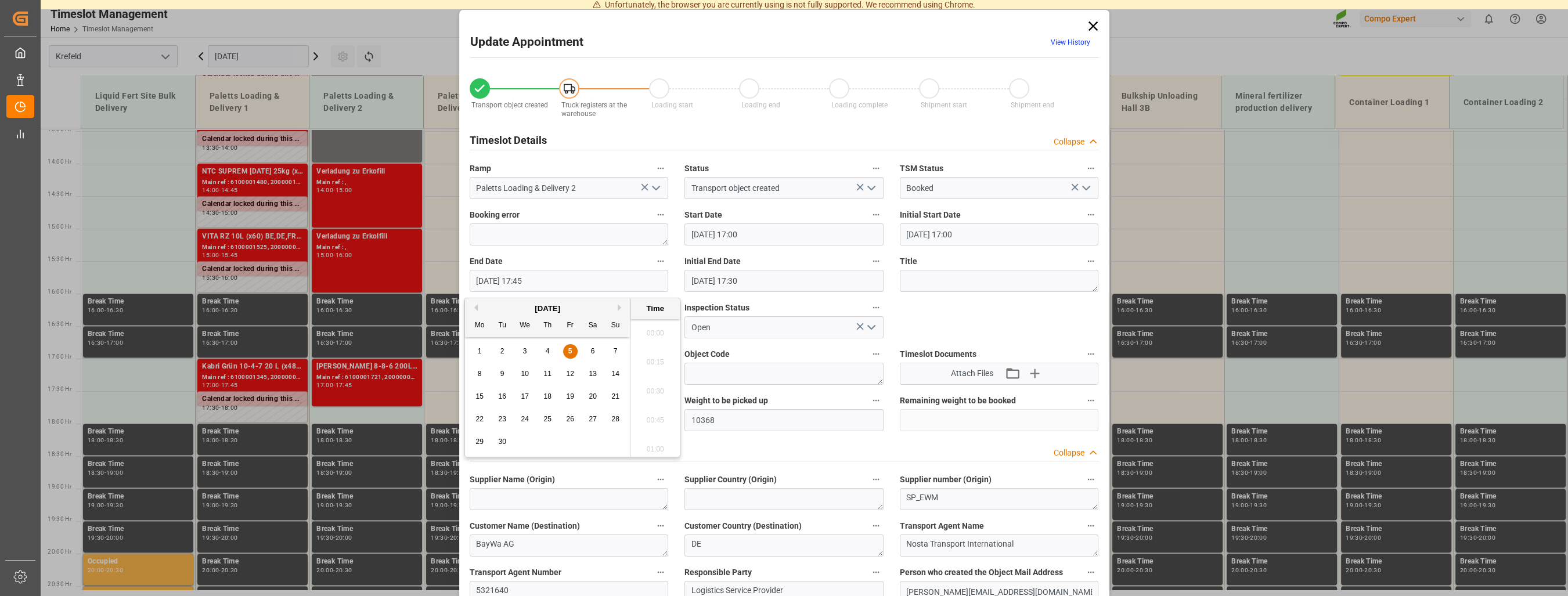
scroll to position [2006, 0]
click at [573, 347] on div "5" at bounding box center [570, 352] width 15 height 14
click at [648, 361] on li "17:30" at bounding box center [655, 359] width 49 height 29
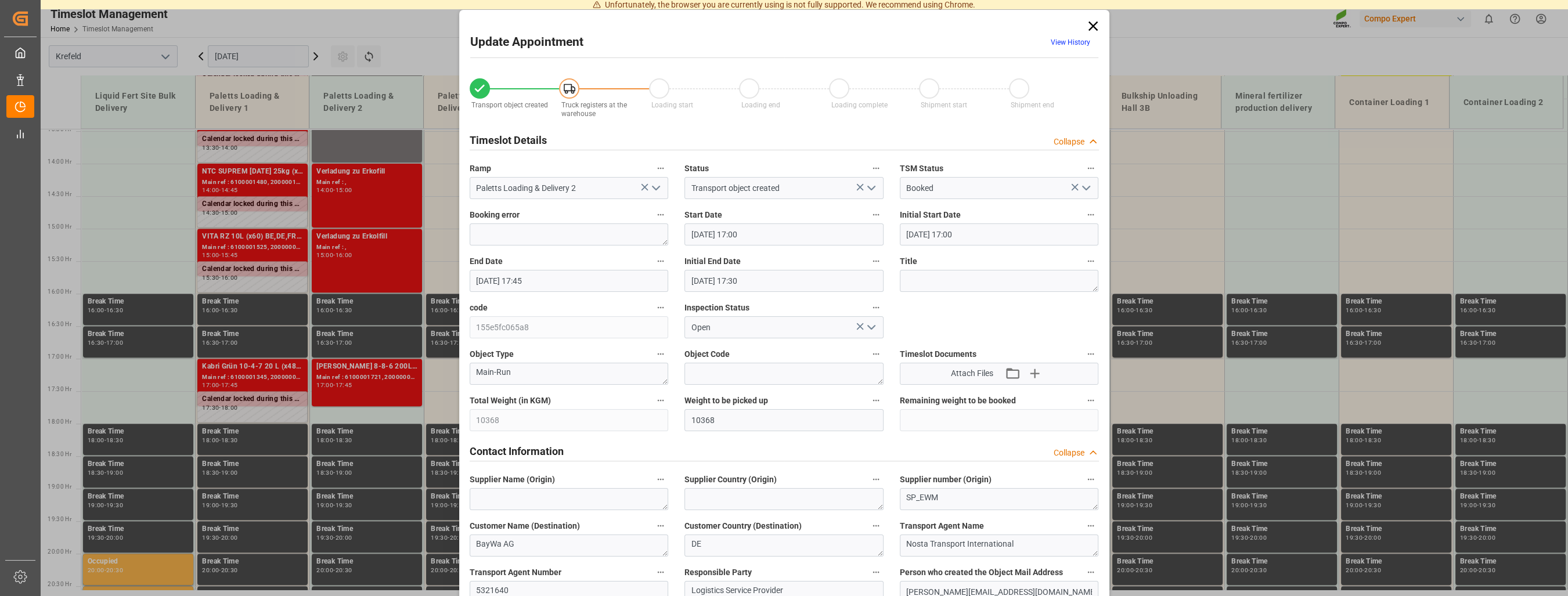
type input "[DATE] 17:30"
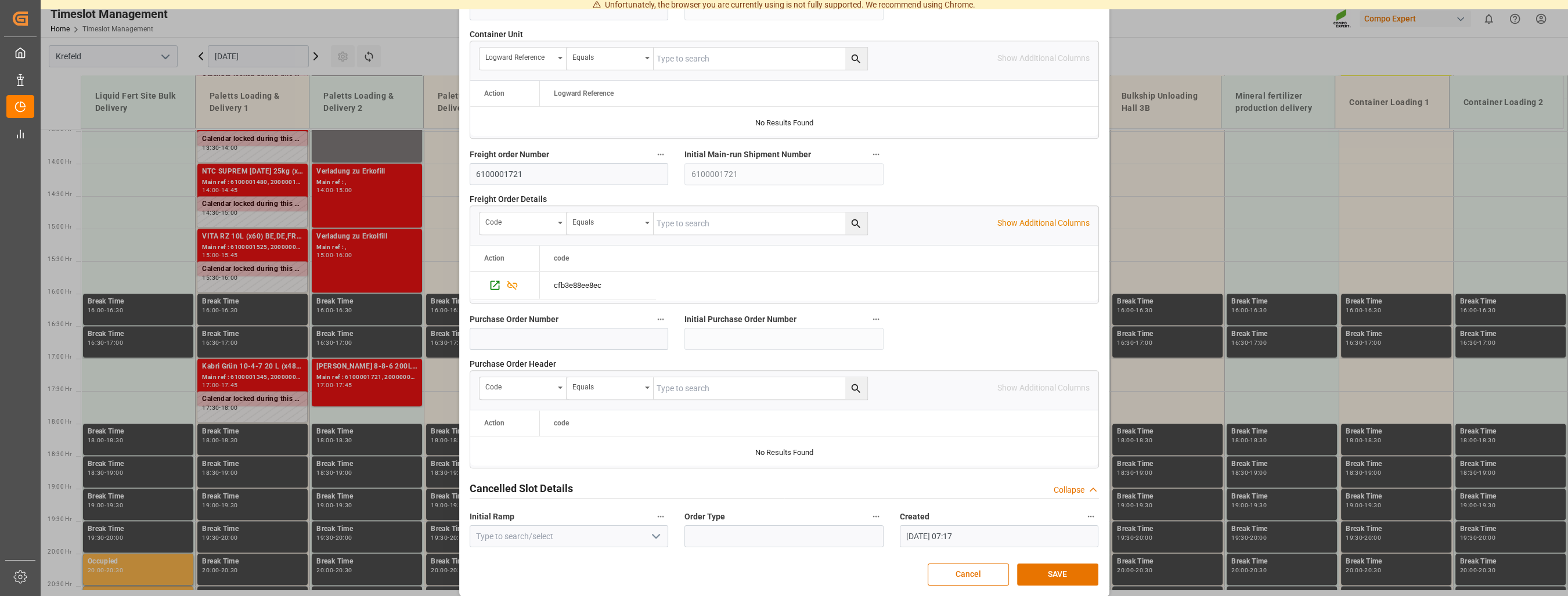
scroll to position [1013, 0]
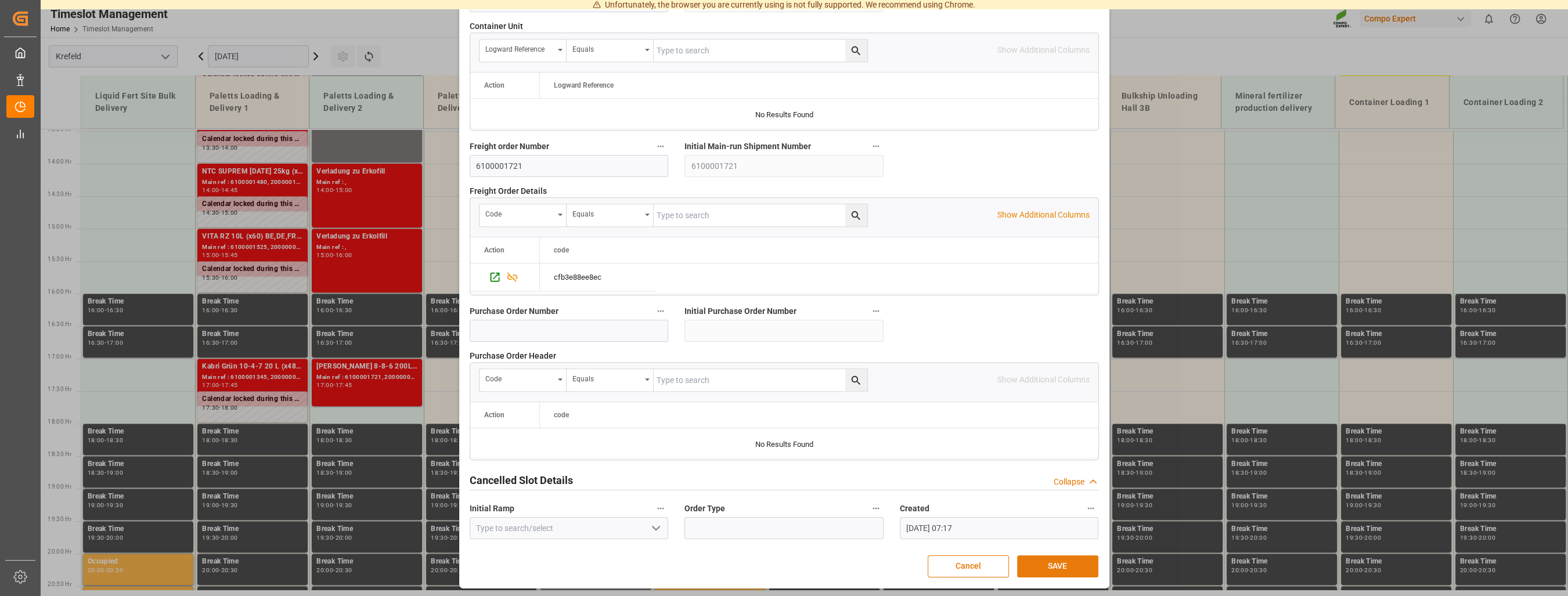
click at [994, 562] on button "SAVE" at bounding box center [1058, 566] width 82 height 22
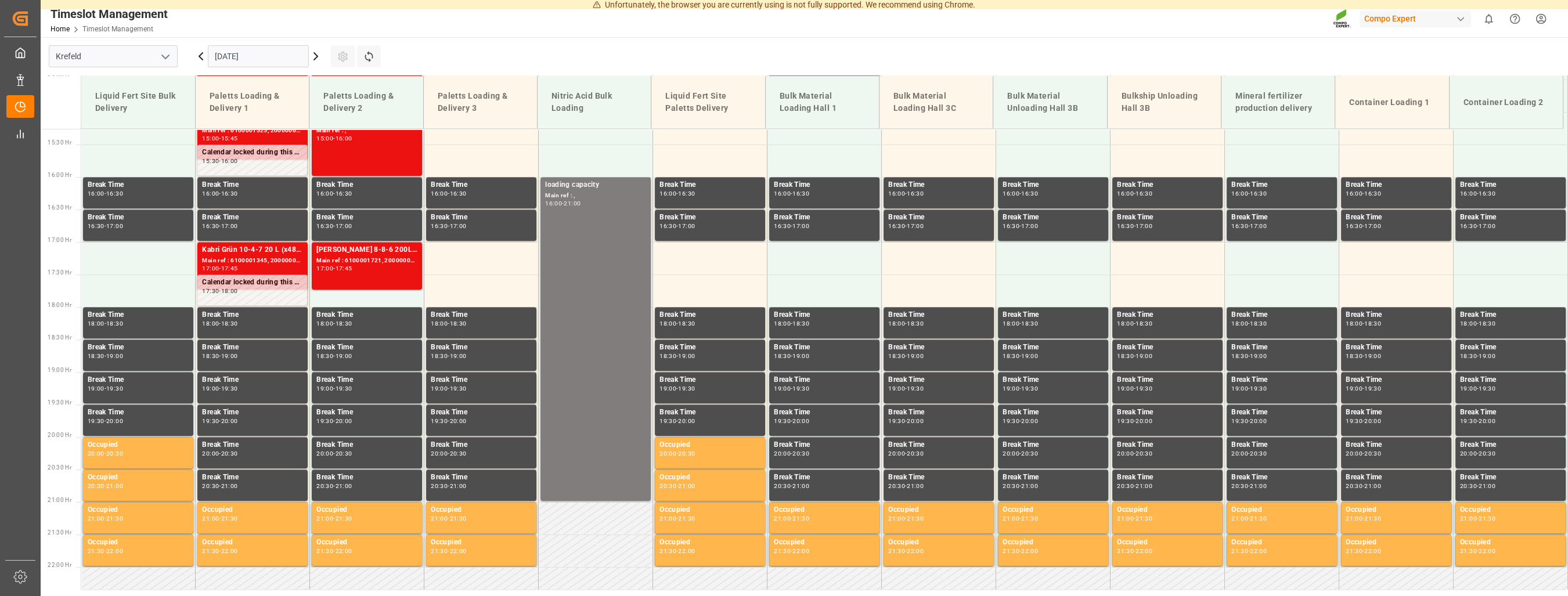
scroll to position [991, 0]
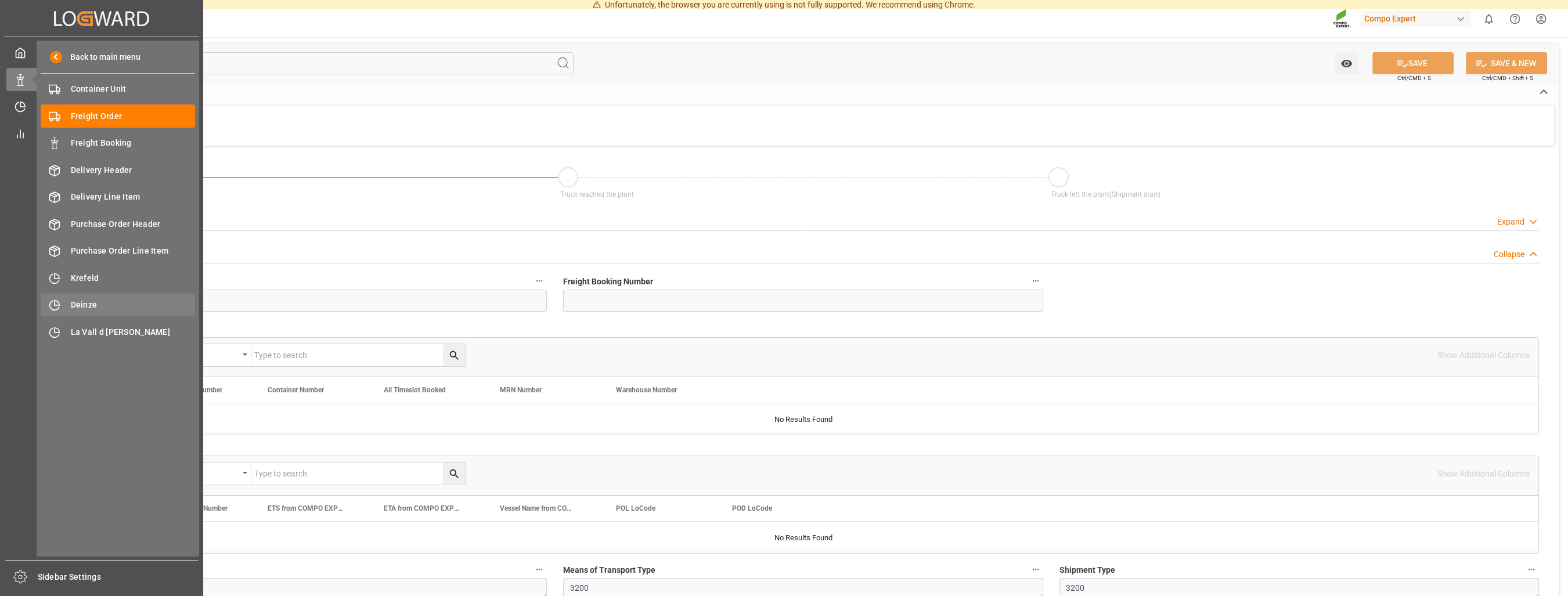
type input "0"
type input "20480"
type input "0"
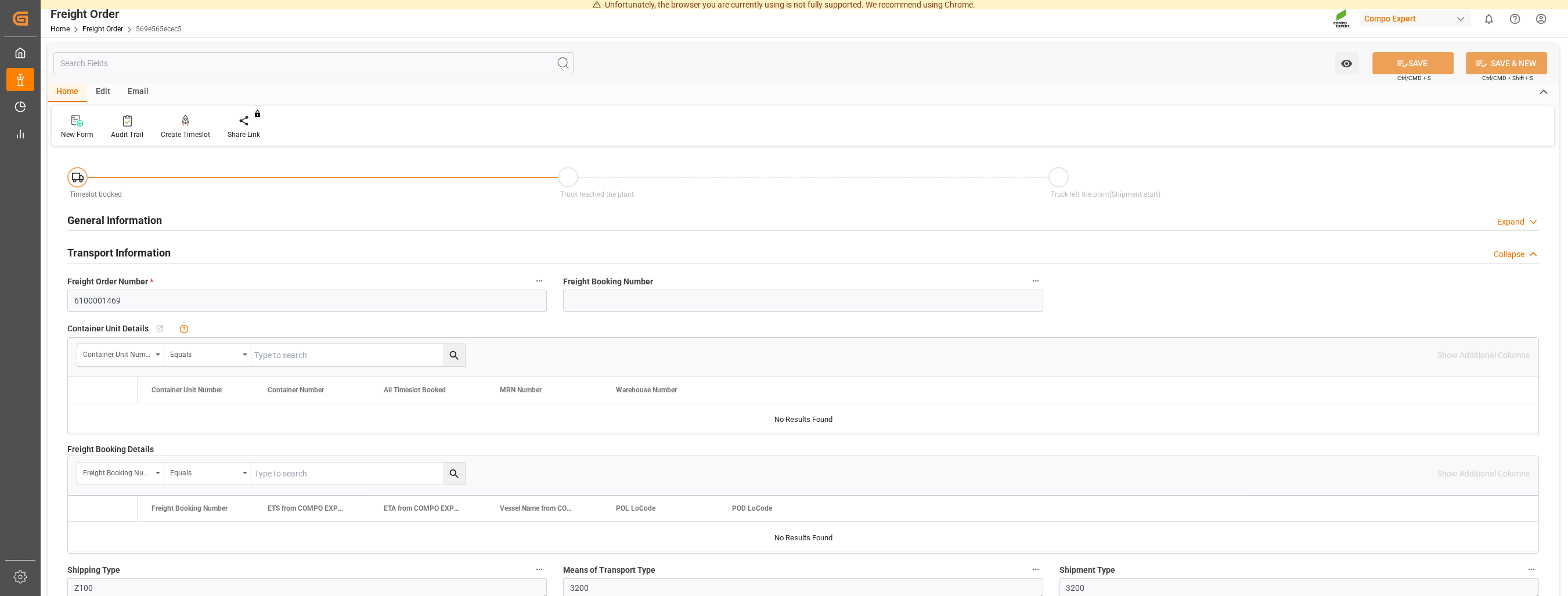
type input "[DATE] 01:00"
type input "[DATE] 15:36"
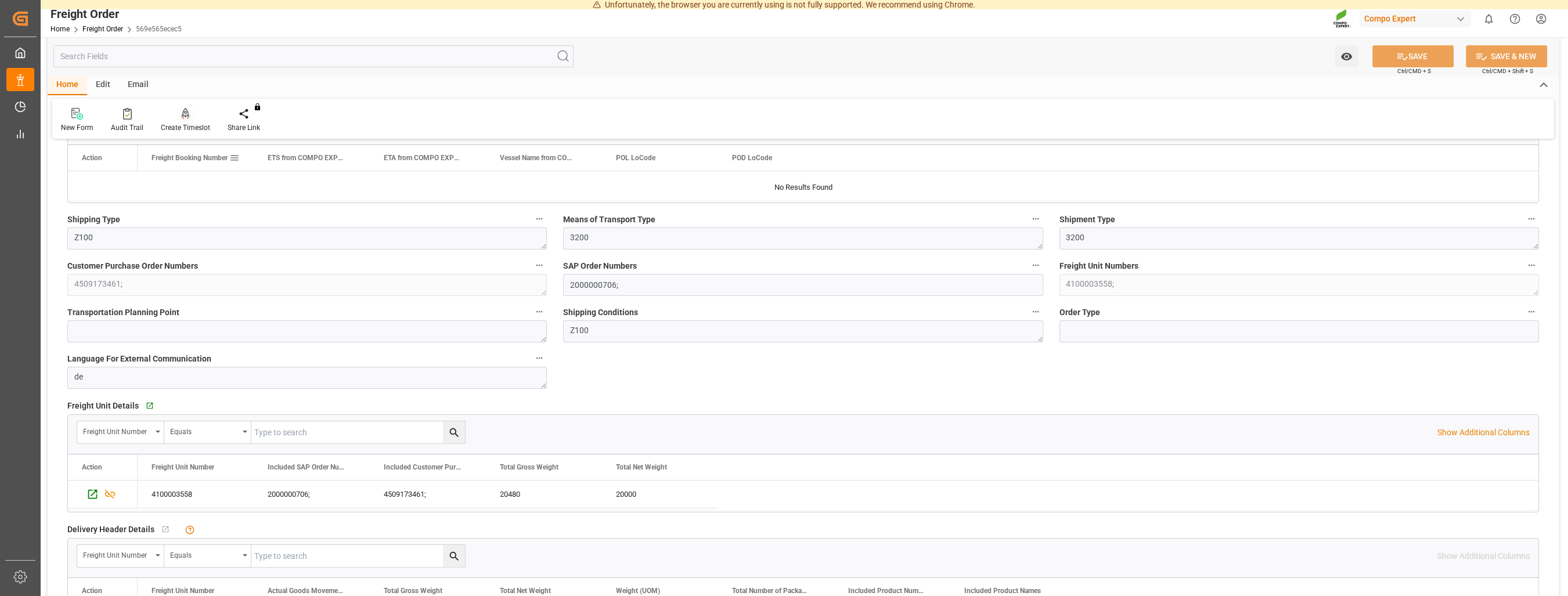
click at [182, 122] on div "Create Timeslot" at bounding box center [185, 119] width 67 height 26
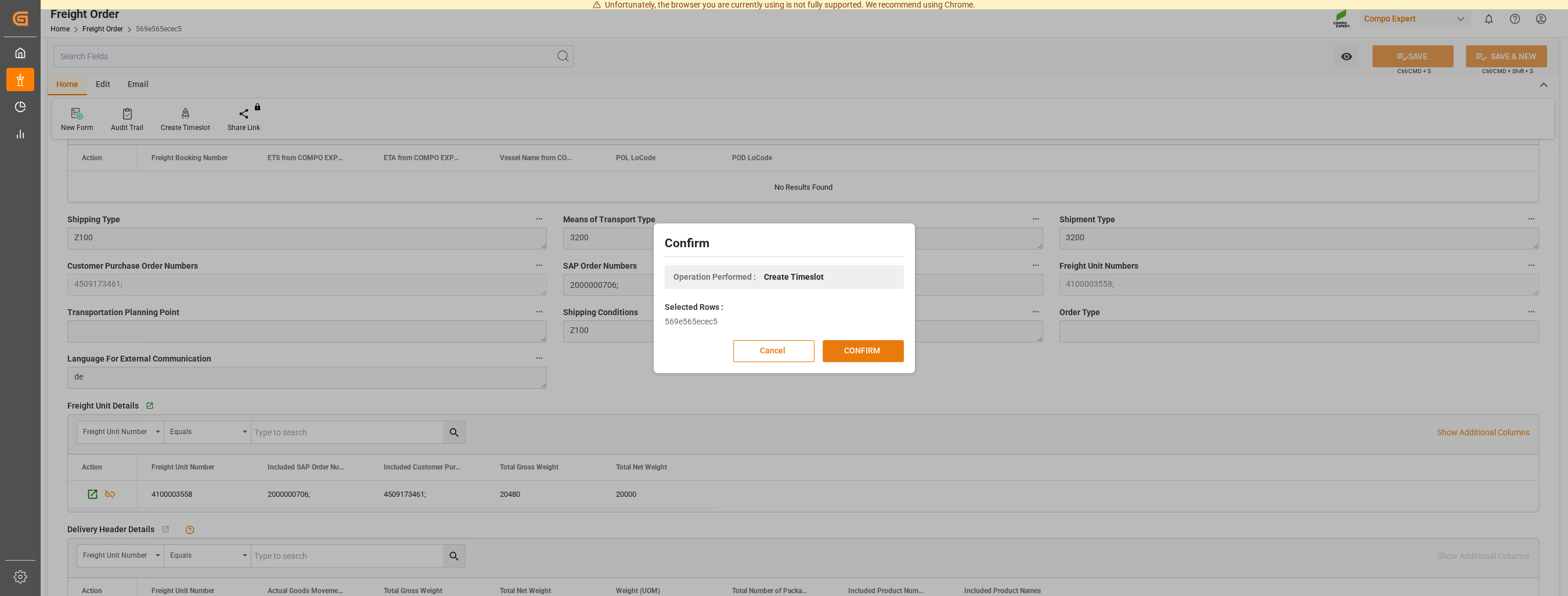
click at [844, 354] on button "CONFIRM" at bounding box center [863, 351] width 82 height 22
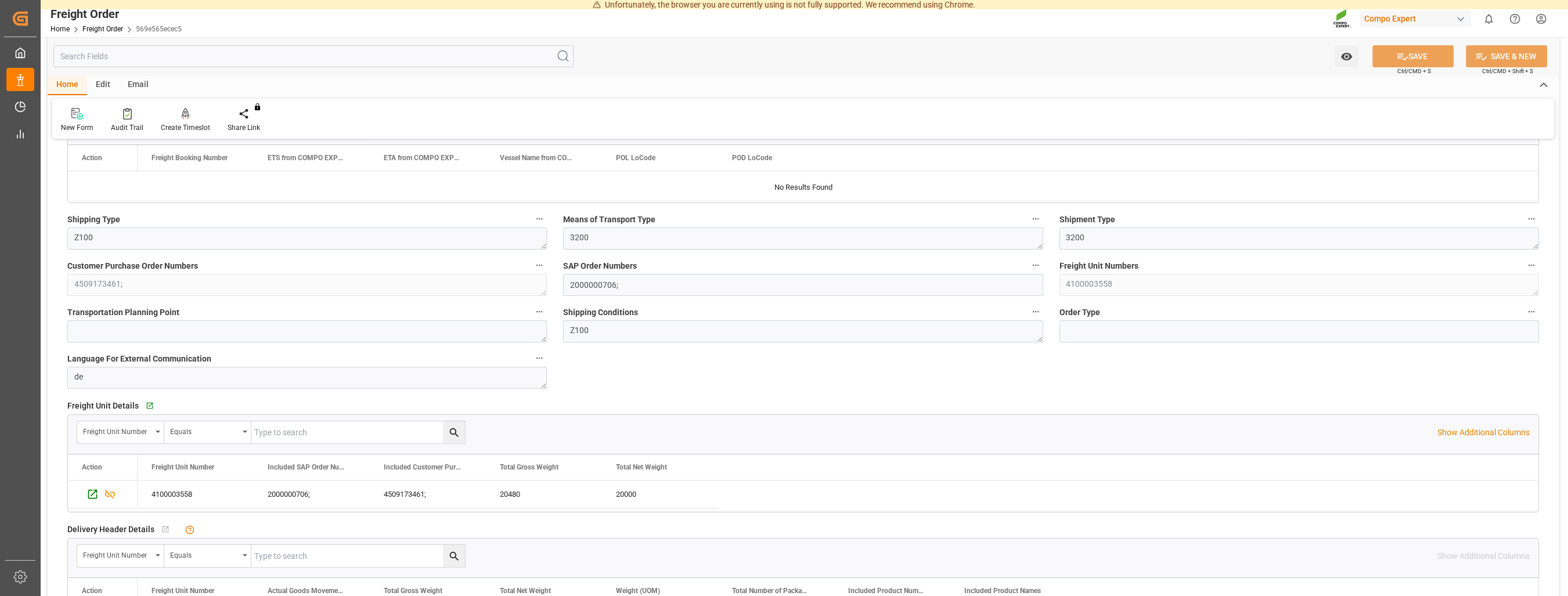
scroll to position [126, 0]
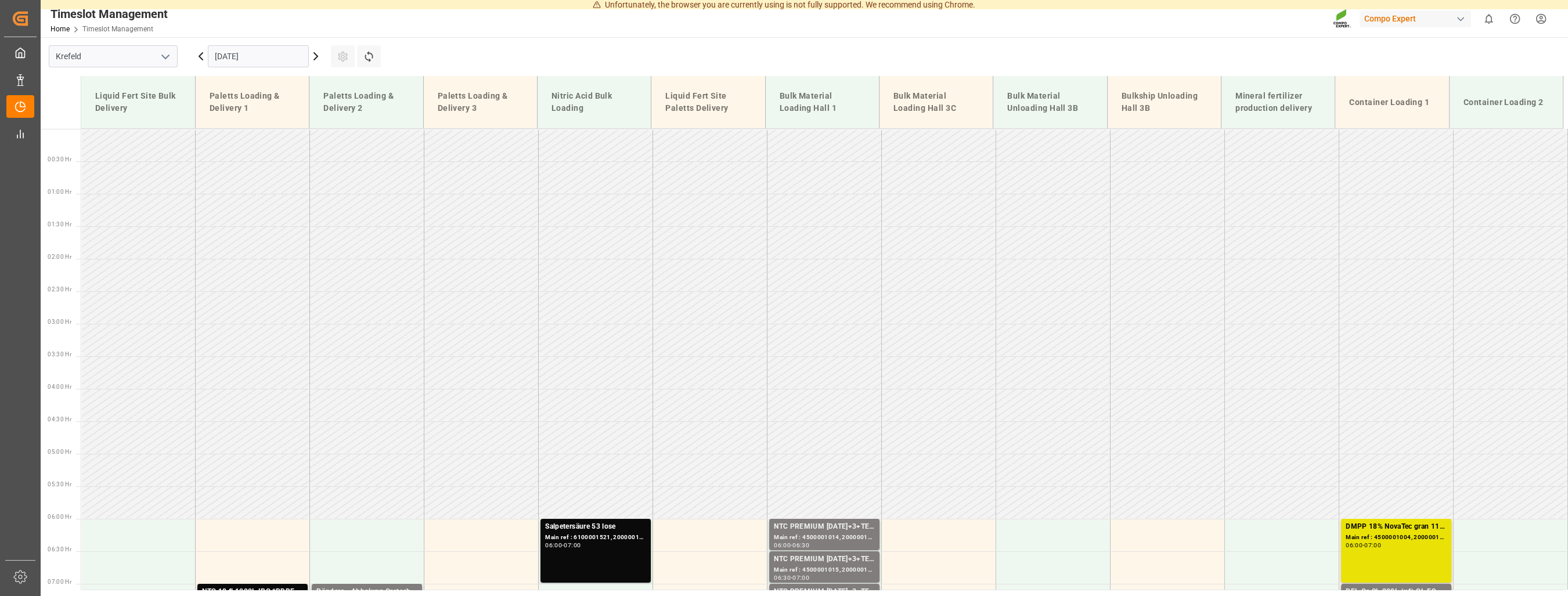
type input "Krefeld"
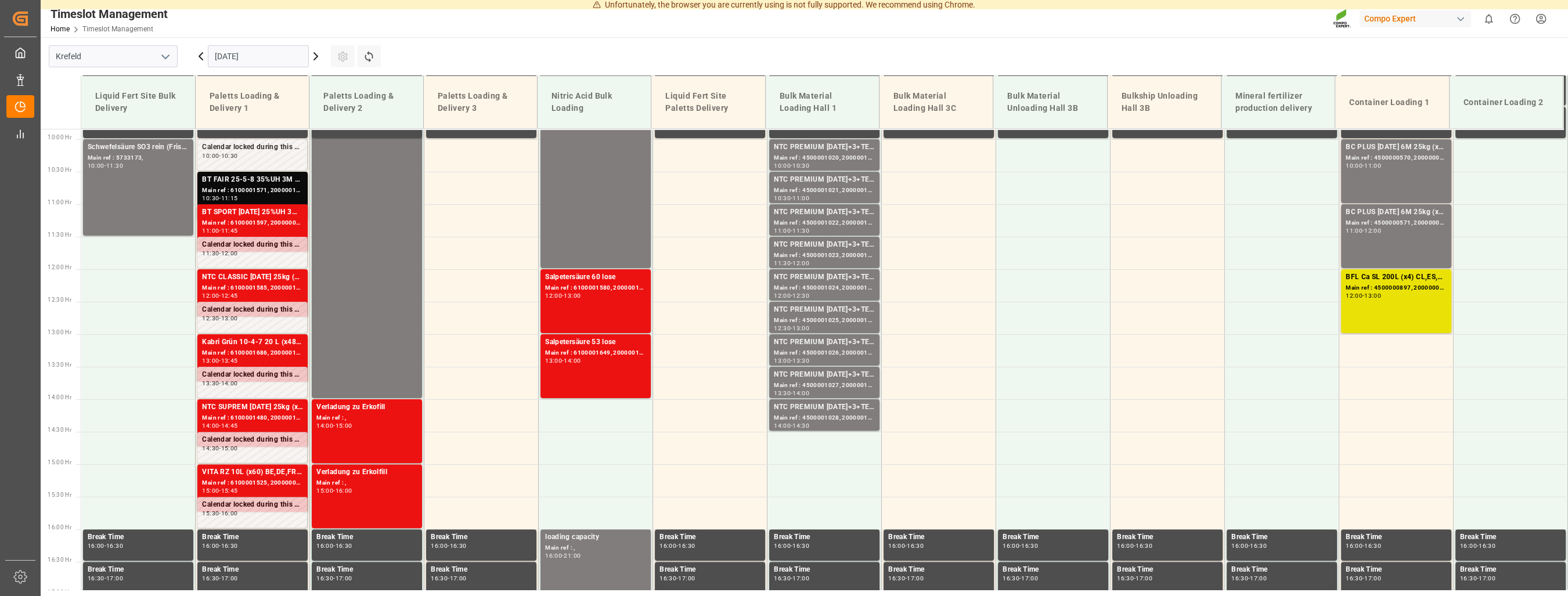
scroll to position [941, 0]
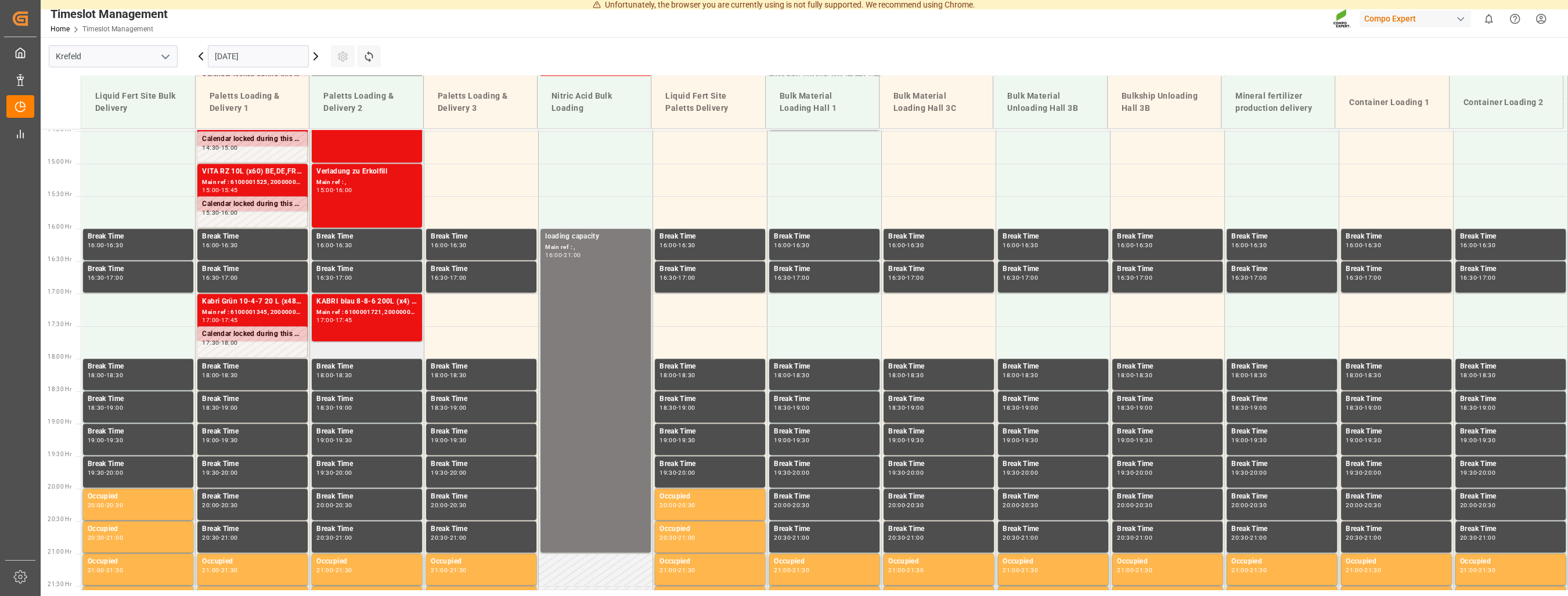
click at [356, 351] on td at bounding box center [367, 342] width 115 height 32
click at [369, 352] on td at bounding box center [367, 343] width 115 height 32
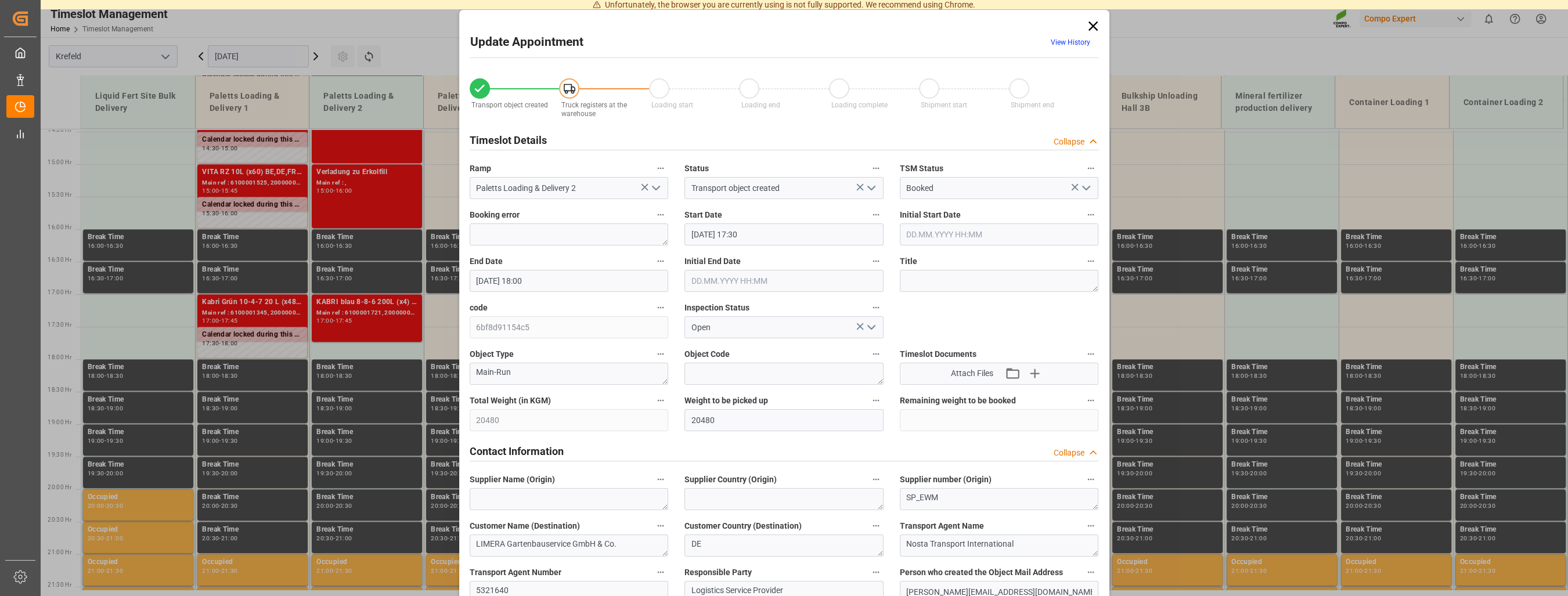
type input "Paletts Loading & Delivery 2"
type input "Transport object created"
type input "Booked"
type input "[DATE] 17:30"
type input "[DATE] 18:00"
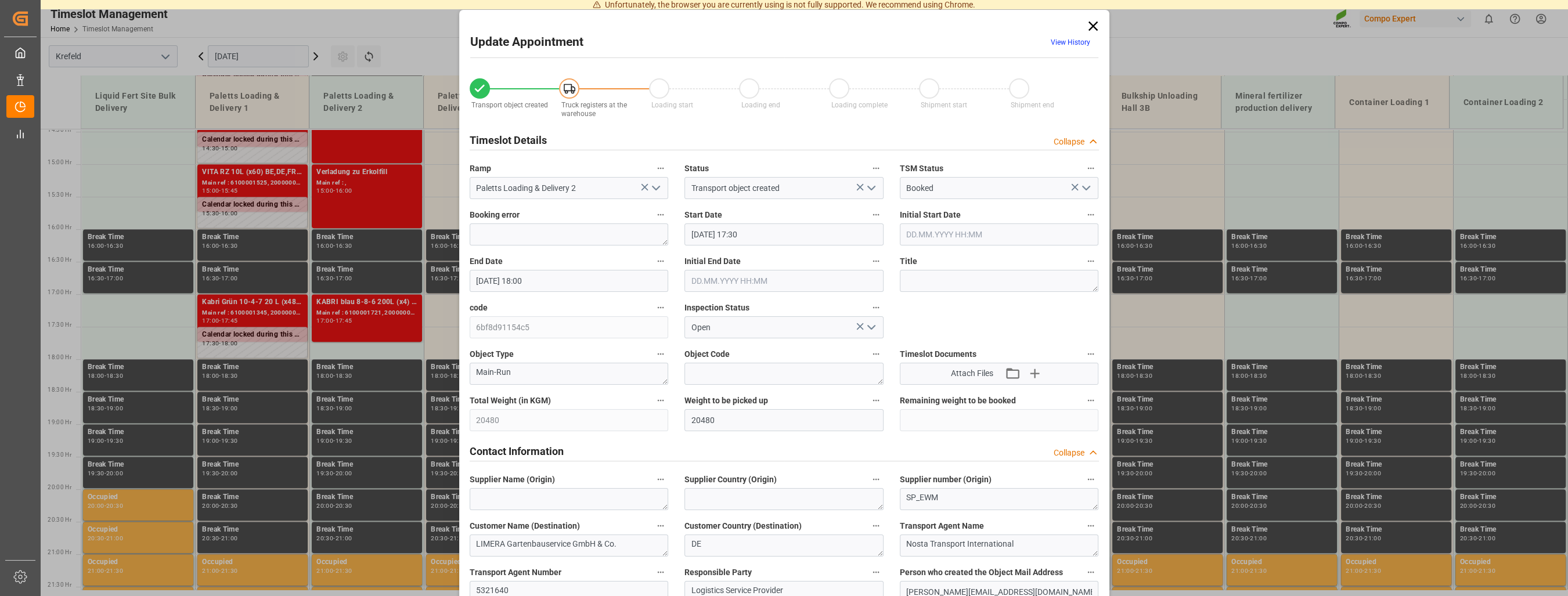
type input "6bf8d91154c5"
type input "Open"
type textarea "Main-Run"
type input "20480"
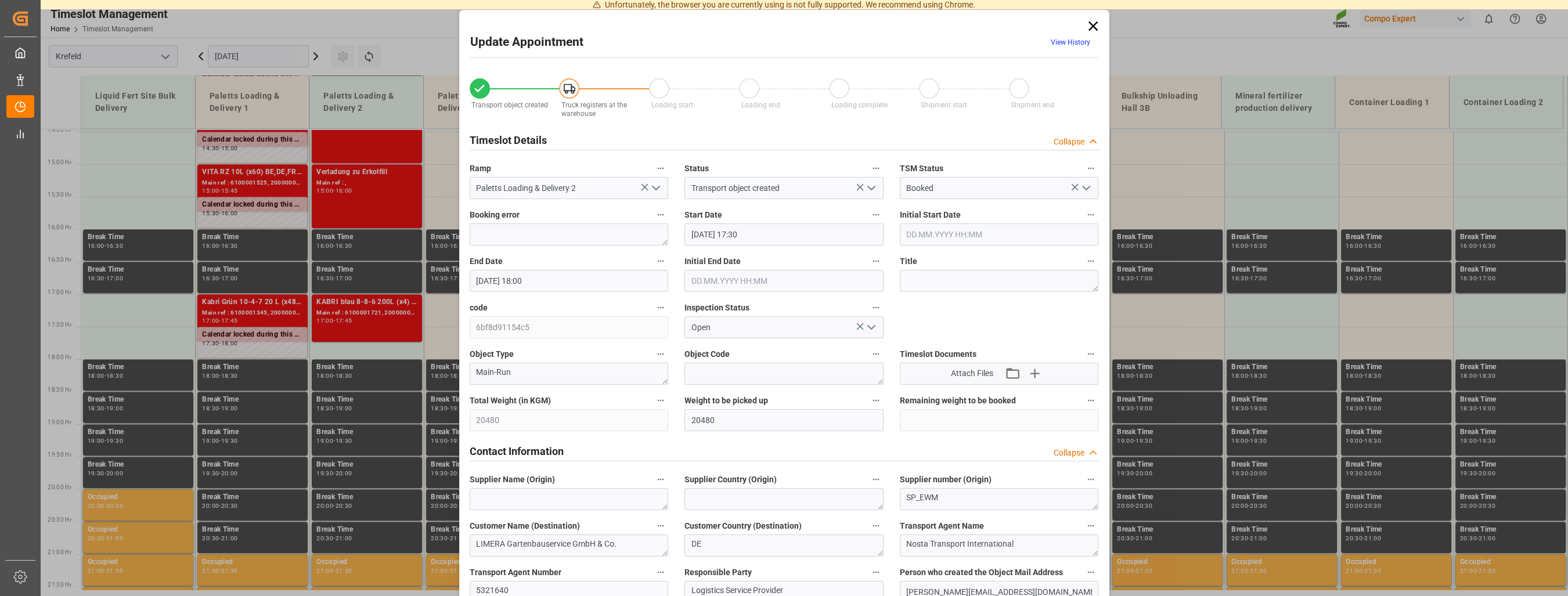
type textarea "SP_EWM"
type textarea "LIMERA Gartenbauservice GmbH & Co."
type textarea "DE"
type textarea "Nosta Transport International"
type textarea "5321640"
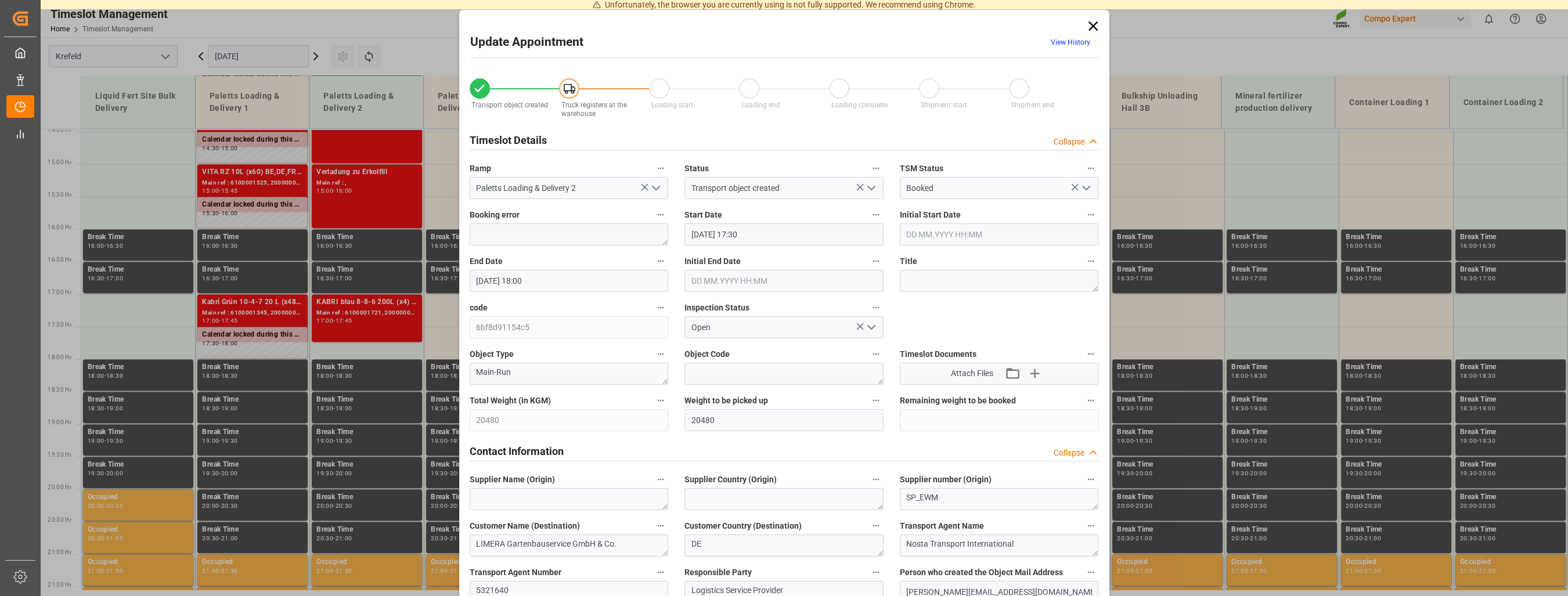
type textarea "Logistics Service Provider"
type input "[PERSON_NAME][EMAIL_ADDRESS][DOMAIN_NAME]"
type textarea "6100001469"
type textarea "2000000706;"
type textarea "4100003558"
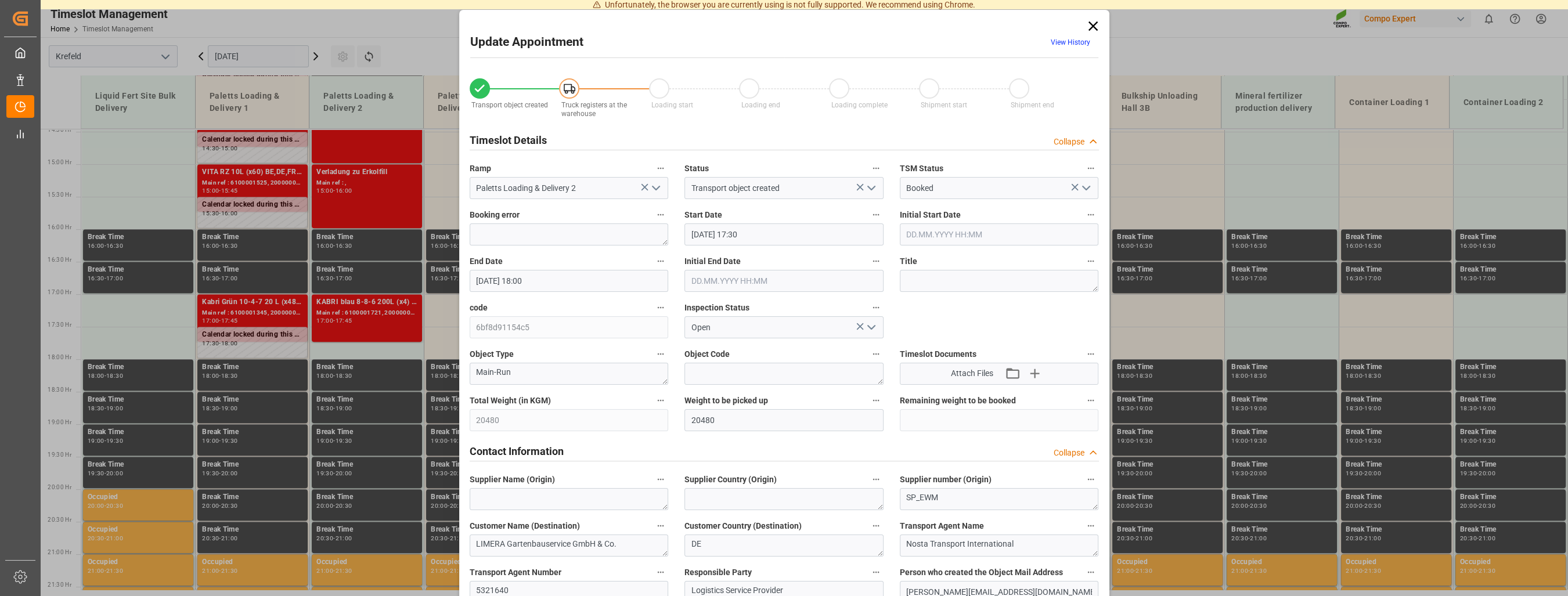
type textarea "TPL N 12-4-6 25kg (x40) D,A,CH;"
type textarea "4210402004;"
type input "0"
type input "[DATE] 15:36"
type textarea "Z100"
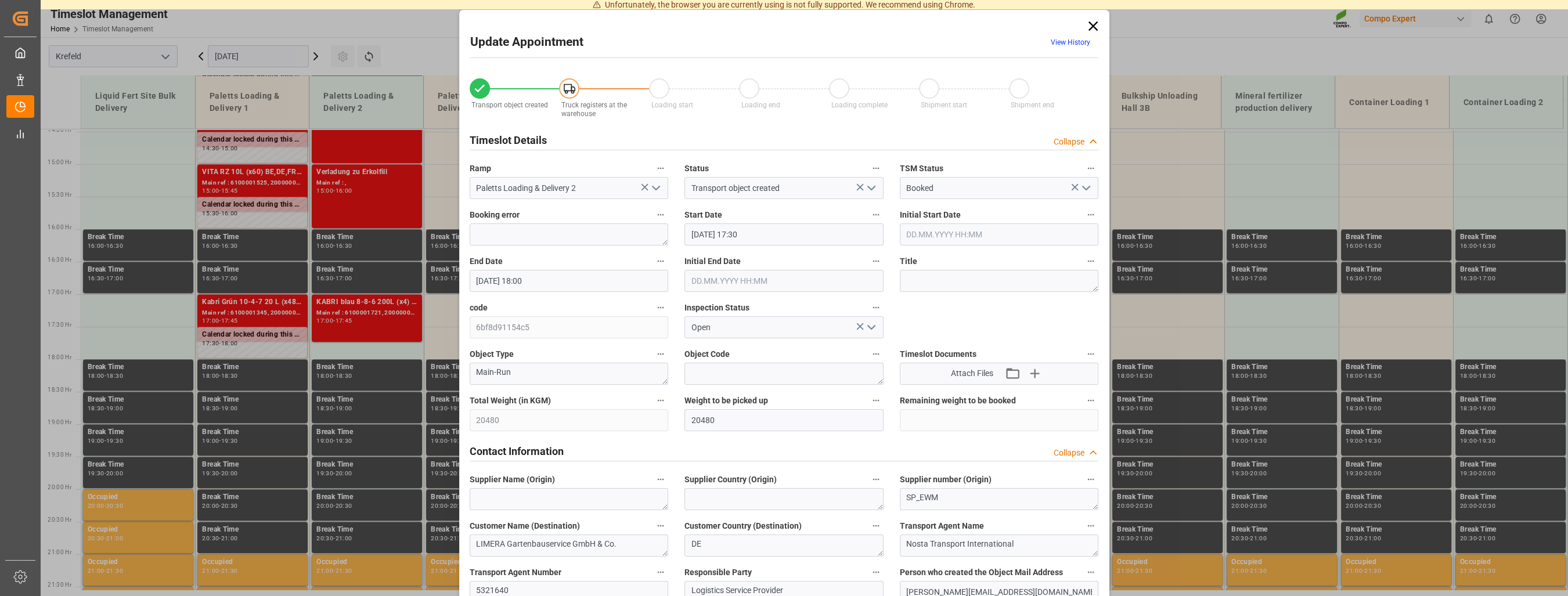
type textarea "3200"
type input "6100001469"
type input "[DATE] 07:23"
click at [754, 232] on input "[DATE] 17:30" at bounding box center [784, 235] width 199 height 22
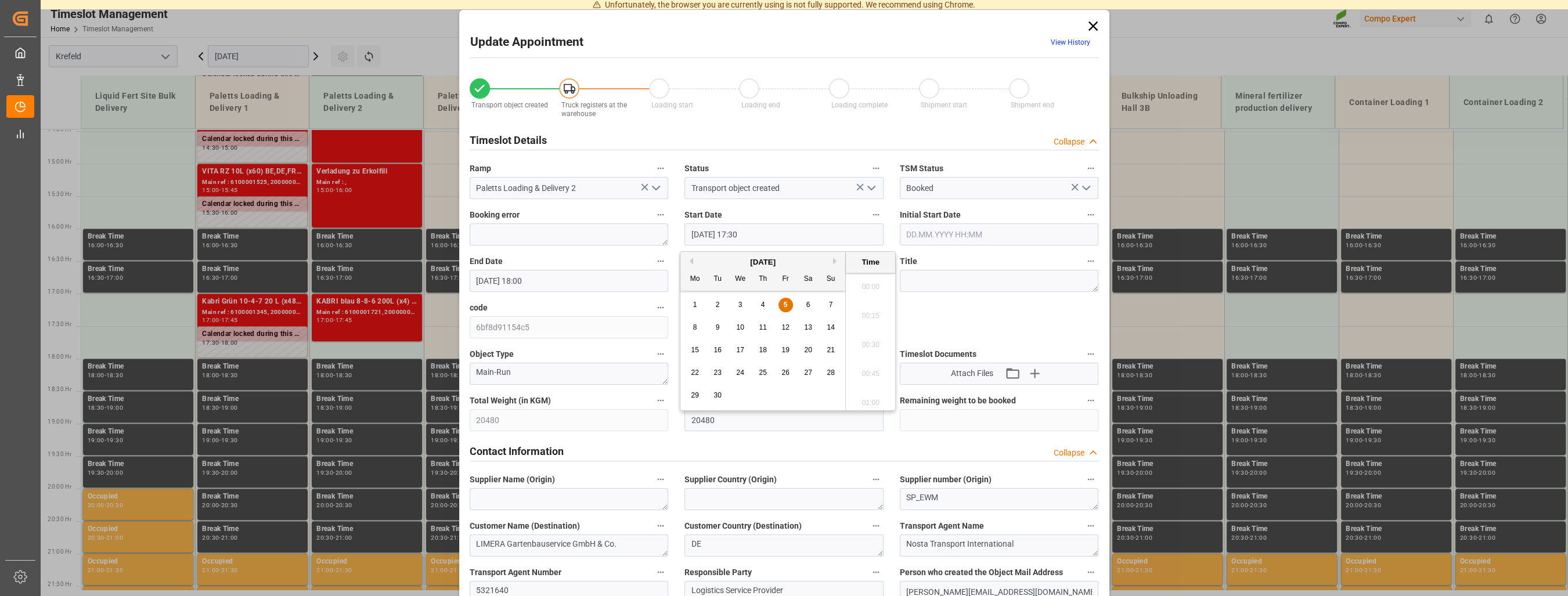
scroll to position [1977, 0]
click at [788, 305] on div "5" at bounding box center [785, 305] width 15 height 14
click at [864, 373] on li "17:45" at bounding box center [870, 371] width 49 height 29
type input "[DATE] 17:45"
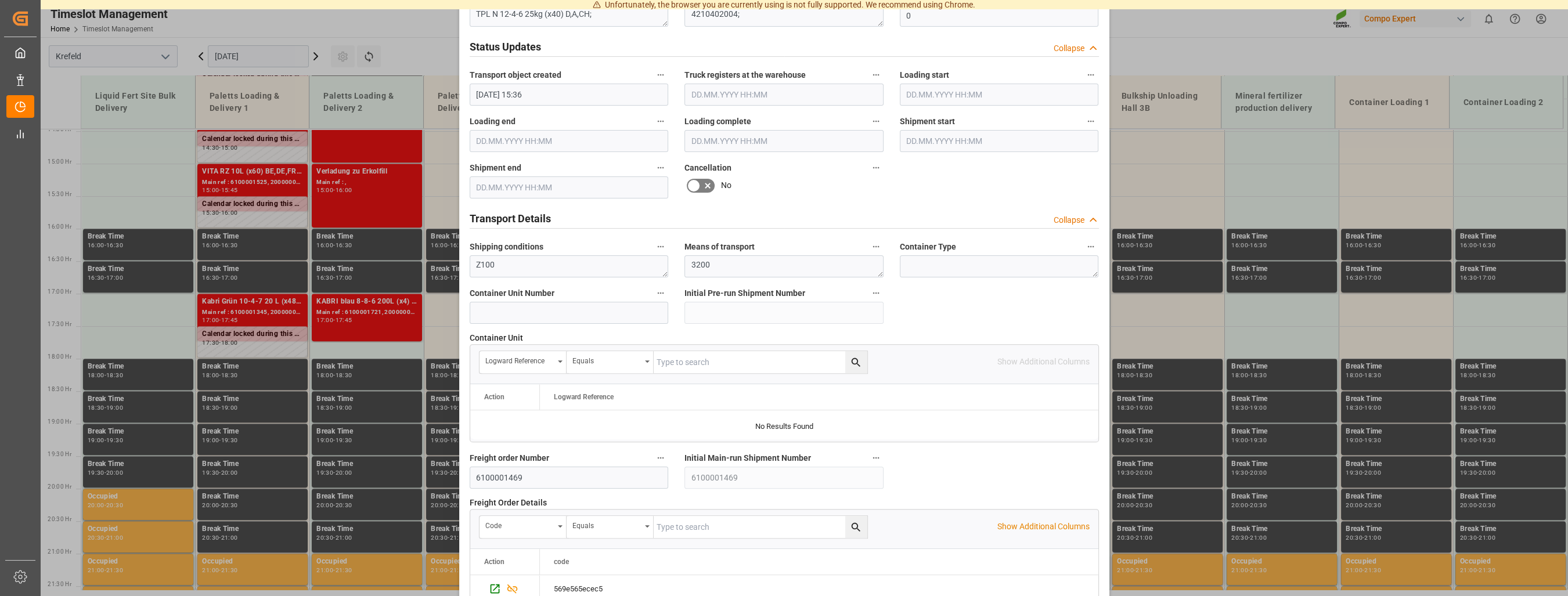
scroll to position [1013, 0]
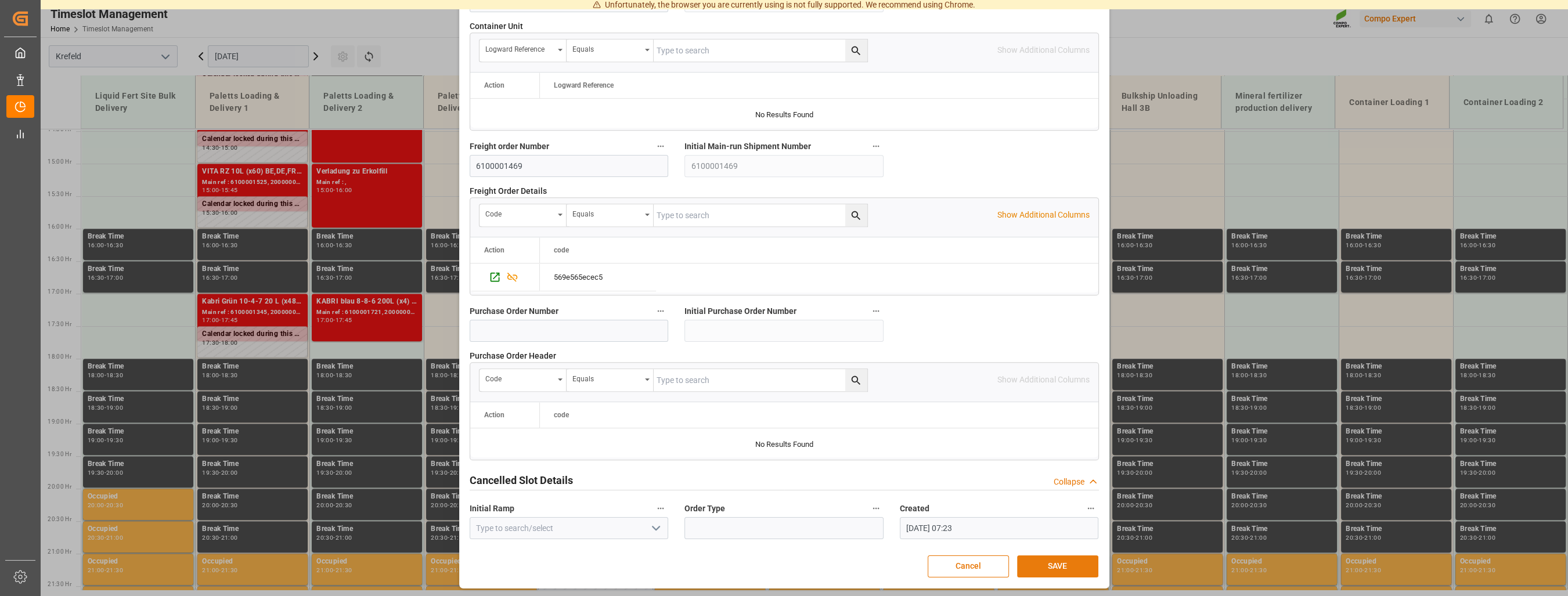
click at [1043, 561] on button "SAVE" at bounding box center [1058, 566] width 82 height 22
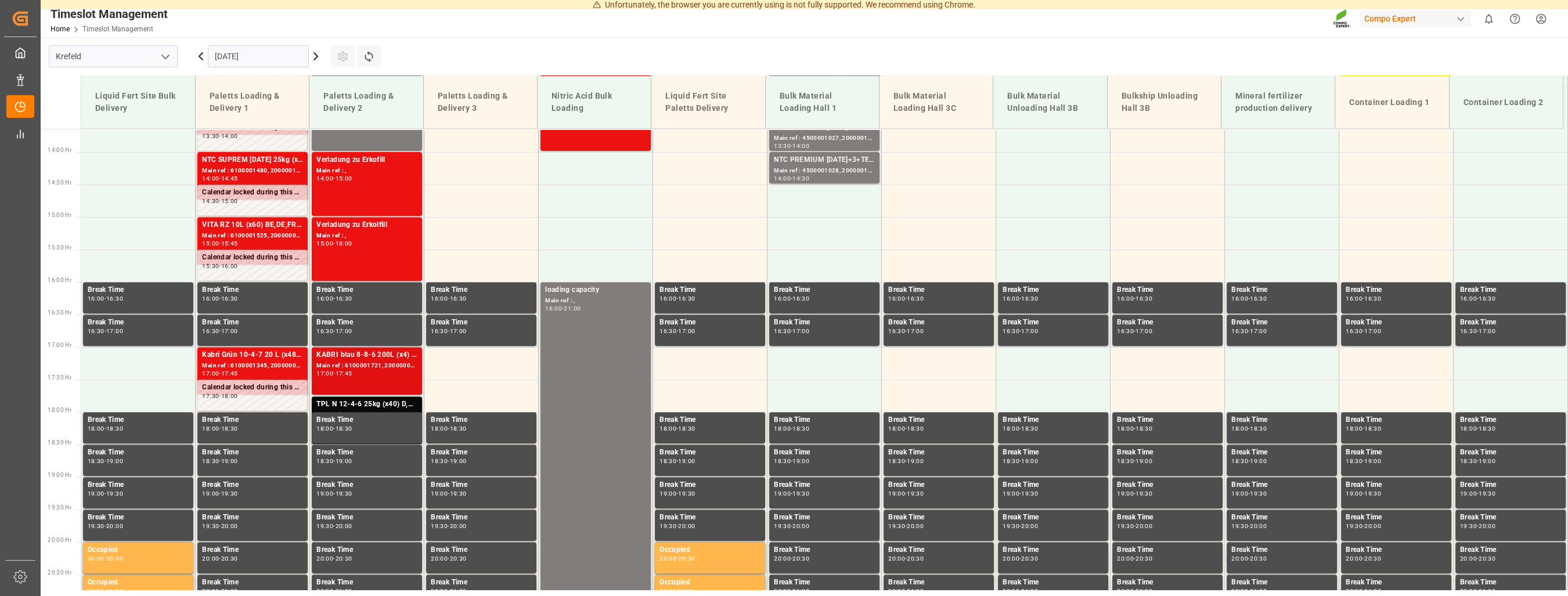
scroll to position [871, 0]
